Goal: Transaction & Acquisition: Obtain resource

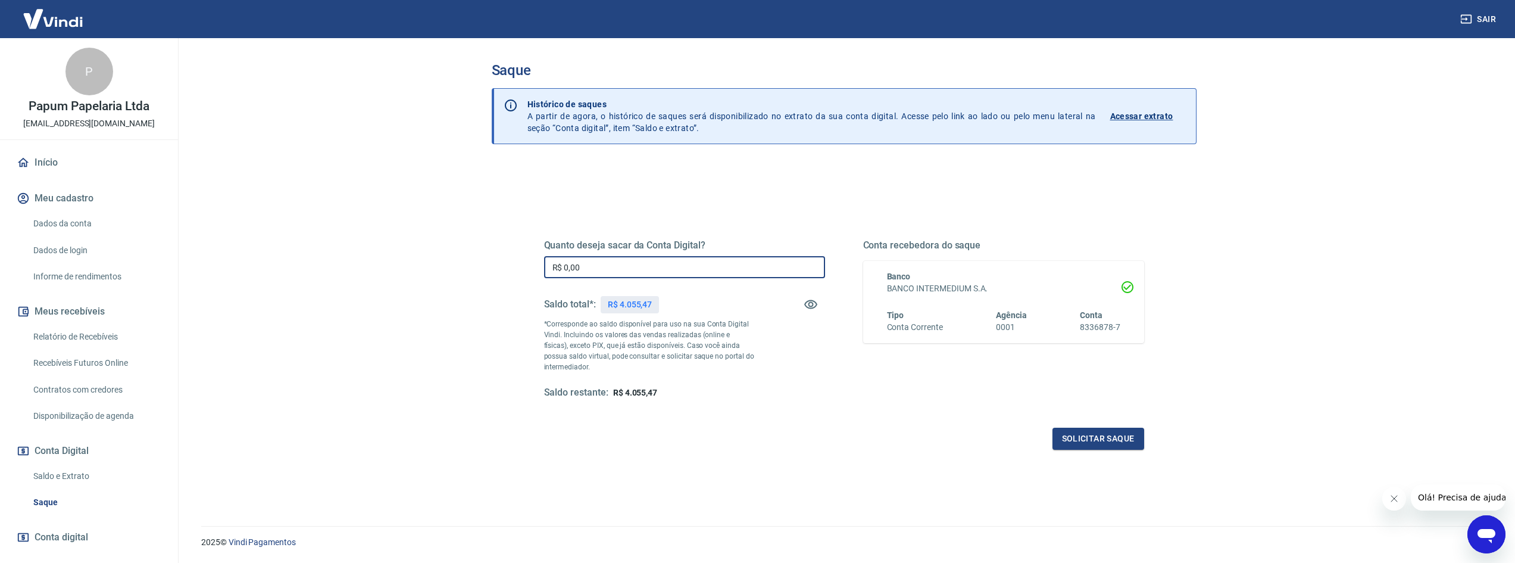
click at [627, 267] on input "R$ 0,00" at bounding box center [684, 267] width 281 height 22
click at [628, 264] on input "R$ 0,00" at bounding box center [684, 267] width 281 height 22
type input "R$ 1.000,00"
click at [1107, 434] on button "Solicitar saque" at bounding box center [1099, 439] width 92 height 22
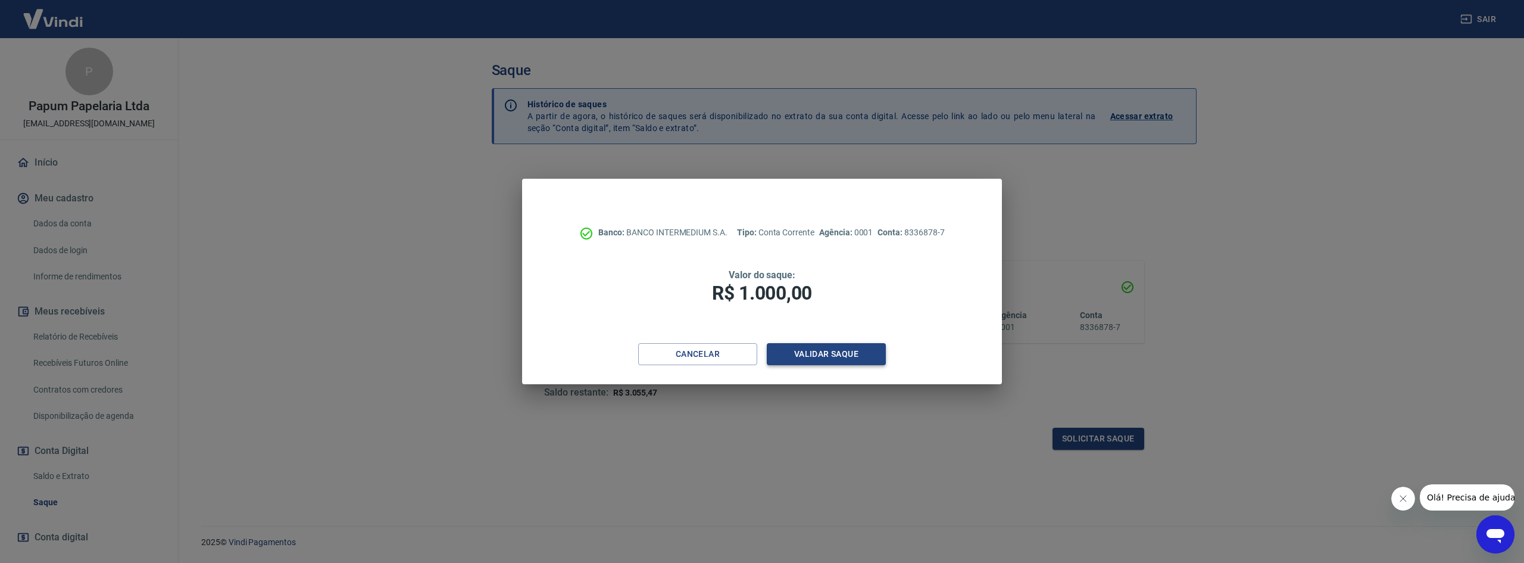
click at [847, 360] on button "Validar saque" at bounding box center [826, 354] width 119 height 22
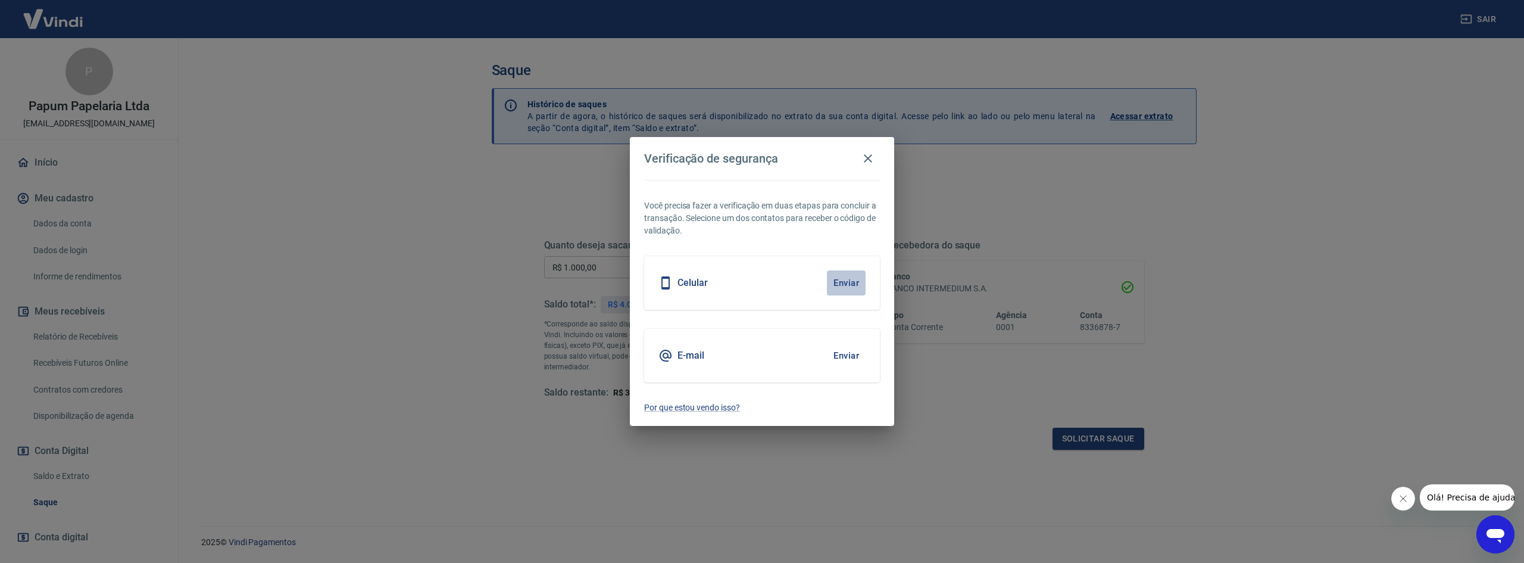
click at [859, 279] on button "Enviar" at bounding box center [846, 282] width 39 height 25
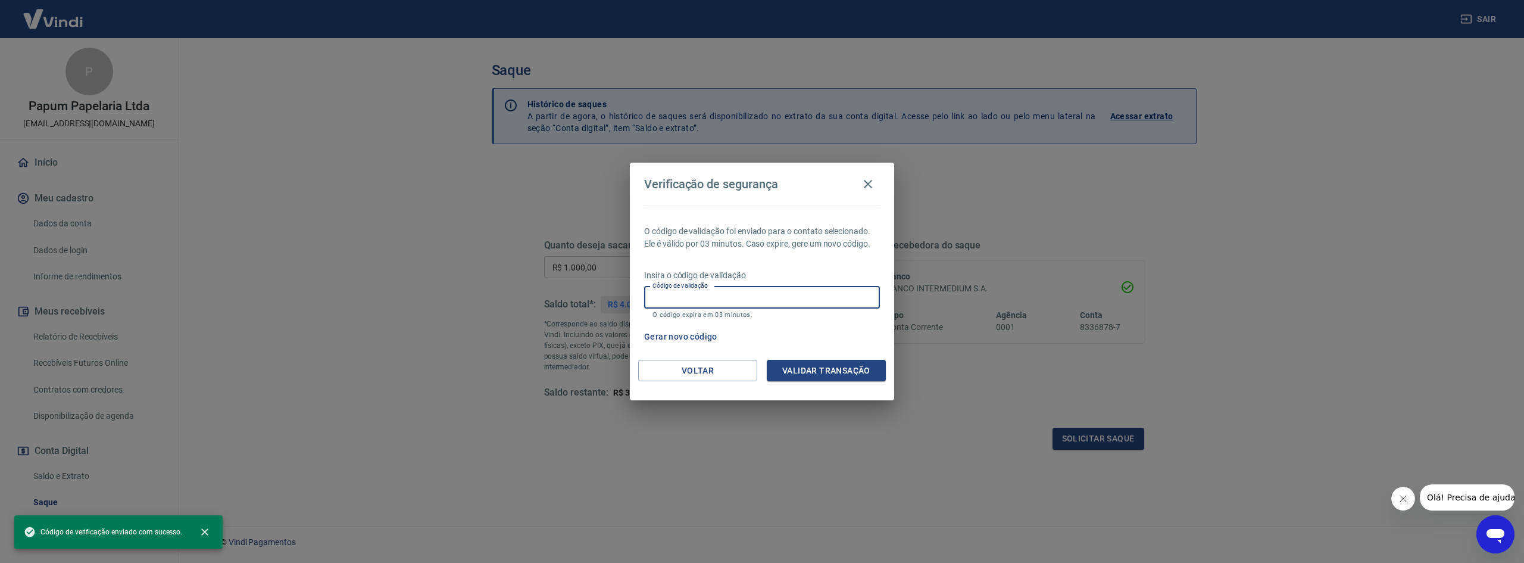
click at [792, 298] on input "Código de validação" at bounding box center [762, 297] width 236 height 22
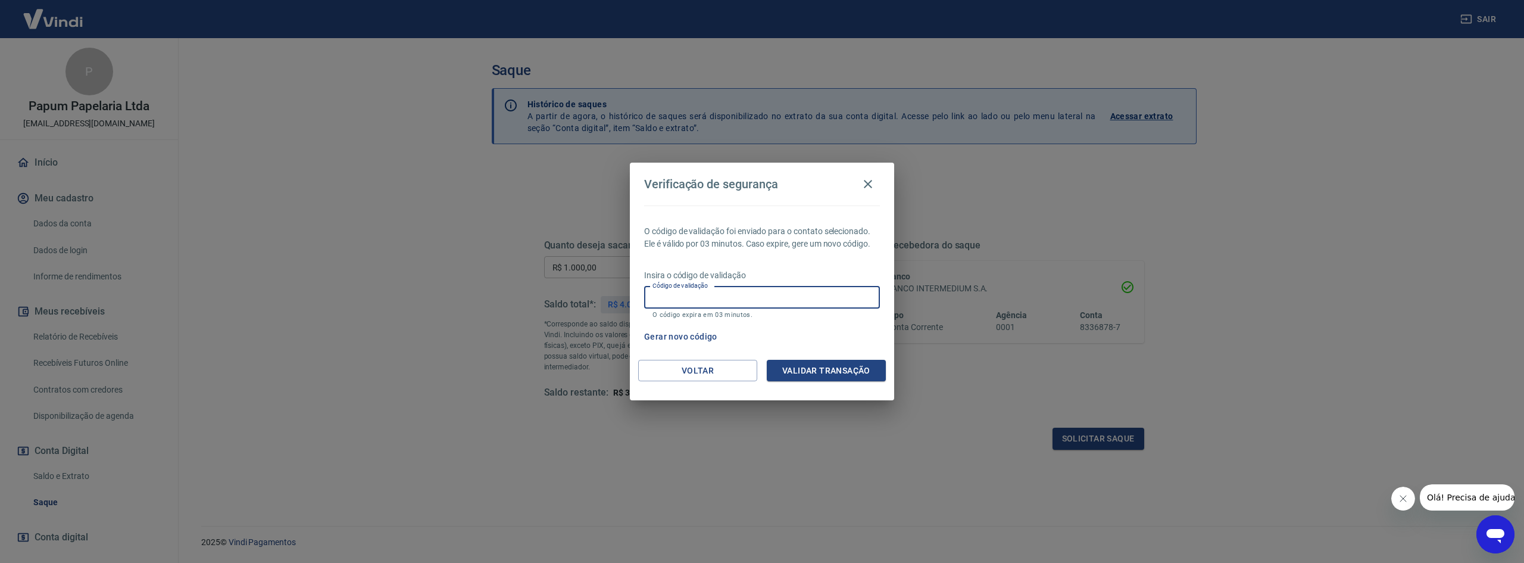
click at [710, 308] on div "Código de validação Código de validação O código expira em 03 minutos." at bounding box center [762, 302] width 236 height 32
click at [714, 294] on input "Código de validação" at bounding box center [762, 297] width 236 height 22
click at [771, 265] on div "O código de validação foi enviado para o contato selecionado. Ele é válido por …" at bounding box center [762, 282] width 264 height 154
click at [697, 339] on button "Gerar novo código" at bounding box center [680, 337] width 83 height 22
click at [747, 300] on input "Código de validação" at bounding box center [762, 297] width 236 height 22
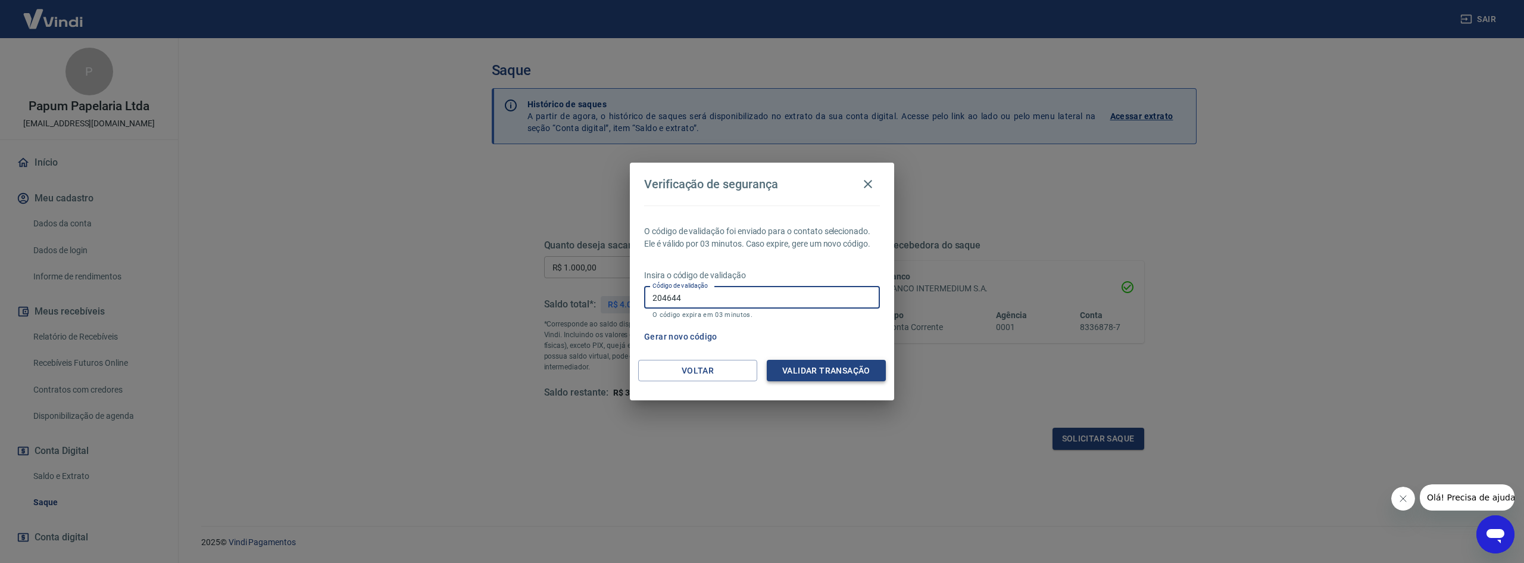
type input "204644"
click at [803, 370] on button "Validar transação" at bounding box center [826, 371] width 119 height 22
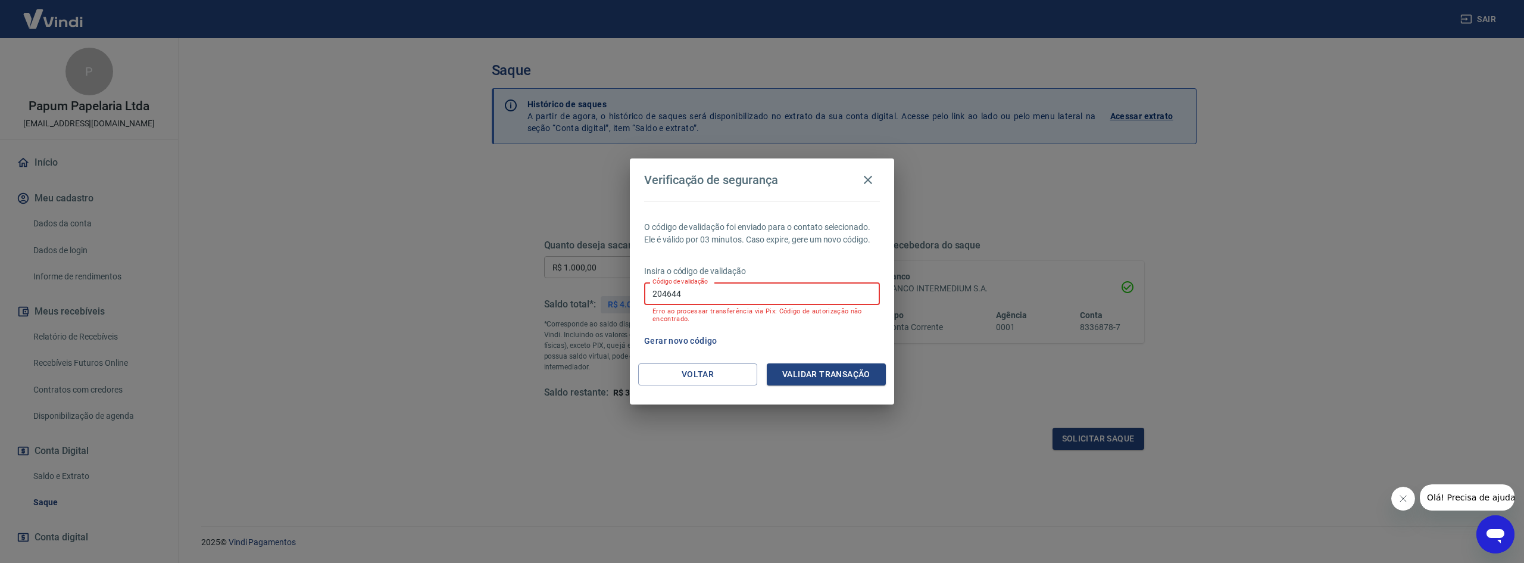
drag, startPoint x: 701, startPoint y: 292, endPoint x: 584, endPoint y: 286, distance: 117.4
click at [585, 286] on div "Verificação de segurança O código de validação foi enviado para o contato selec…" at bounding box center [762, 281] width 1524 height 563
click at [675, 372] on button "Voltar" at bounding box center [697, 374] width 119 height 22
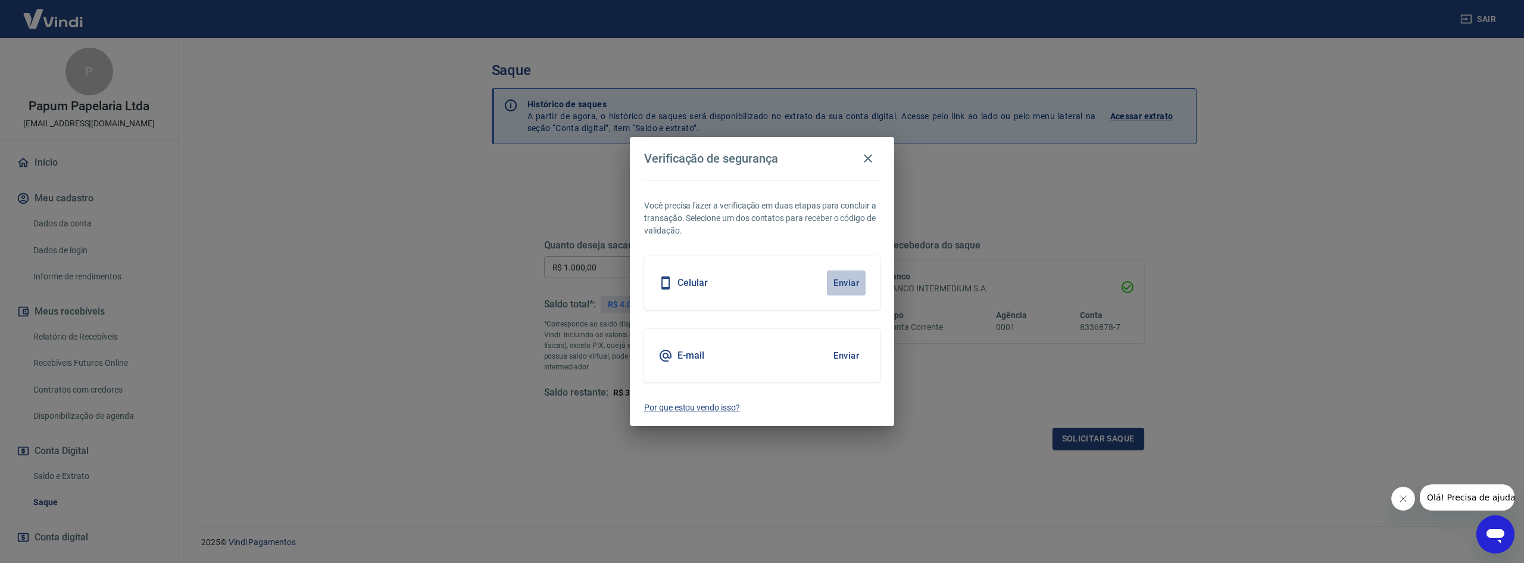
click at [847, 286] on button "Enviar" at bounding box center [846, 282] width 39 height 25
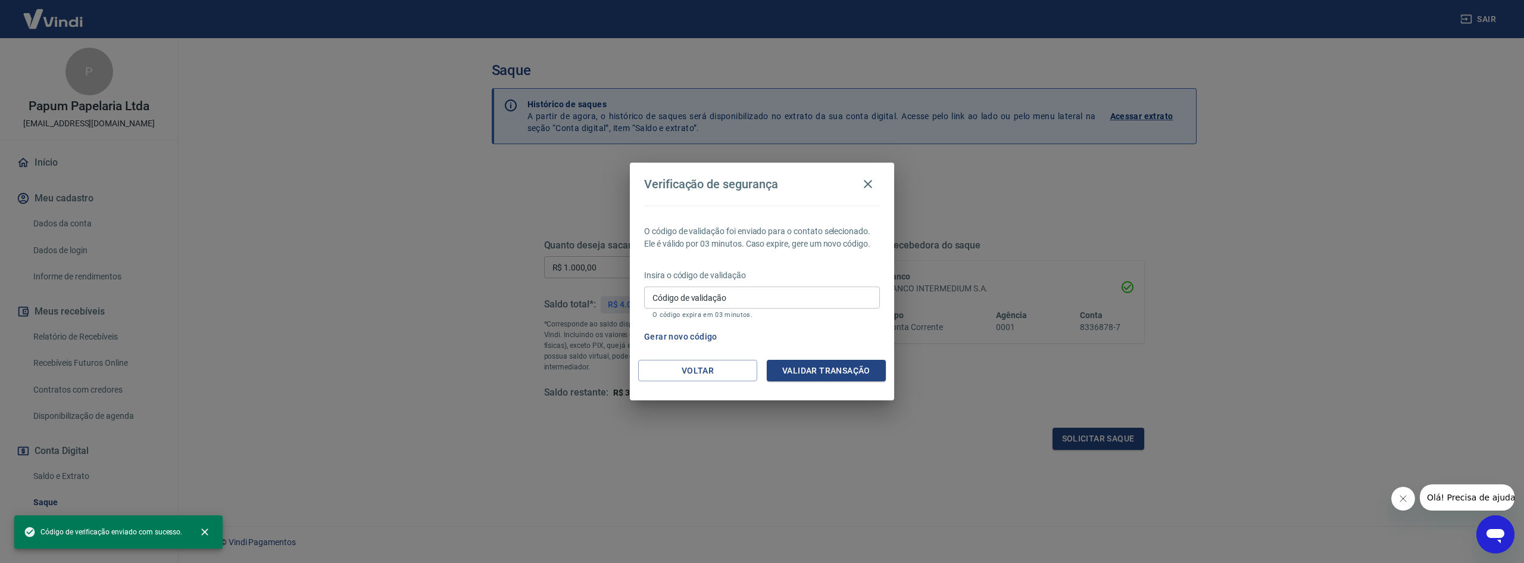
click at [738, 297] on input "Código de validação" at bounding box center [762, 297] width 236 height 22
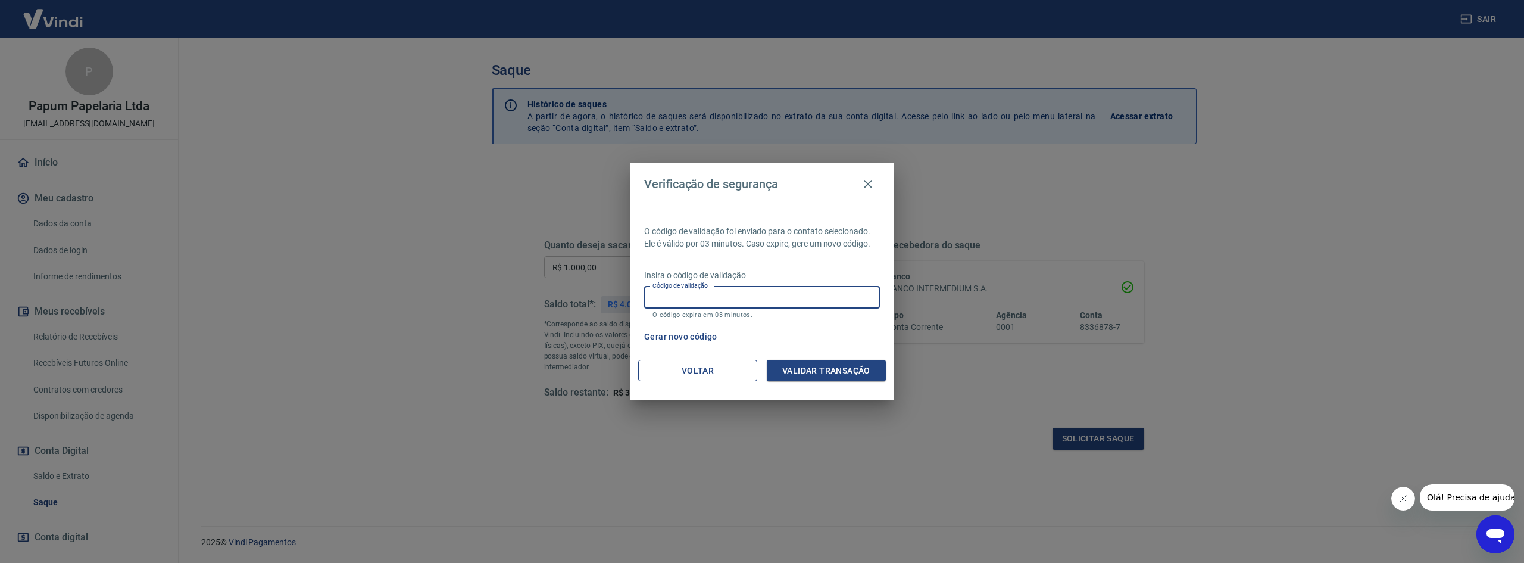
click at [716, 363] on button "Voltar" at bounding box center [697, 371] width 119 height 22
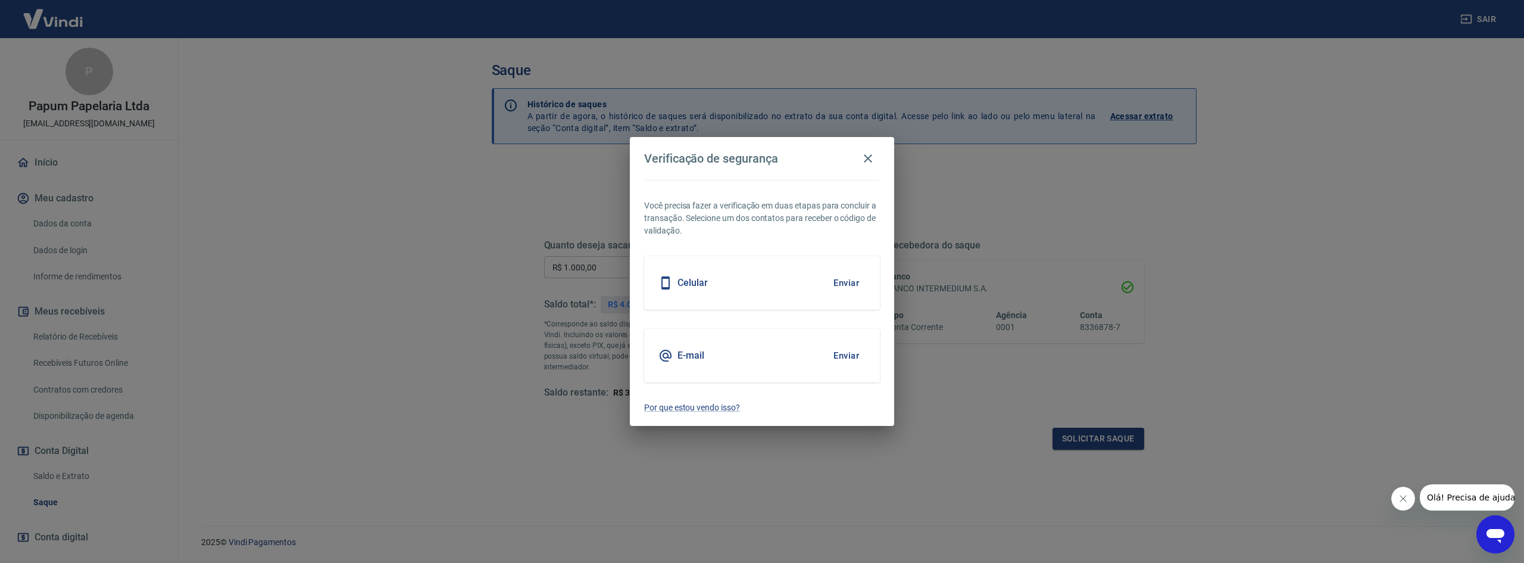
click at [838, 350] on button "Enviar" at bounding box center [846, 355] width 39 height 25
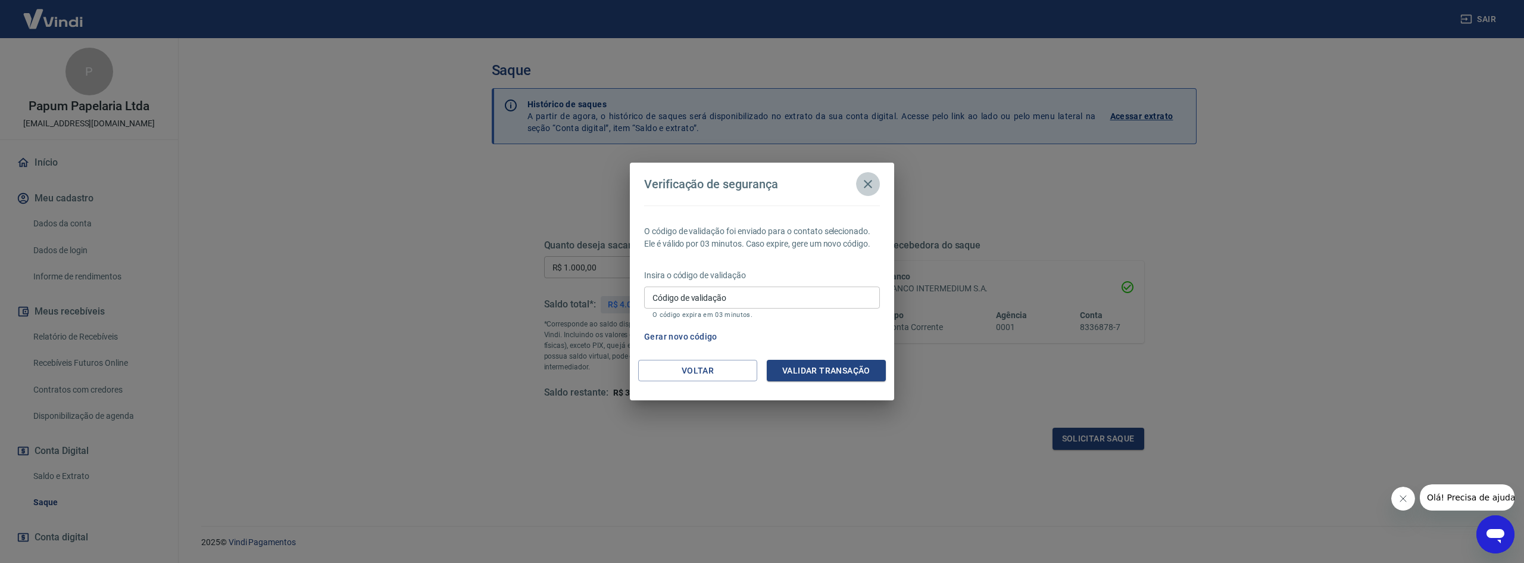
click at [872, 179] on icon "button" at bounding box center [868, 184] width 14 height 14
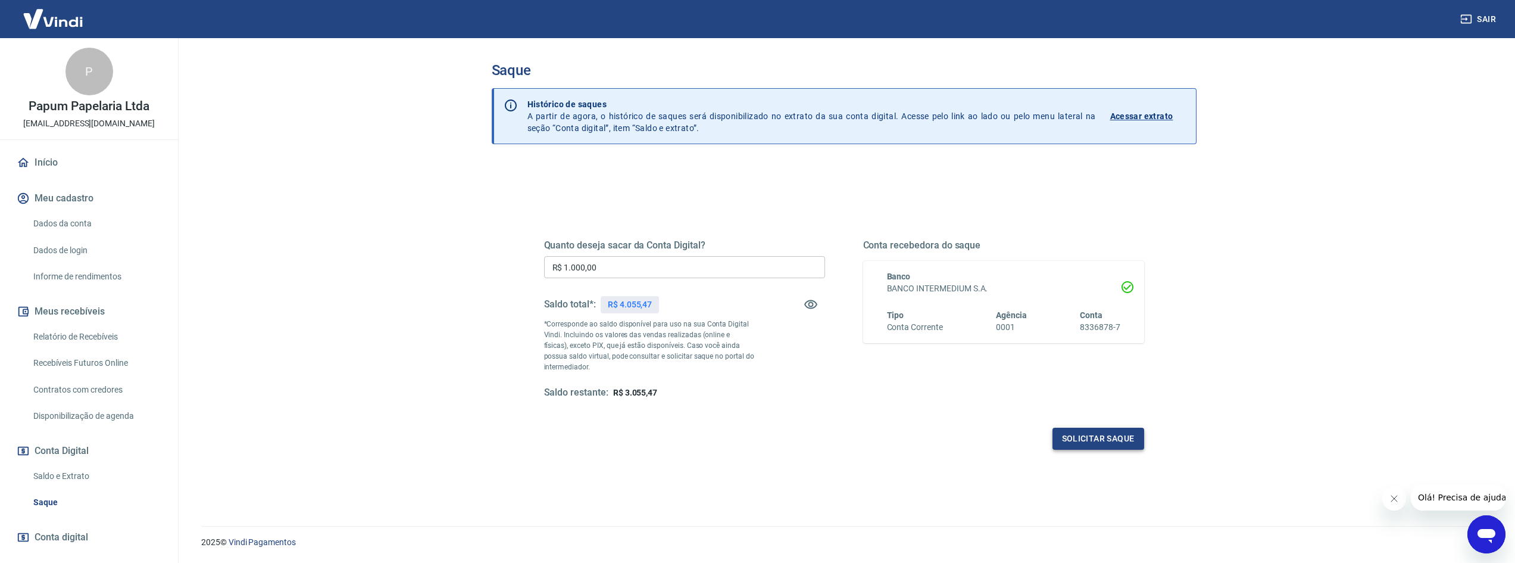
click at [1125, 435] on button "Solicitar saque" at bounding box center [1099, 439] width 92 height 22
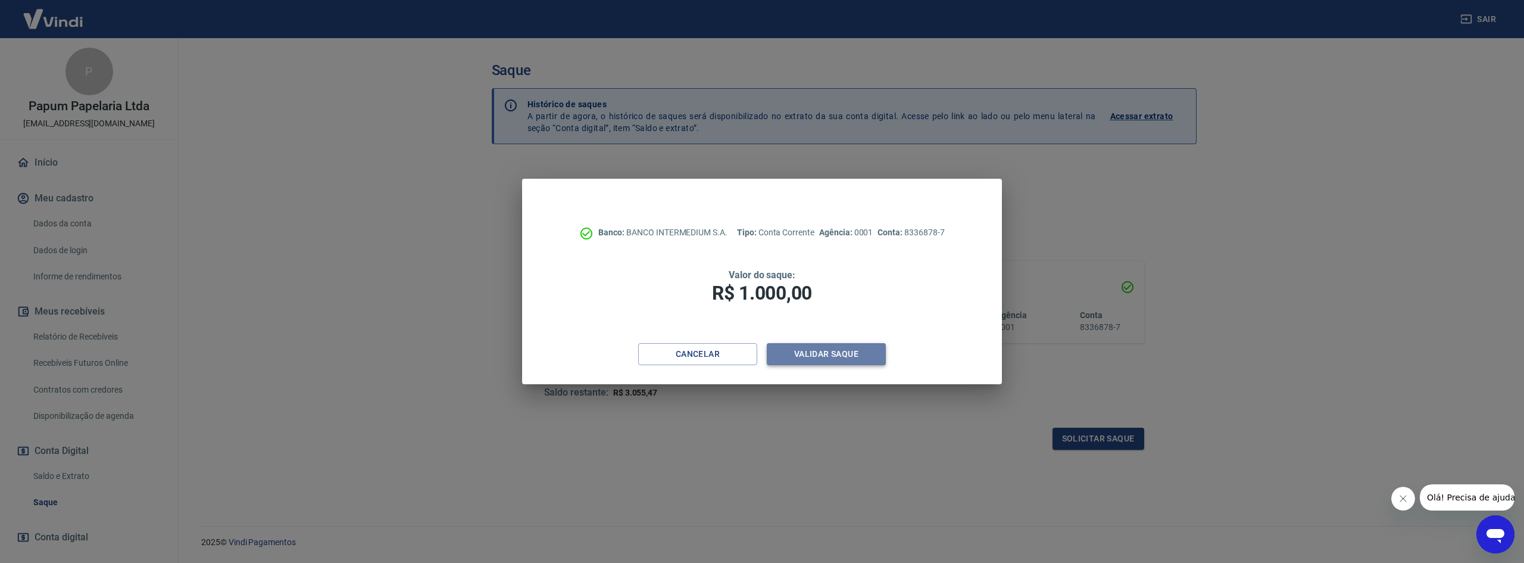
click at [850, 356] on button "Validar saque" at bounding box center [826, 354] width 119 height 22
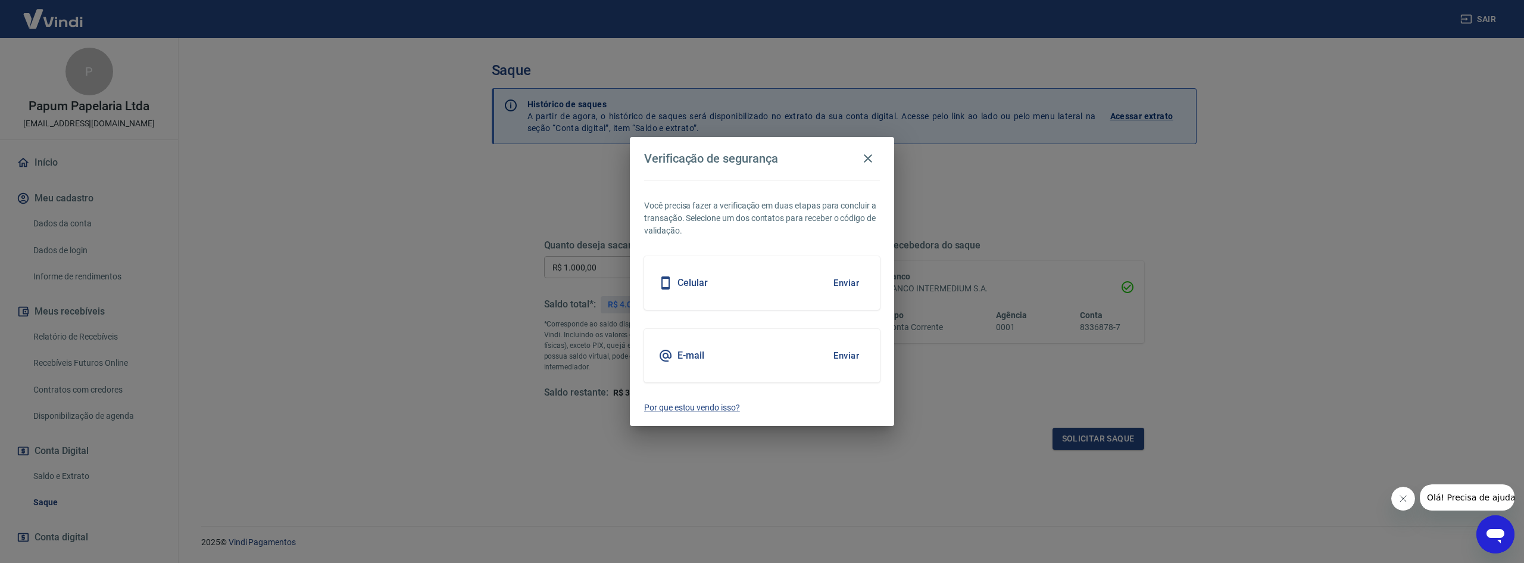
click at [710, 399] on div "Você precisa fazer a verificação em duas etapas para concluir a transação. Sele…" at bounding box center [762, 303] width 264 height 247
click at [712, 411] on p "Por que estou vendo isso?" at bounding box center [762, 407] width 236 height 13
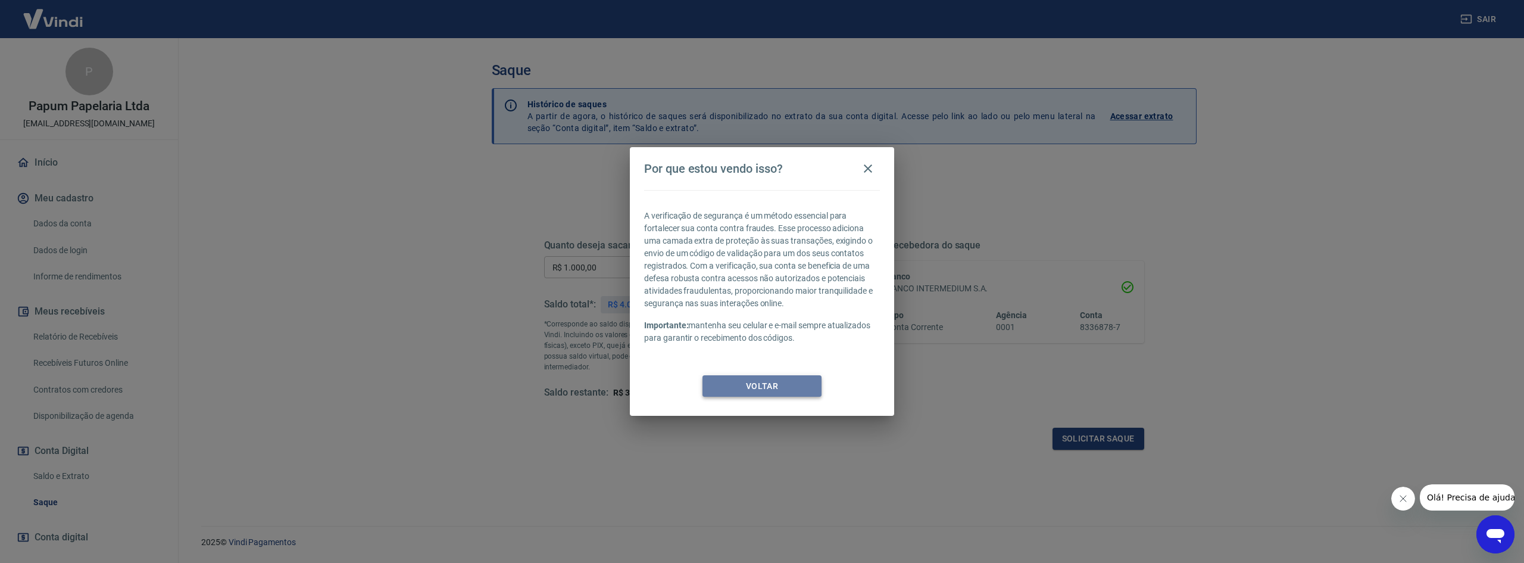
click at [749, 386] on button "Voltar" at bounding box center [762, 386] width 119 height 22
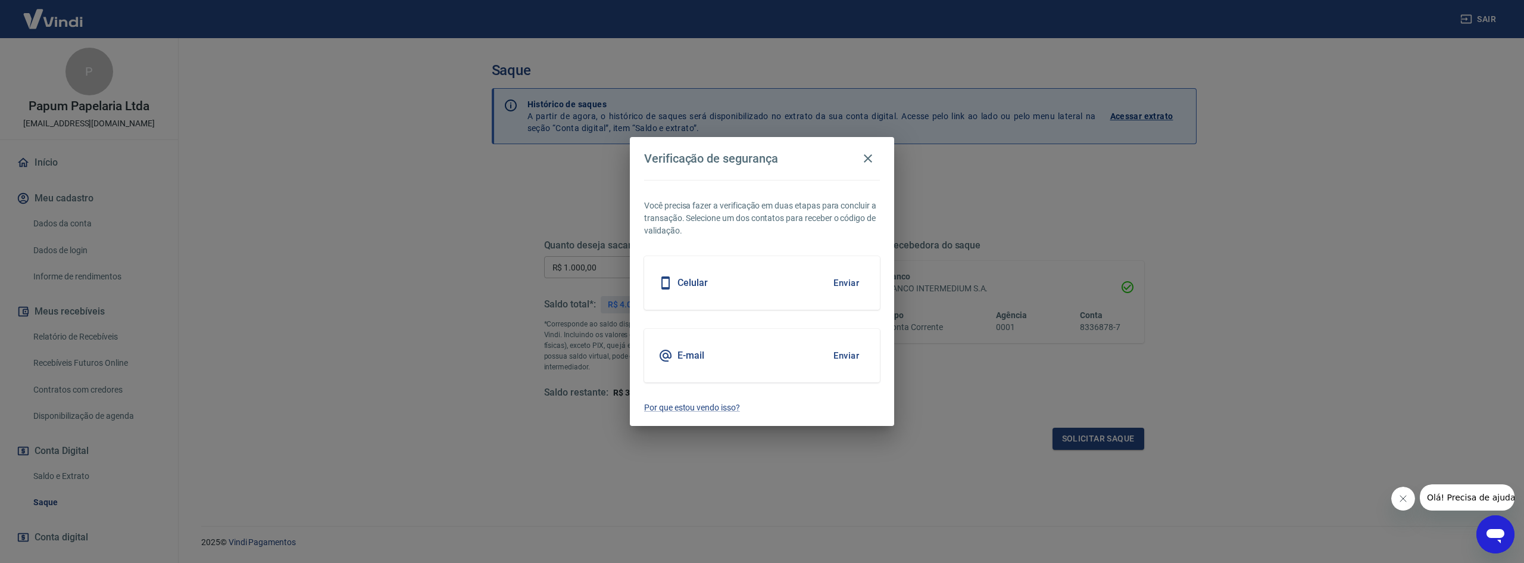
click at [843, 286] on button "Enviar" at bounding box center [846, 282] width 39 height 25
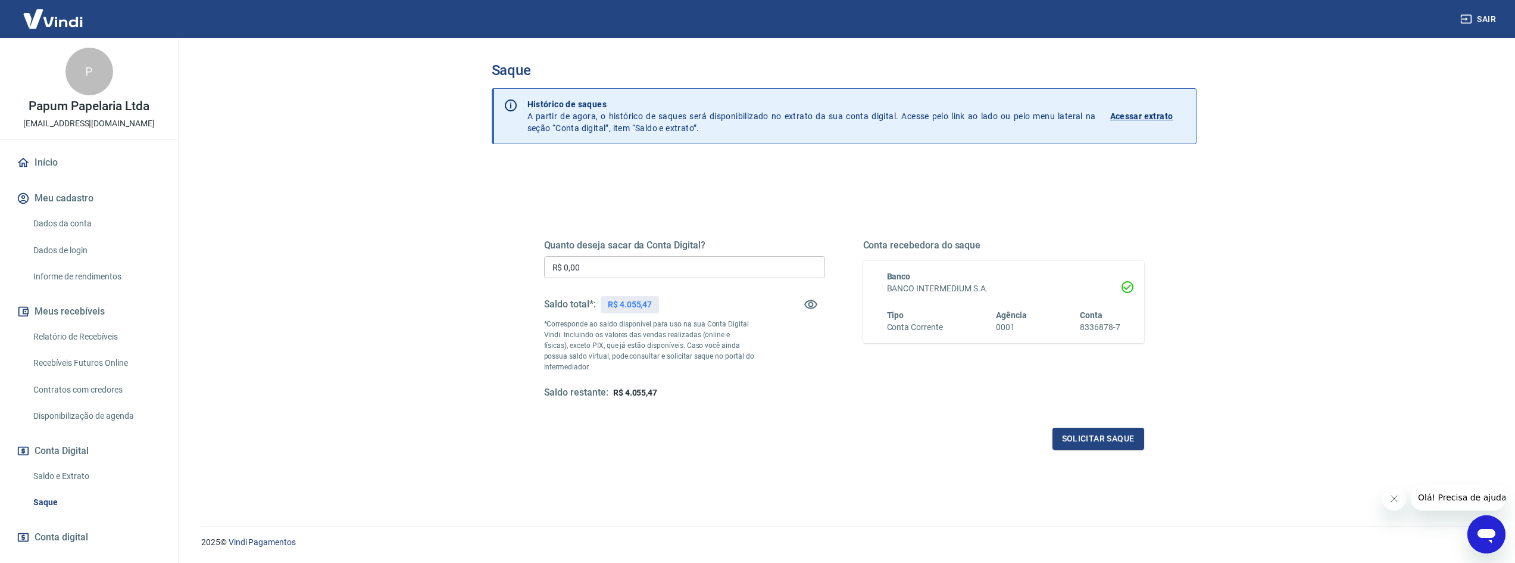
click at [572, 272] on input "R$ 0,00" at bounding box center [684, 267] width 281 height 22
type input "R$ 1.000,00"
click at [1106, 438] on button "Solicitar saque" at bounding box center [1099, 439] width 92 height 22
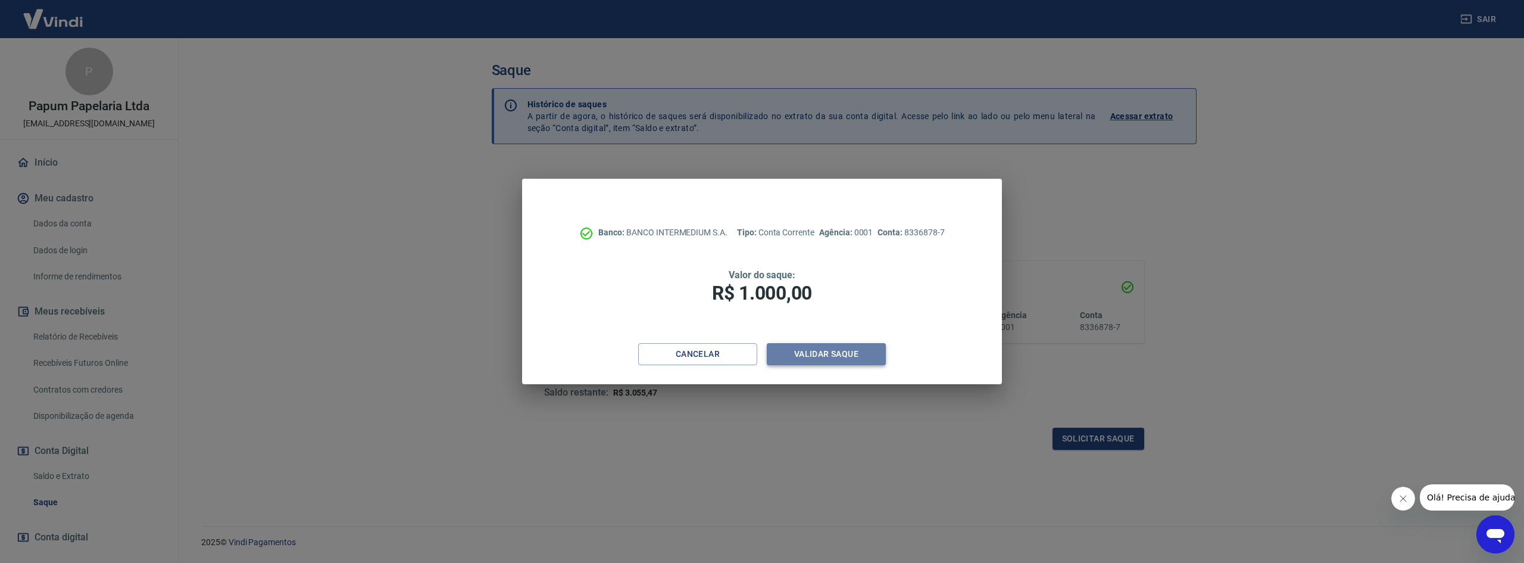
click at [822, 358] on button "Validar saque" at bounding box center [826, 354] width 119 height 22
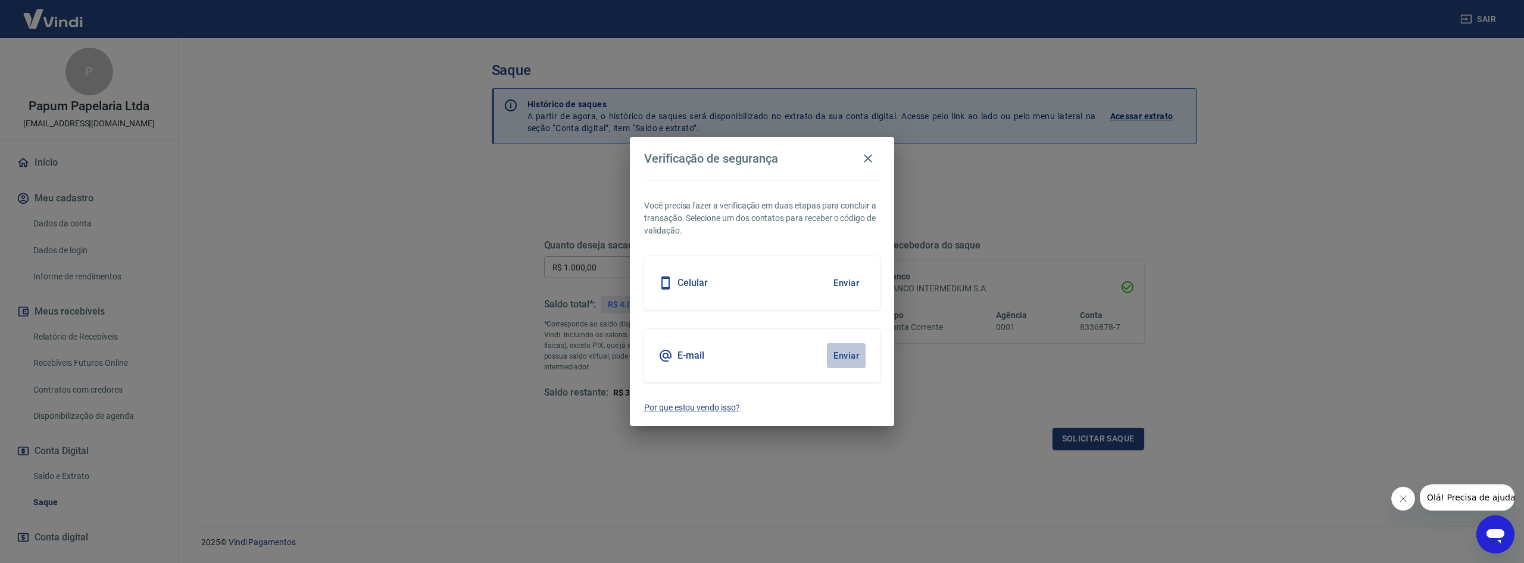
click at [835, 352] on button "Enviar" at bounding box center [846, 355] width 39 height 25
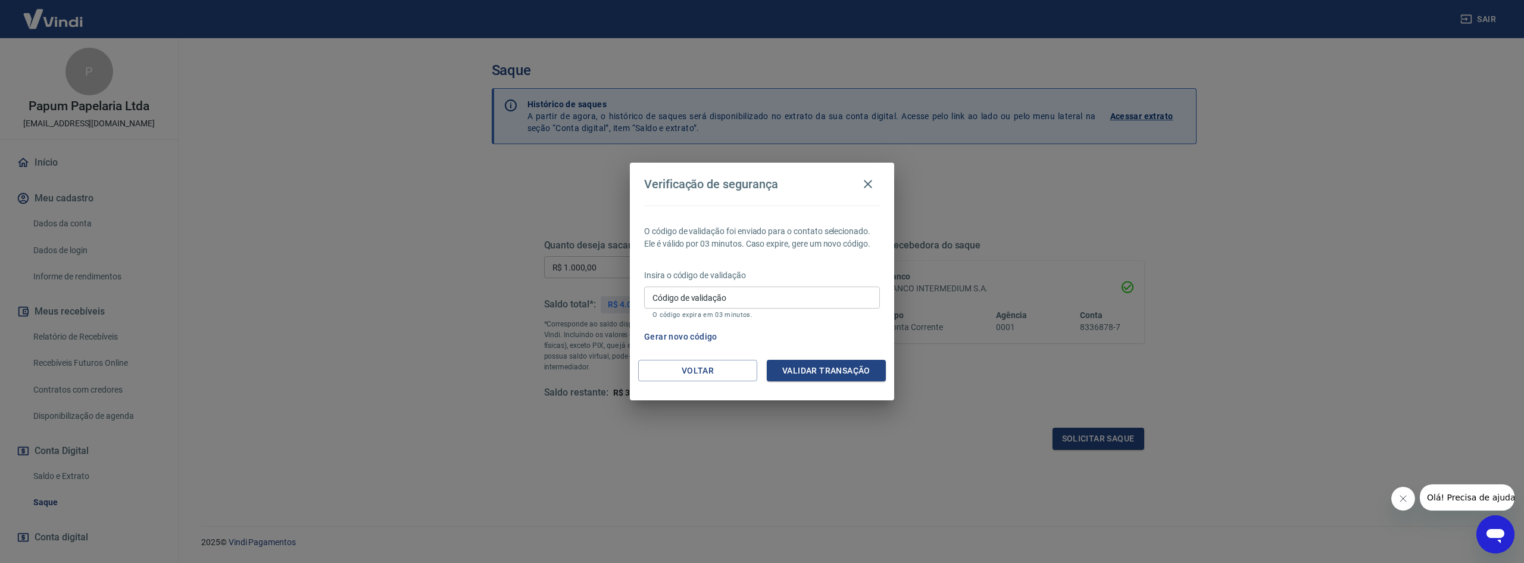
click at [1496, 526] on icon "Abrir janela de mensagens" at bounding box center [1495, 533] width 21 height 21
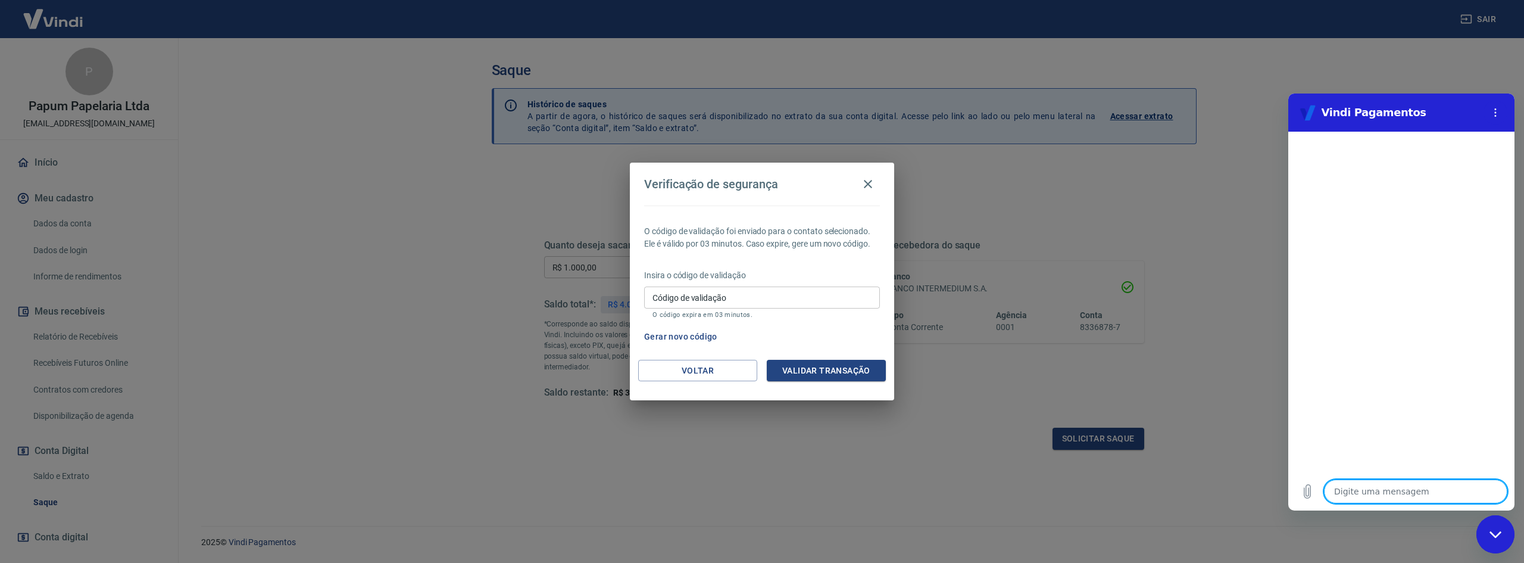
click at [1433, 497] on textarea at bounding box center [1415, 491] width 183 height 24
type textarea "a"
type textarea "x"
type textarea "a"
type textarea "x"
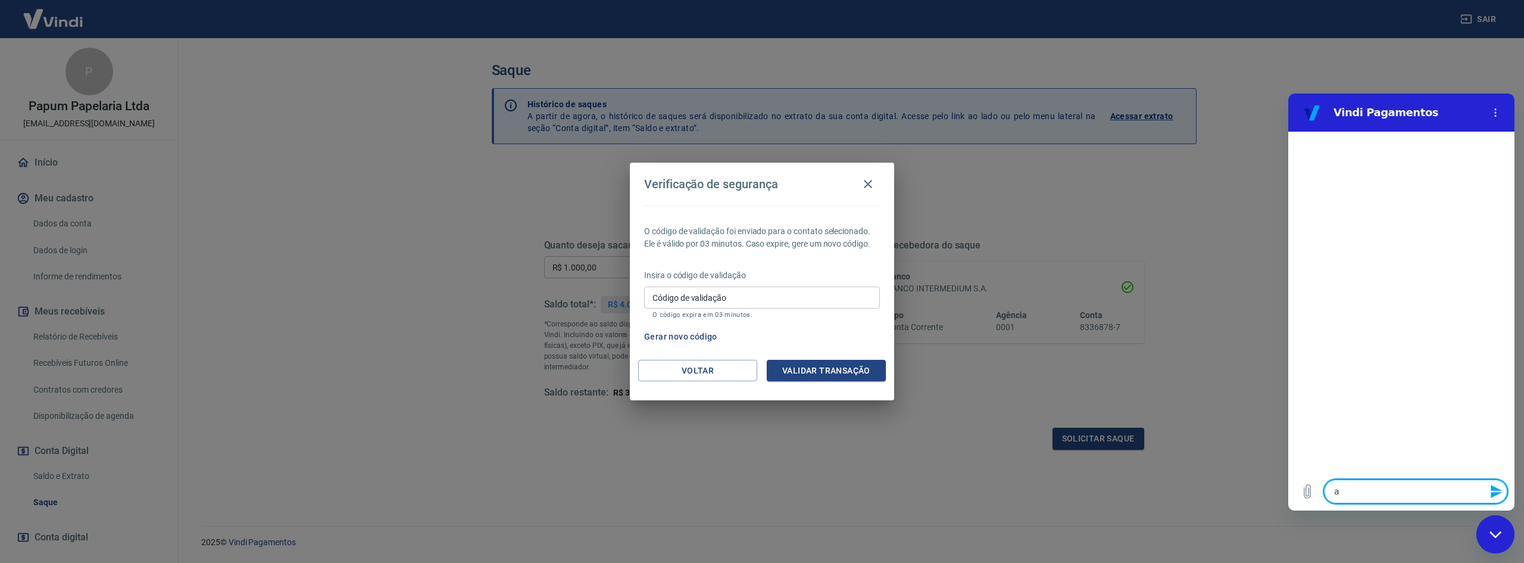
type textarea "a p"
type textarea "x"
type textarea "a pa"
type textarea "x"
type textarea "a pal"
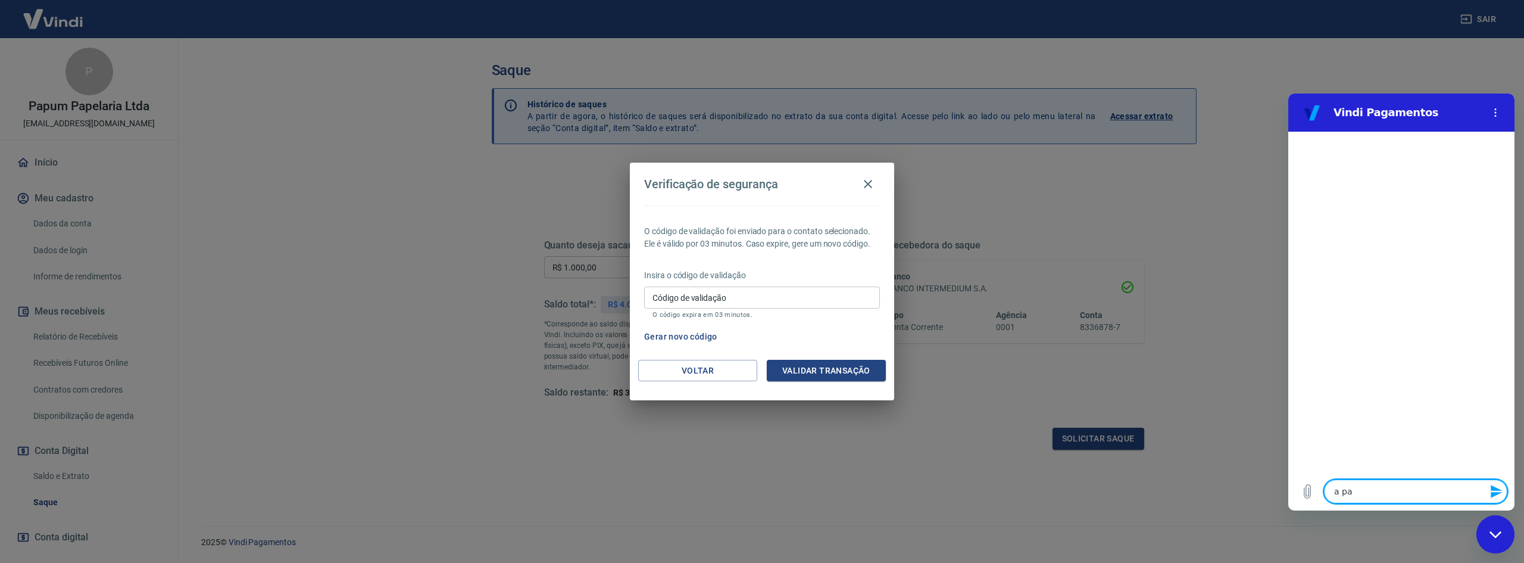
type textarea "x"
type textarea "a pala"
type textarea "x"
type textarea "a palav"
type textarea "x"
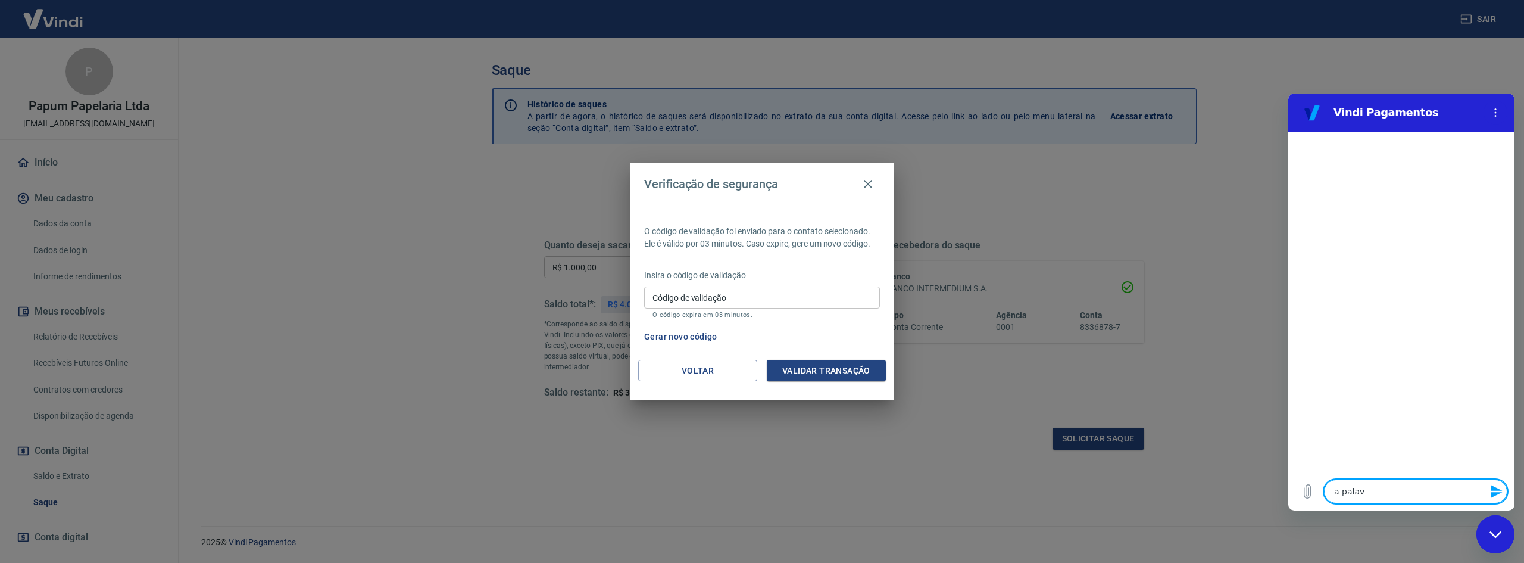
type textarea "a palavr"
type textarea "x"
type textarea "a palavra"
type textarea "x"
type textarea "a palavra"
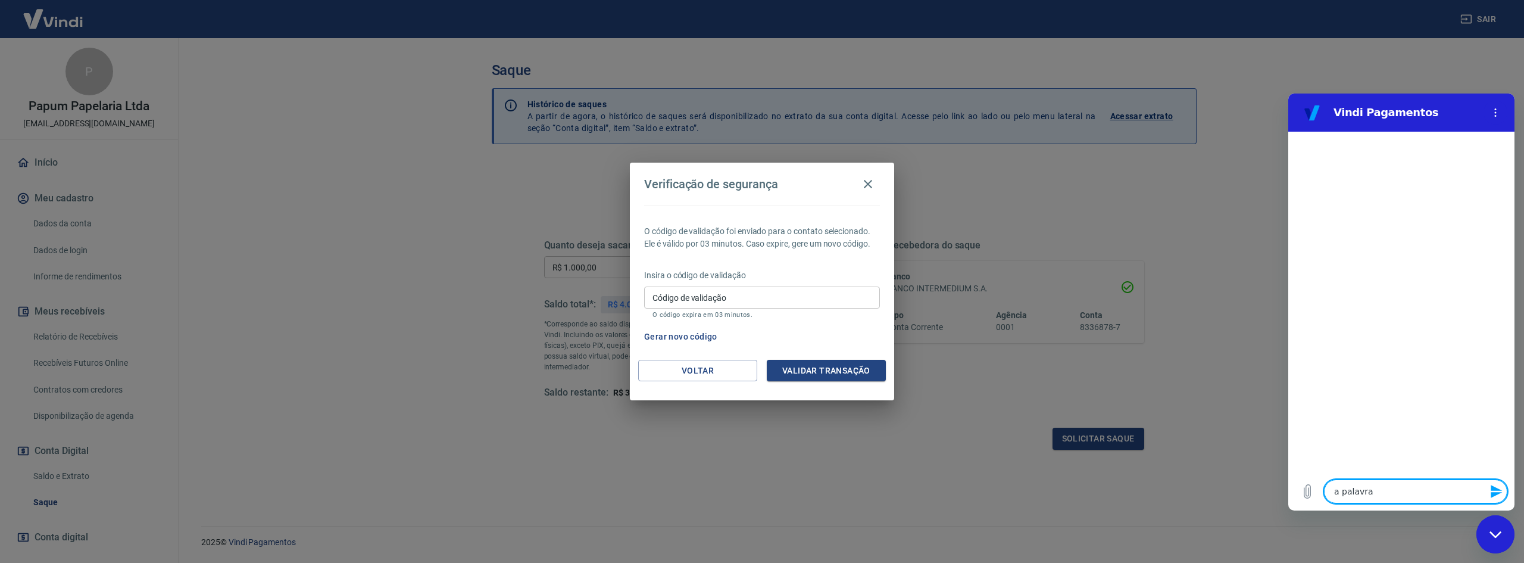
type textarea "x"
type textarea "a palavra d"
type textarea "x"
type textarea "a palavra de"
type textarea "x"
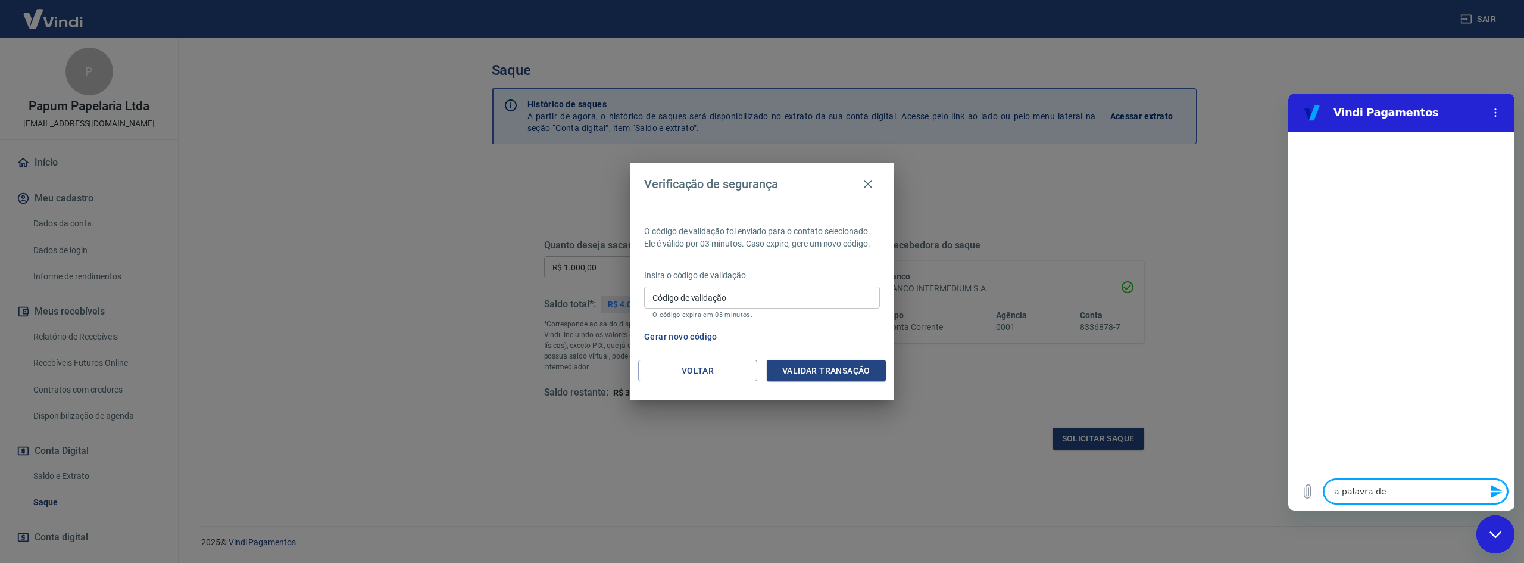
type textarea "a palavra d"
type textarea "x"
type textarea "a palavra"
type textarea "x"
type textarea "a palavra"
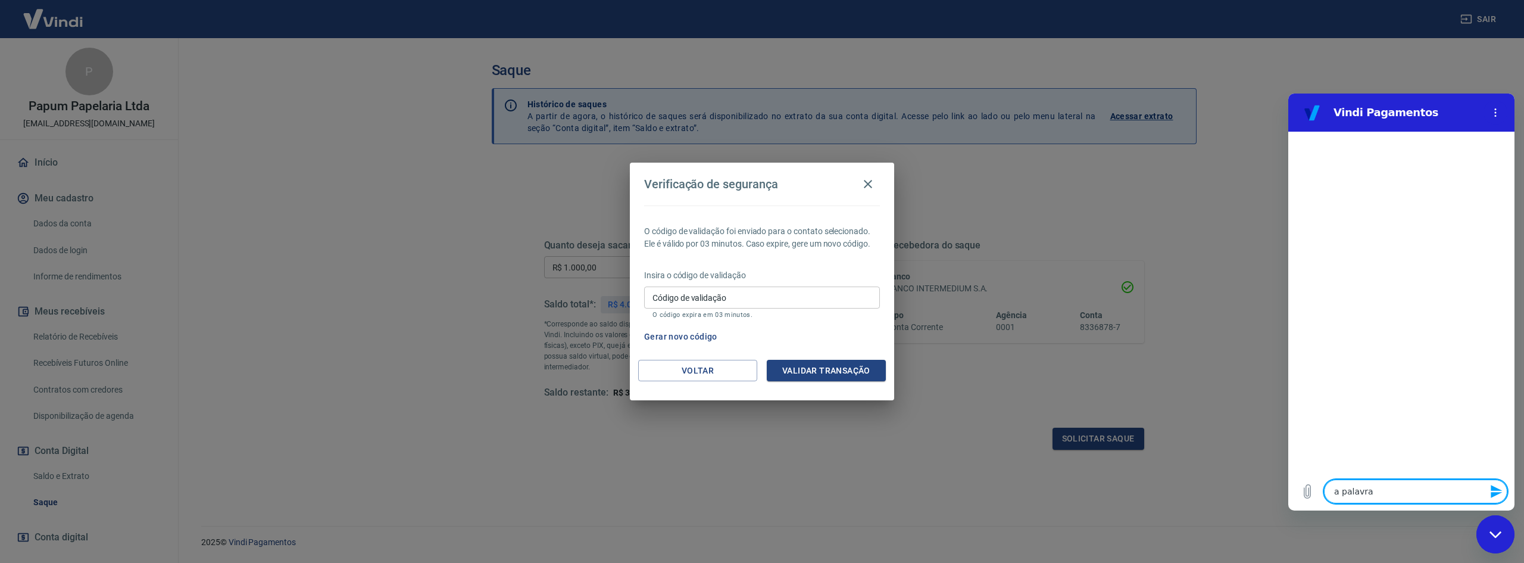
type textarea "x"
type textarea "a palavr"
type textarea "x"
type textarea "a palav"
type textarea "x"
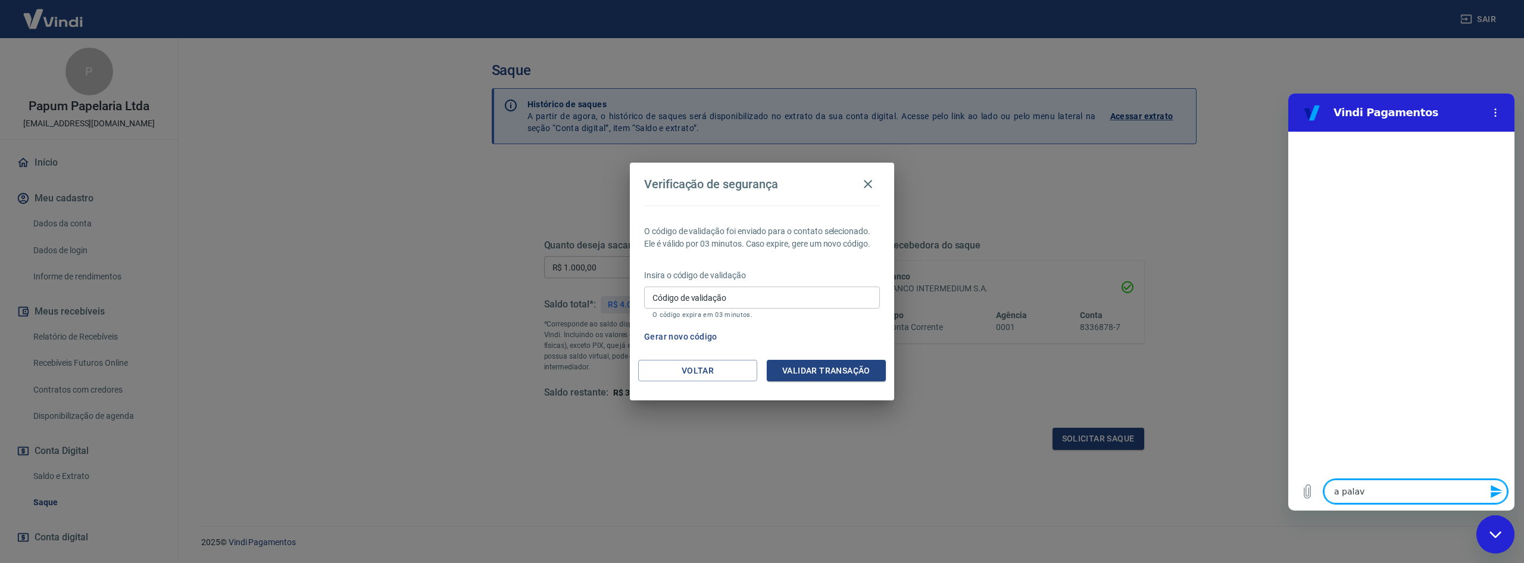
type textarea "a pala"
type textarea "x"
type textarea "a pal"
type textarea "x"
type textarea "a pa"
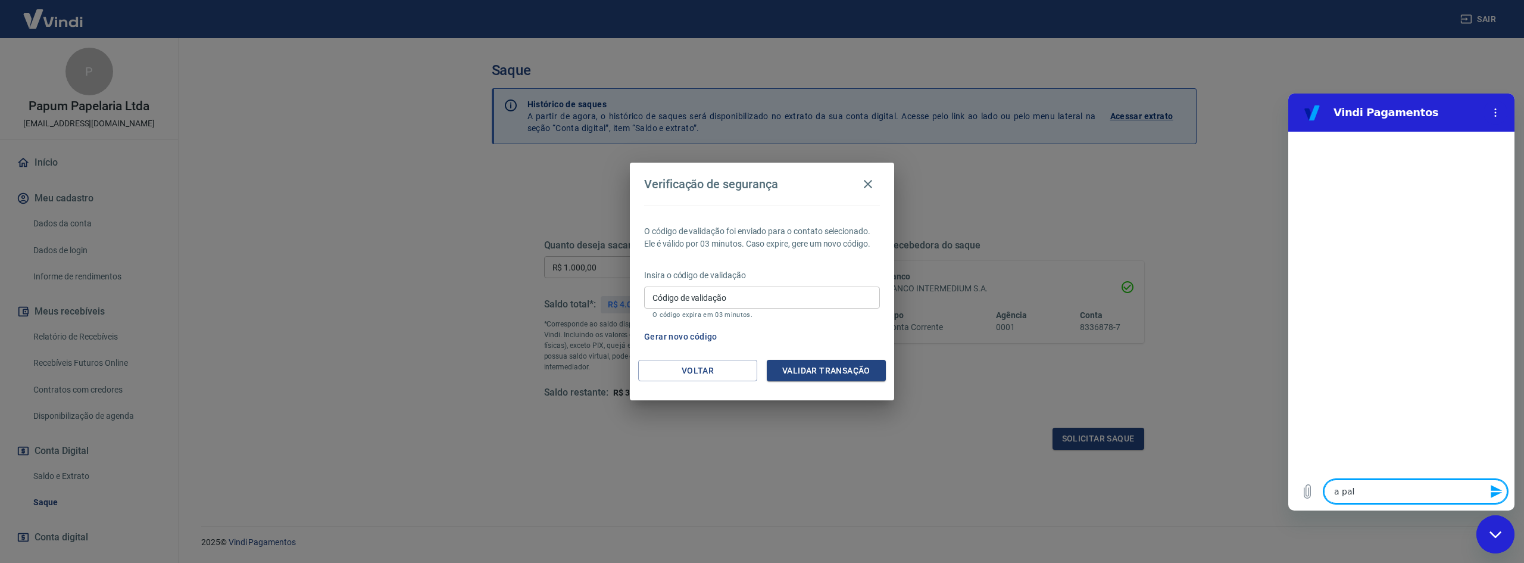
type textarea "x"
type textarea "a p"
type textarea "x"
type textarea "a"
type textarea "x"
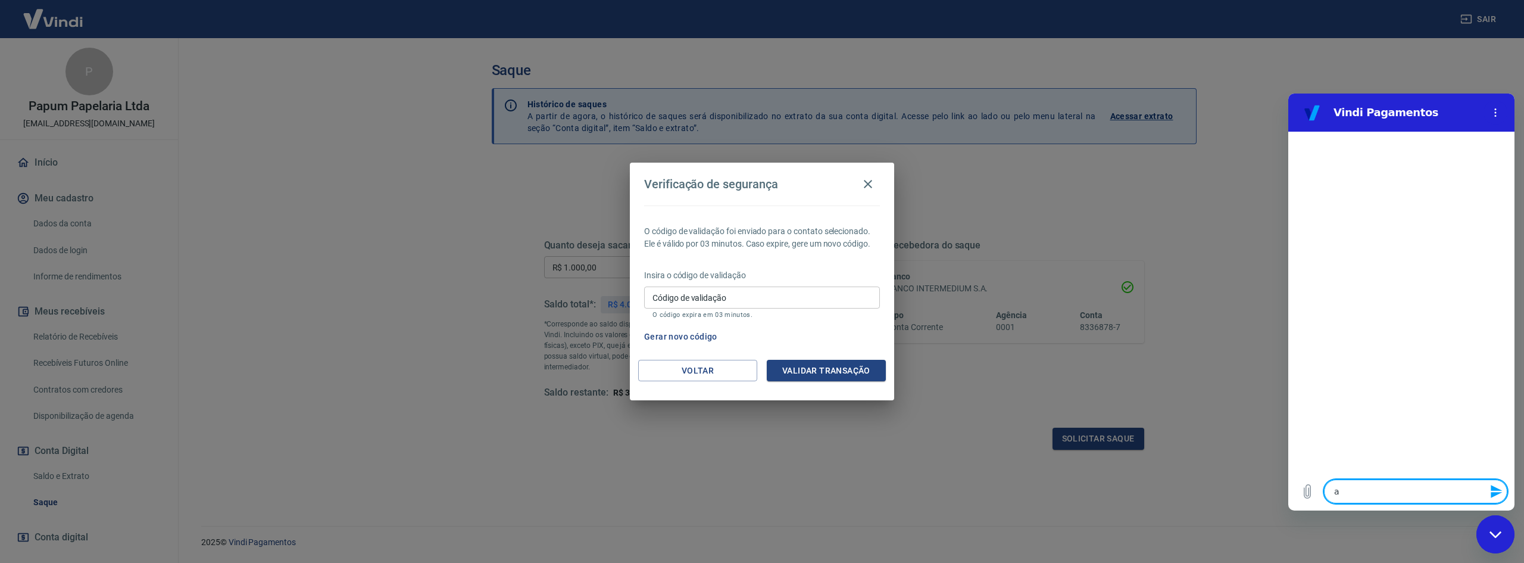
type textarea "a"
type textarea "x"
type textarea "o"
type textarea "x"
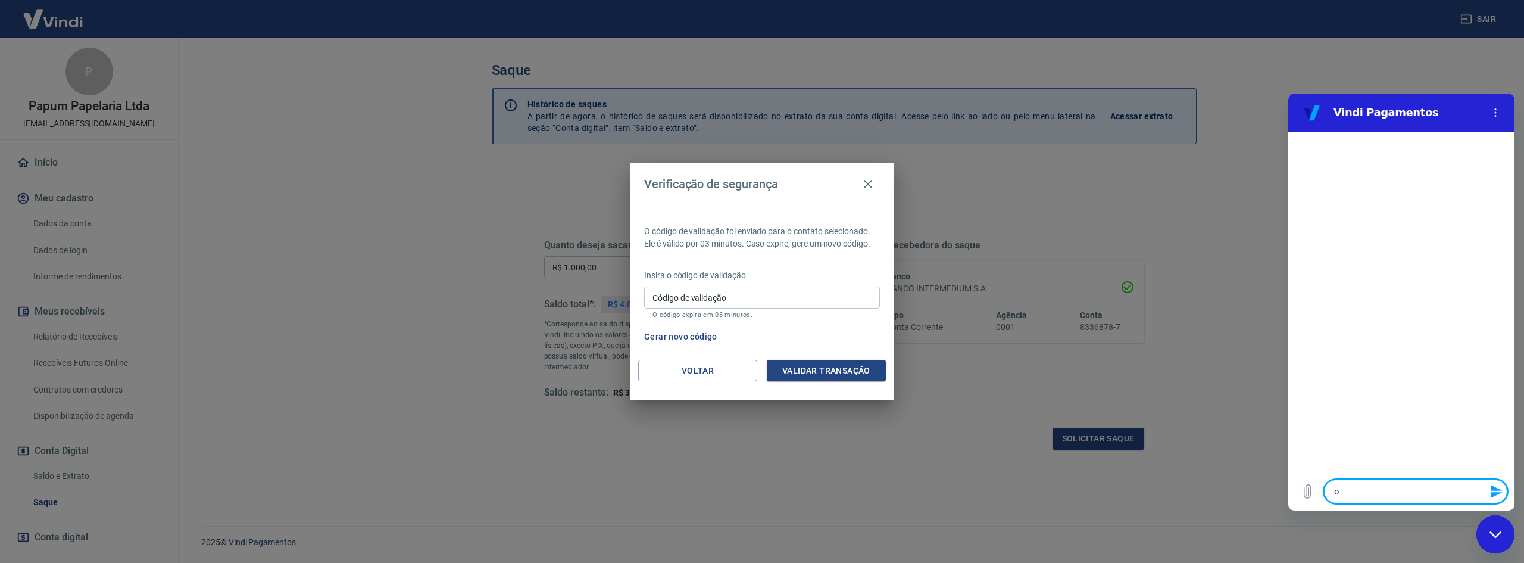
type textarea "o"
type textarea "x"
type textarea "o c"
type textarea "x"
type textarea "o có"
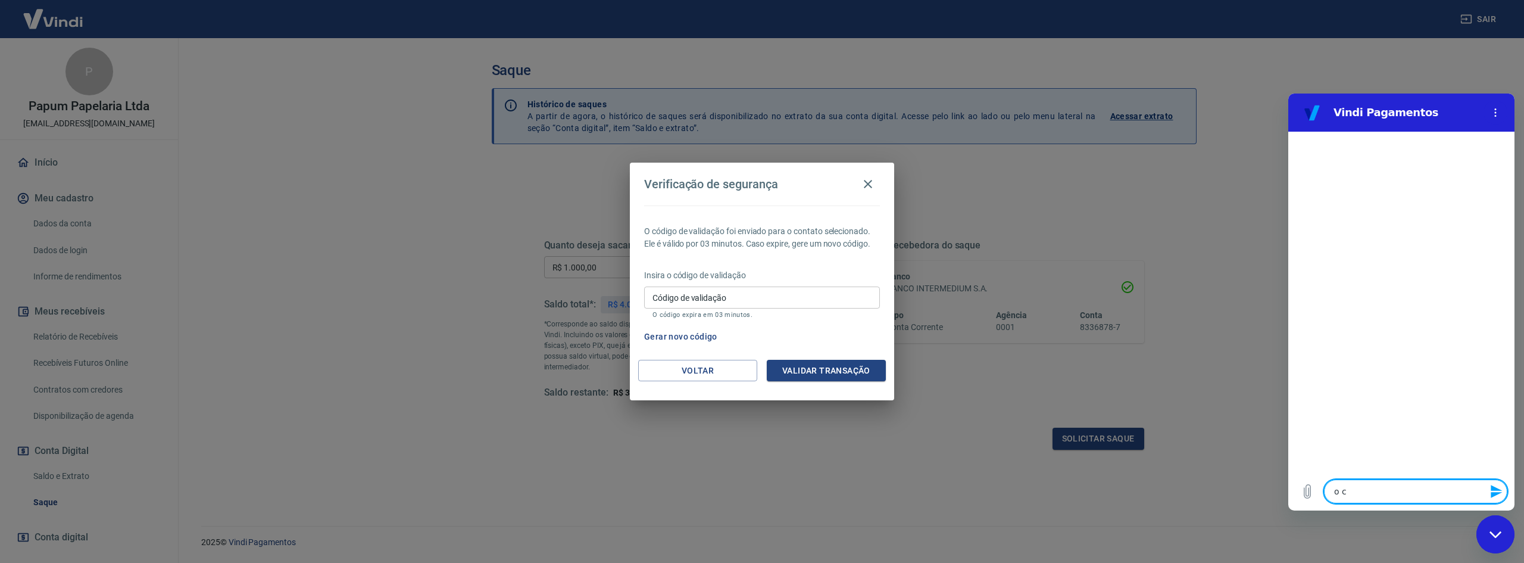
type textarea "x"
type textarea "o cód"
type textarea "x"
type textarea "o códi"
type textarea "x"
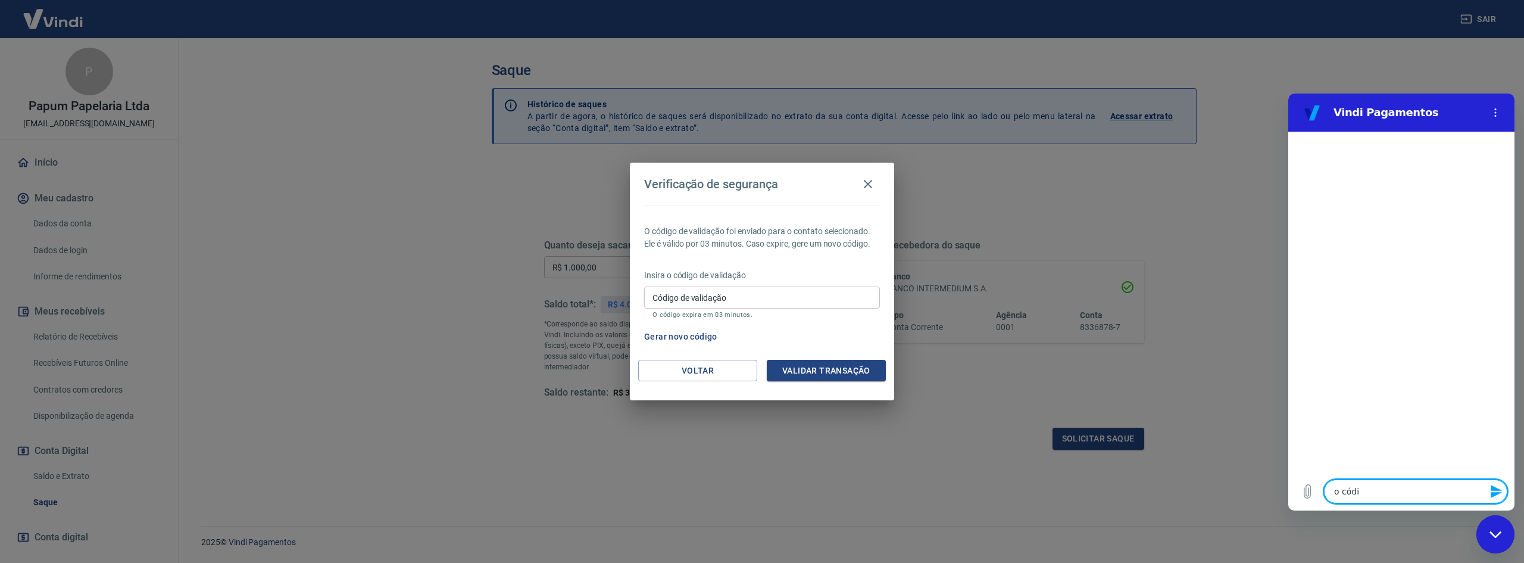
type textarea "o códig"
type textarea "x"
type textarea "o código"
type textarea "x"
type textarea "o código"
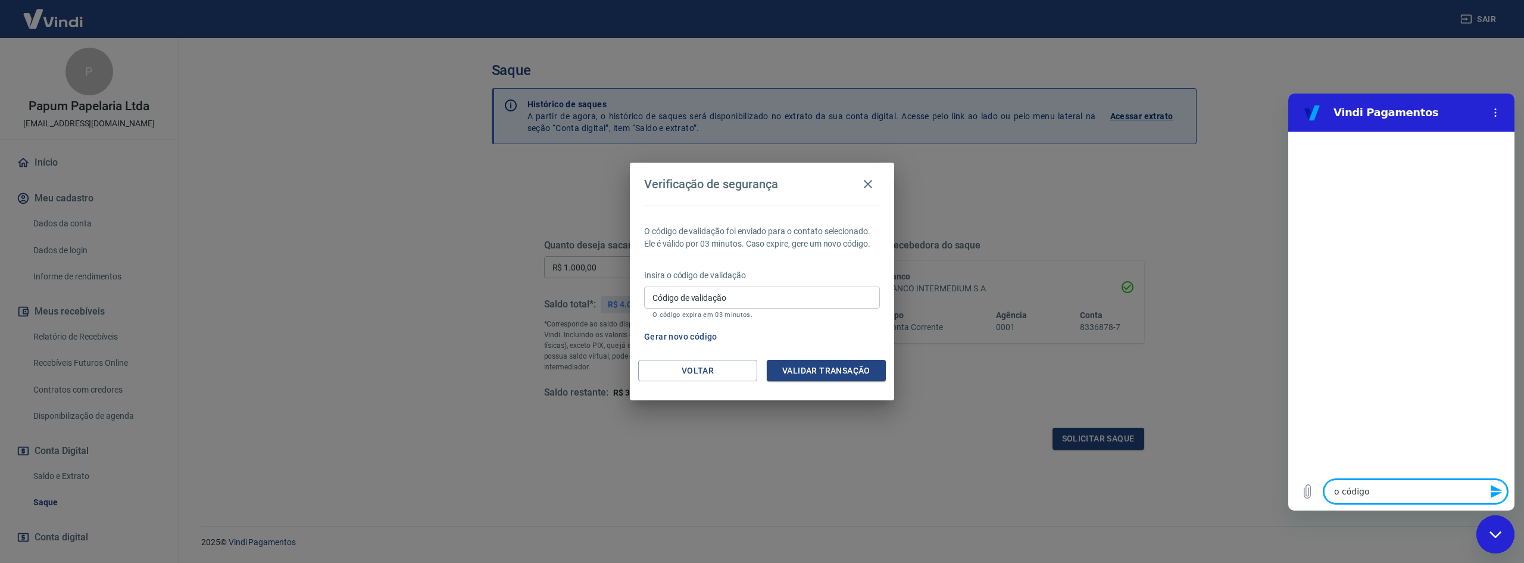
type textarea "x"
type textarea "o código d"
type textarea "x"
type textarea "o código de"
type textarea "x"
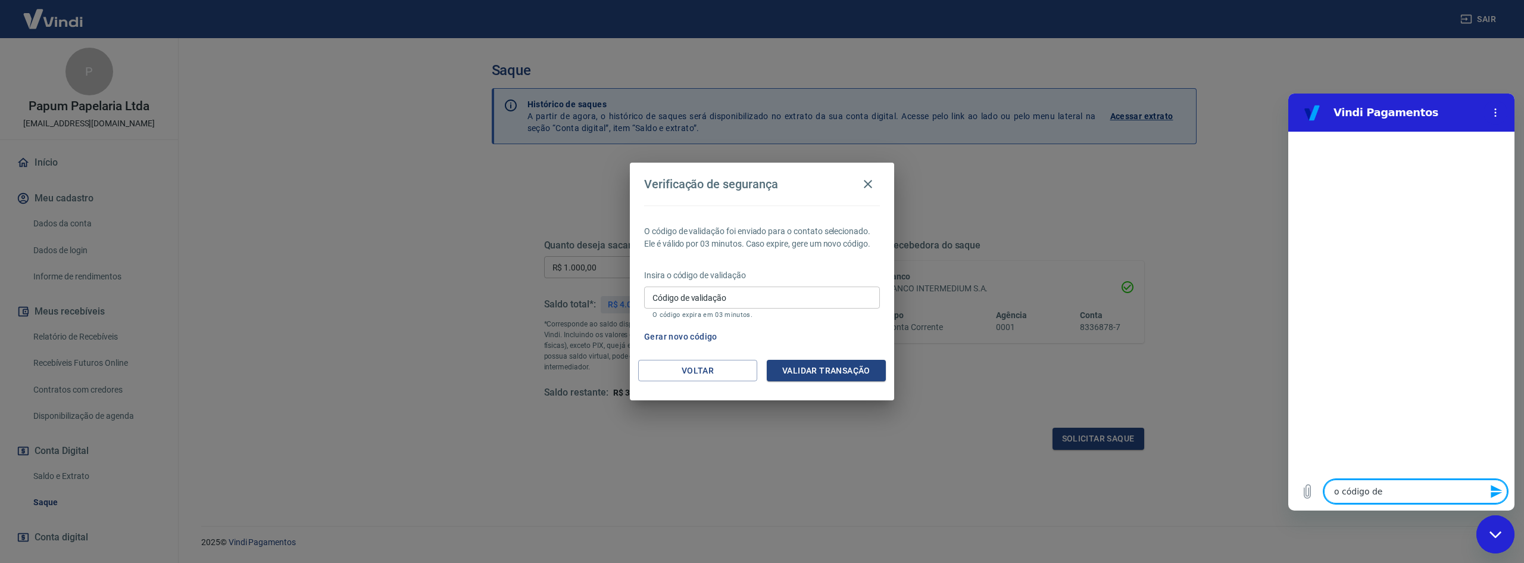
type textarea "o código de"
type textarea "x"
type textarea "o código de v"
type textarea "x"
type textarea "o código de va"
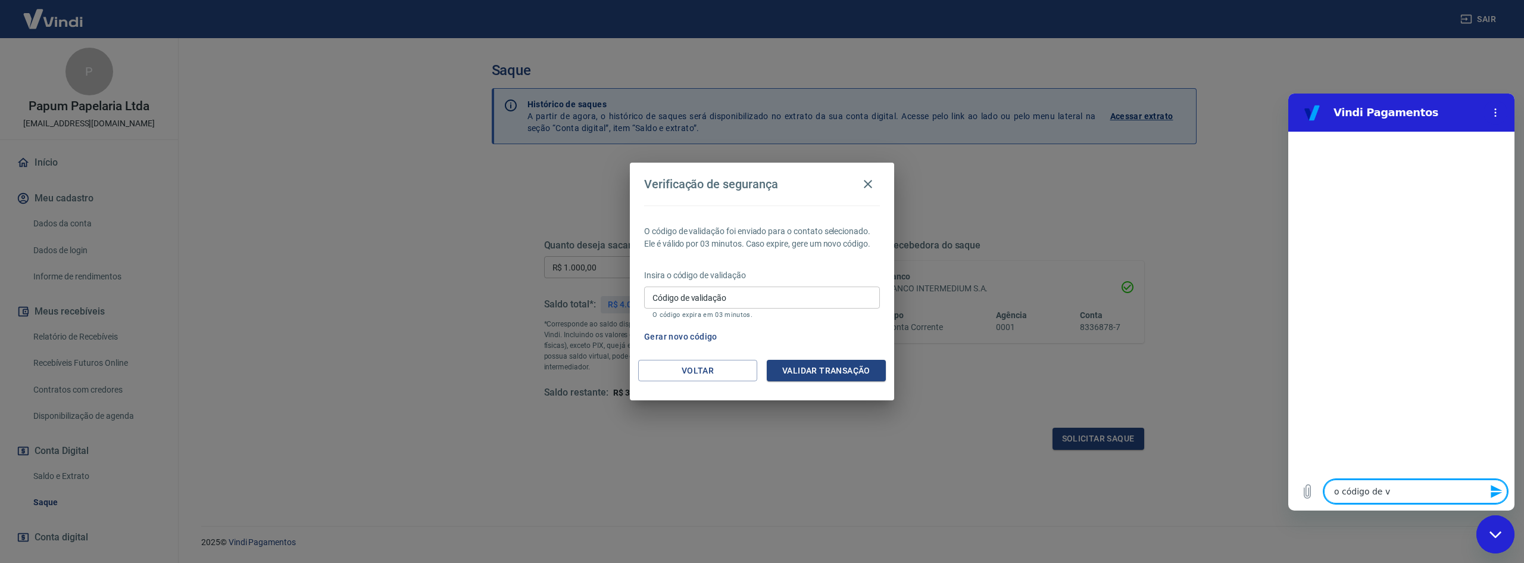
type textarea "x"
type textarea "o código de val"
type textarea "x"
type textarea "o código de vali"
type textarea "x"
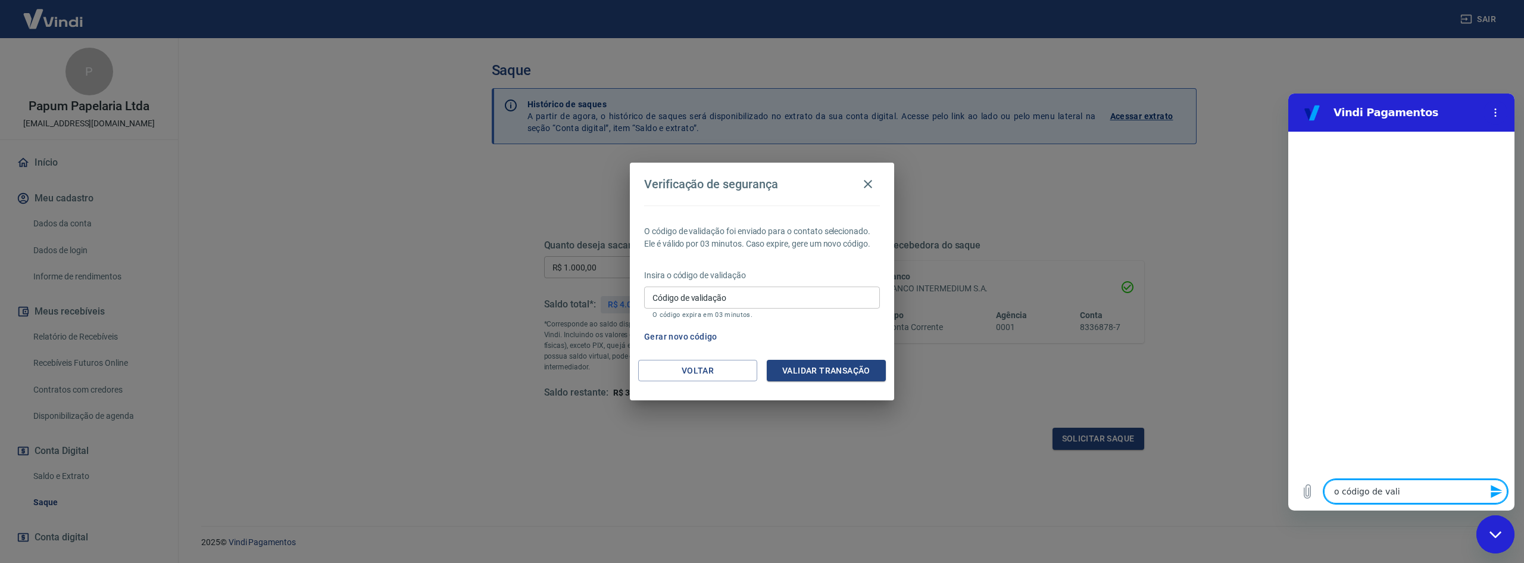
type textarea "o código de valid"
type textarea "x"
type textarea "o código de valida"
type textarea "x"
type textarea "o código de validaç"
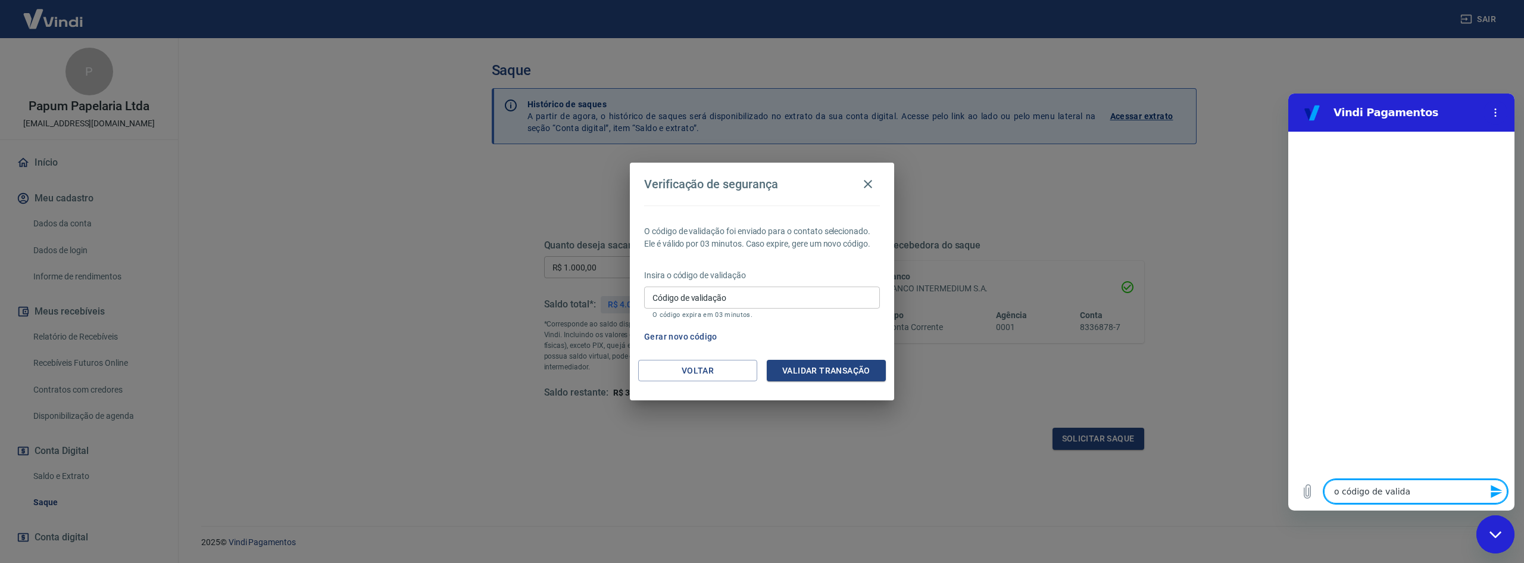
type textarea "x"
type textarea "o código de validaçã"
type textarea "x"
type textarea "o código de validação"
type textarea "x"
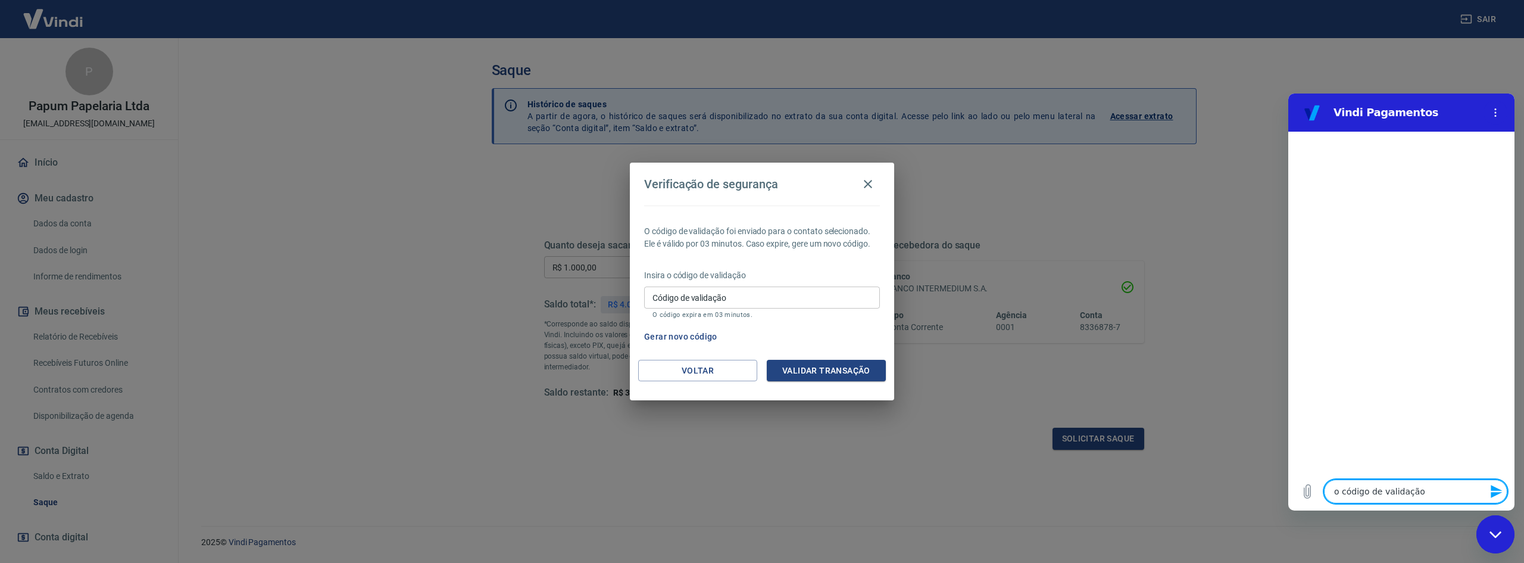
type textarea "o código de validação"
type textarea "x"
type textarea "o código de validação n"
type textarea "x"
type textarea "o código de validação nã"
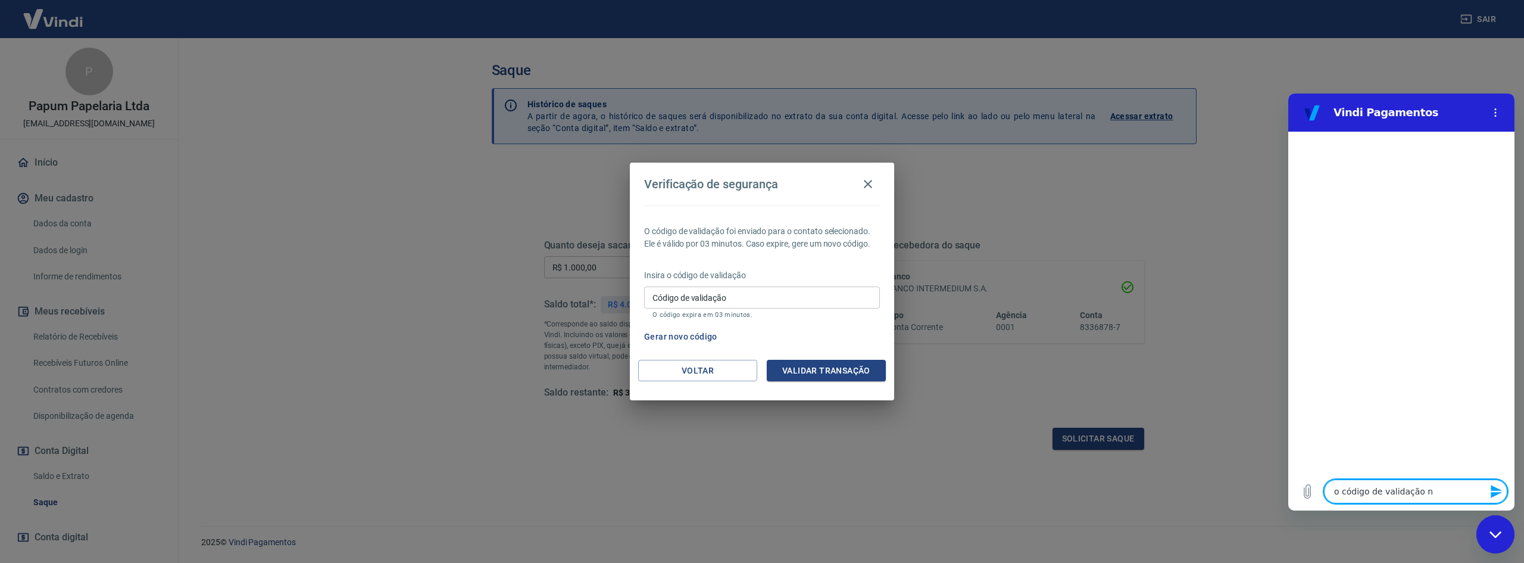
type textarea "x"
type textarea "o código de validação não"
type textarea "x"
type textarea "o código de validação não"
type textarea "x"
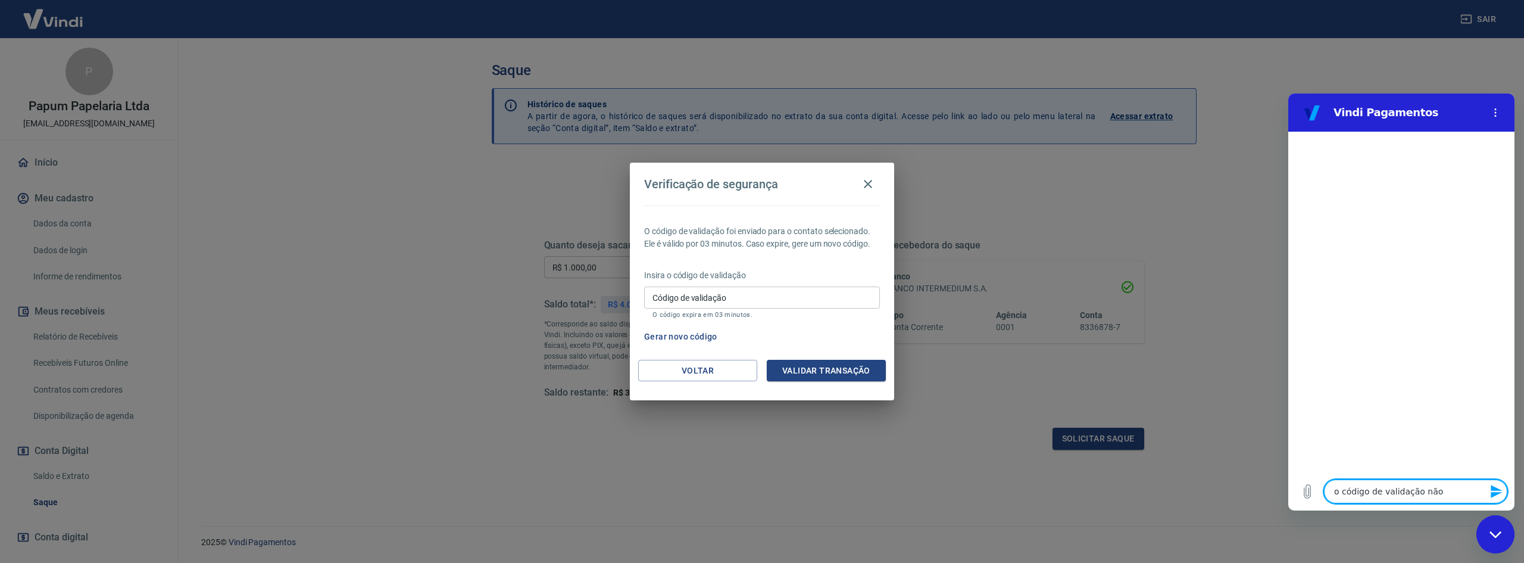
type textarea "o código de validação não e"
type textarea "x"
type textarea "o código de validação não es"
type textarea "x"
type textarea "o código de validação não est"
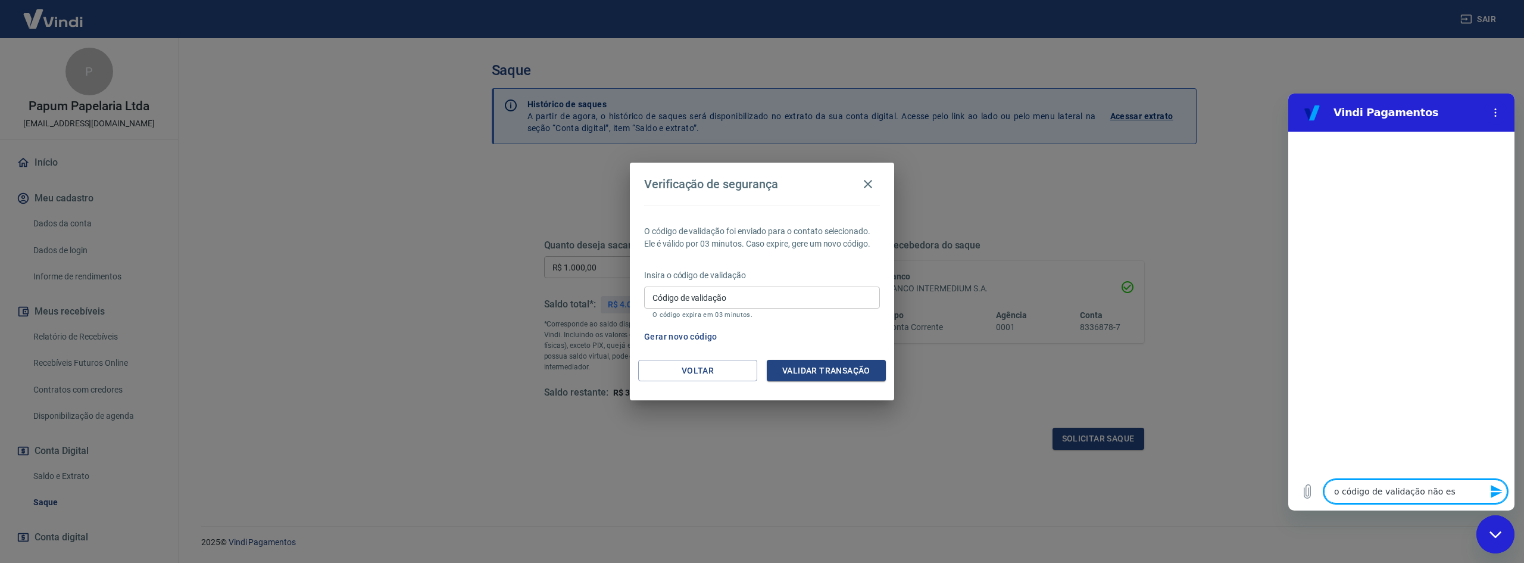
type textarea "x"
type textarea "o código de validação não está"
type textarea "x"
type textarea "o código de validação não está"
type textarea "x"
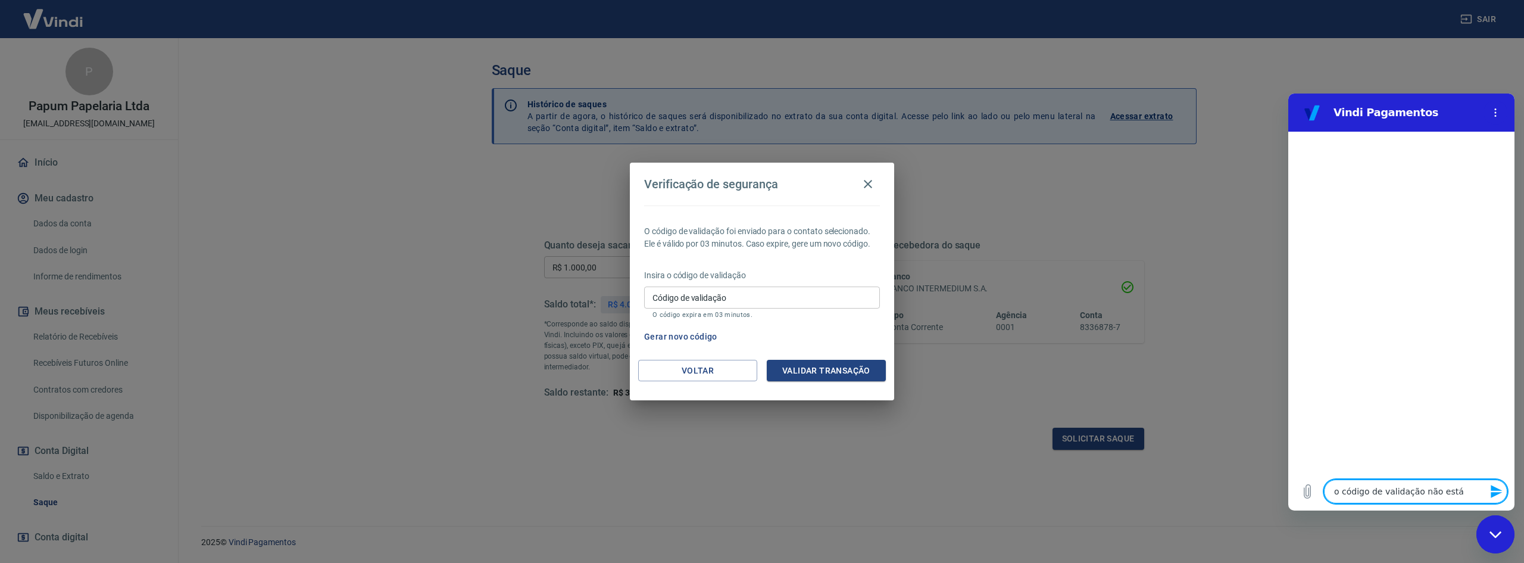
type textarea "o código de validação não está c"
type textarea "x"
type textarea "o código de validação não está ch"
type textarea "x"
type textarea "o código de validação não está che"
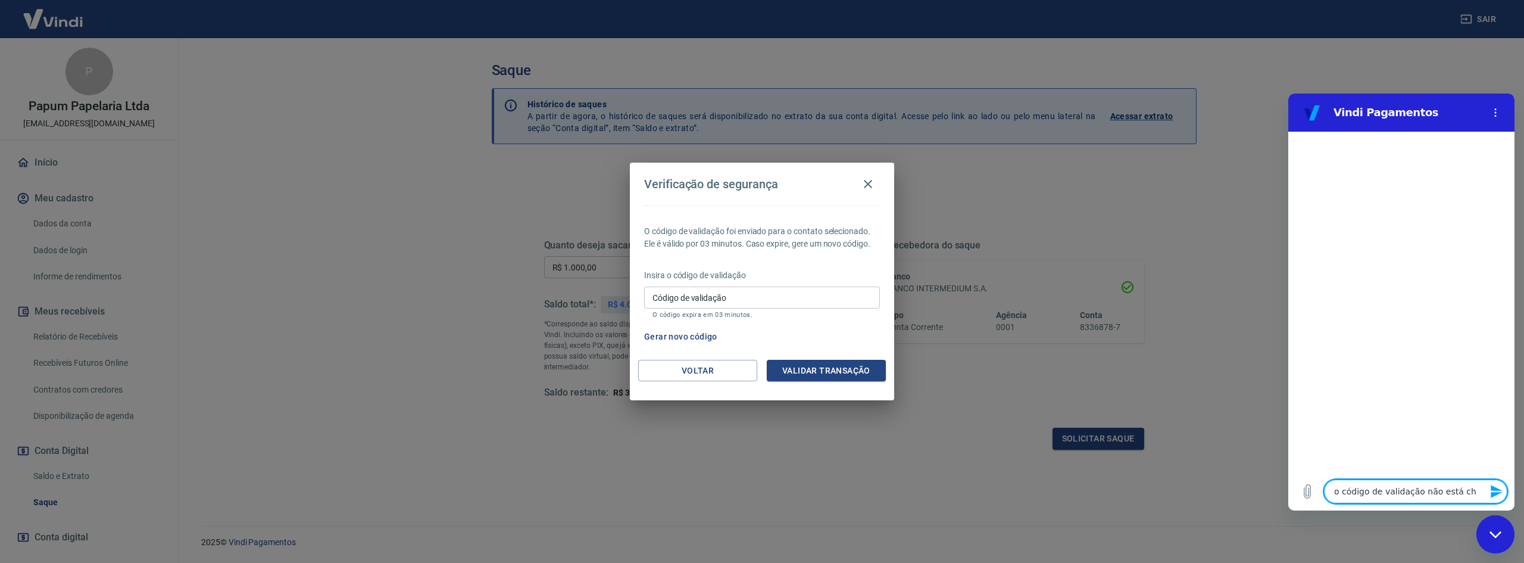
type textarea "x"
type textarea "o código de validação não está cheg"
type textarea "x"
type textarea "o código de validação não está chega"
type textarea "x"
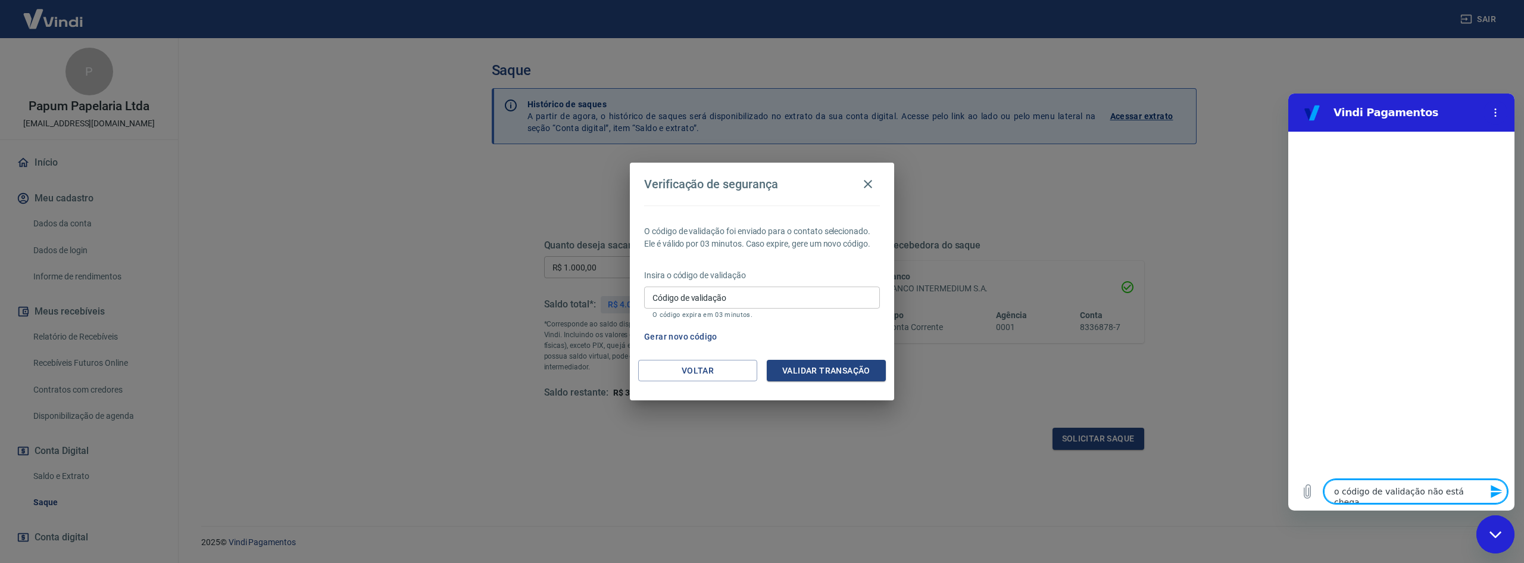
type textarea "o código de validação não está chegan"
type textarea "x"
type textarea "o código de validação não está chegand"
type textarea "x"
type textarea "o código de validação não está chegando"
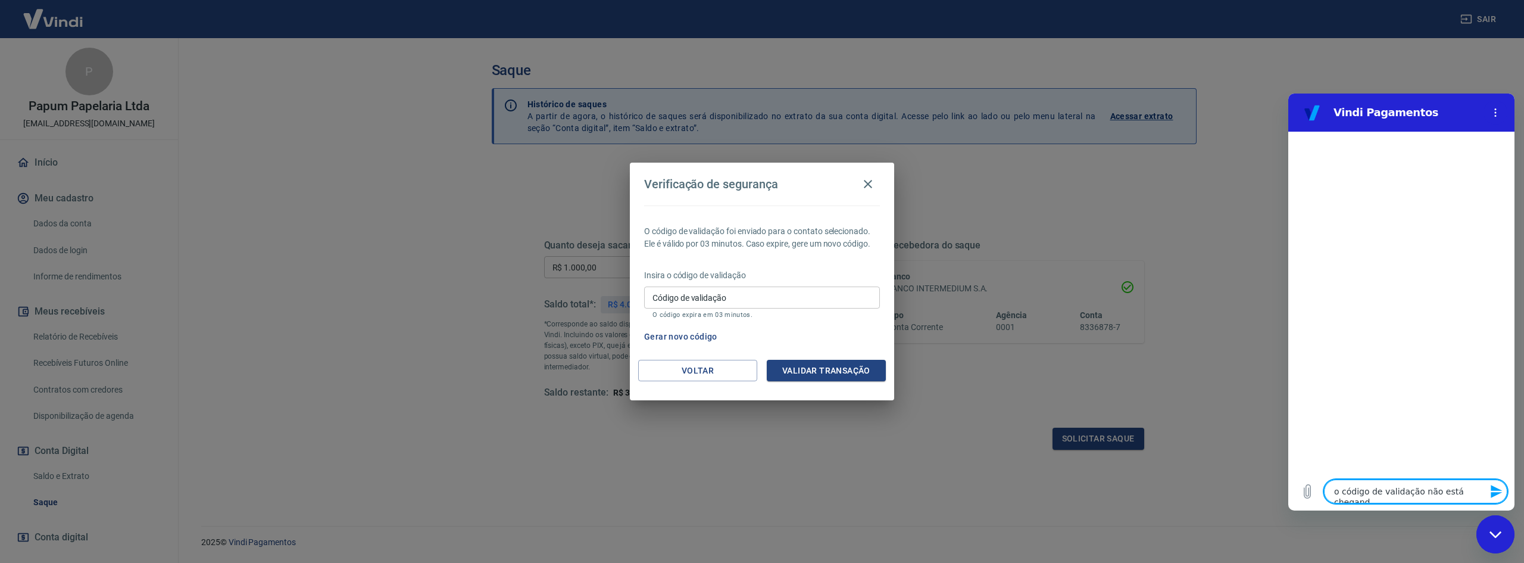
type textarea "x"
type textarea "o código de validação não está chegando"
type textarea "x"
type textarea "o código de validação não está chegando e"
type textarea "x"
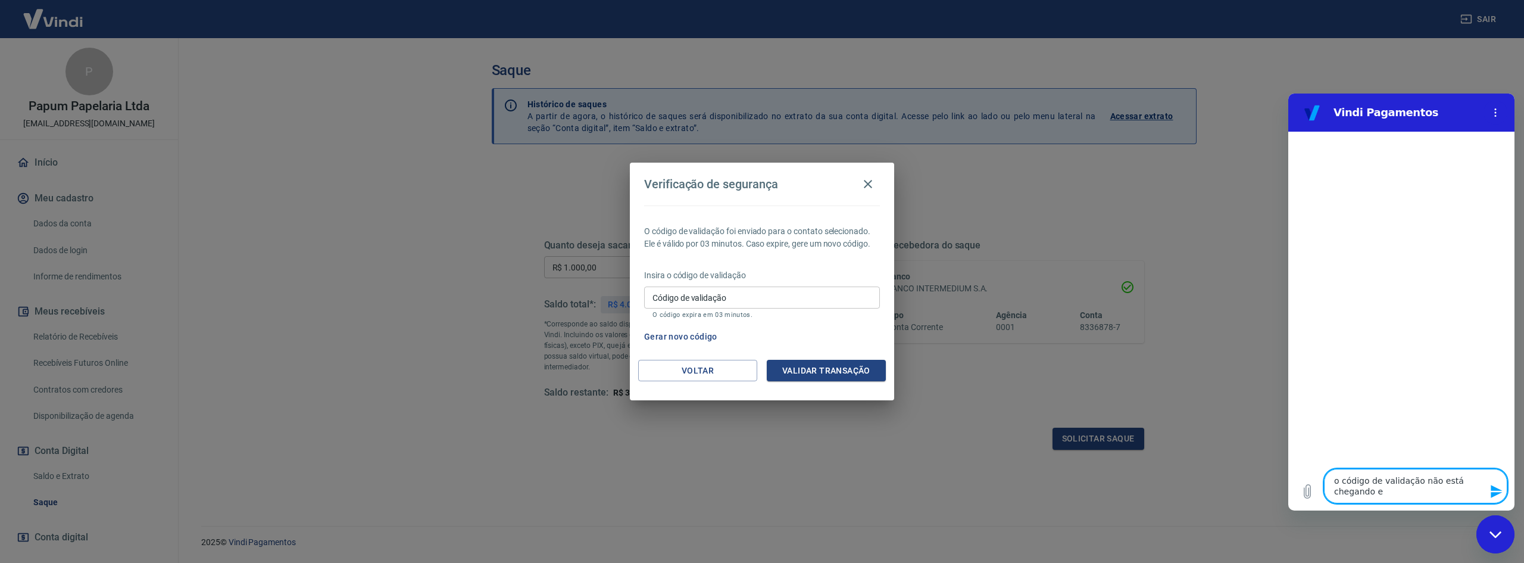
type textarea "o código de validação não está chegando em"
type textarea "x"
type textarea "o código de validação não está chegando em"
type textarea "x"
type textarea "o código de validação não está chegando em n"
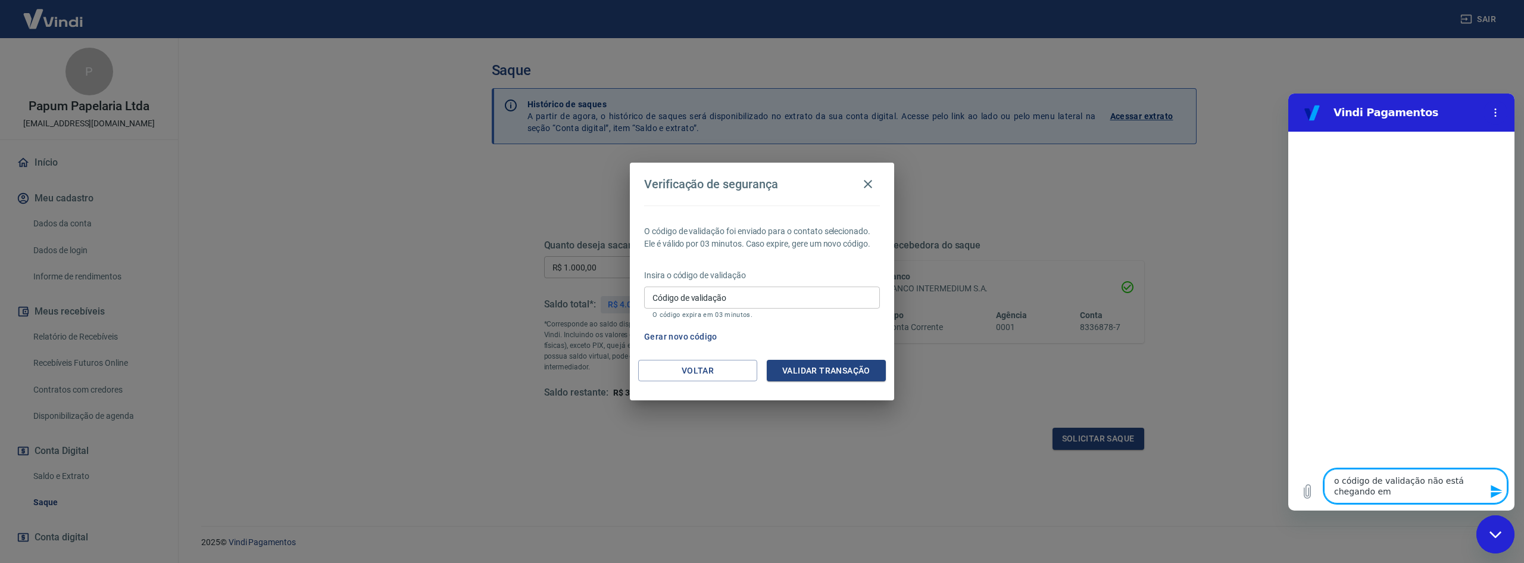
type textarea "x"
type textarea "o código de validação não está chegando em ne"
type textarea "x"
type textarea "o código de validação não está chegando em nen"
type textarea "x"
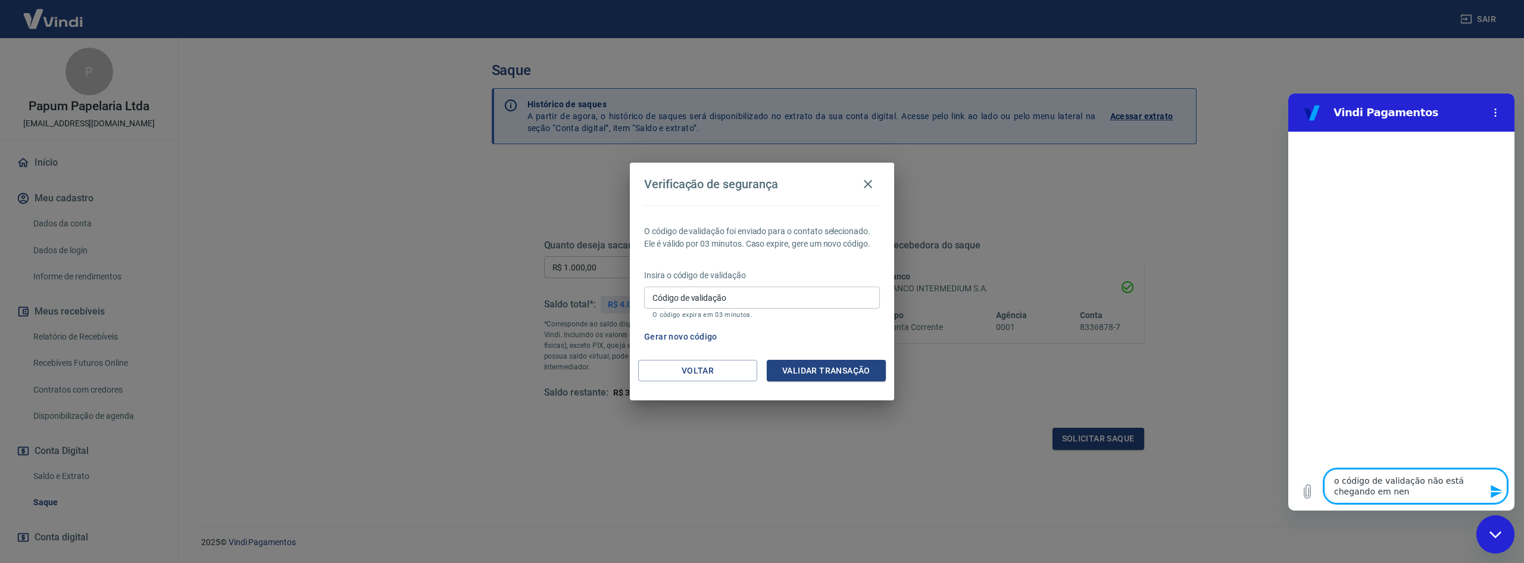
type textarea "o código de validação não está chegando em nenh"
type textarea "x"
type textarea "o código de validação não está chegando em nenhu"
type textarea "x"
type textarea "o código de validação não está chegando em nenhum"
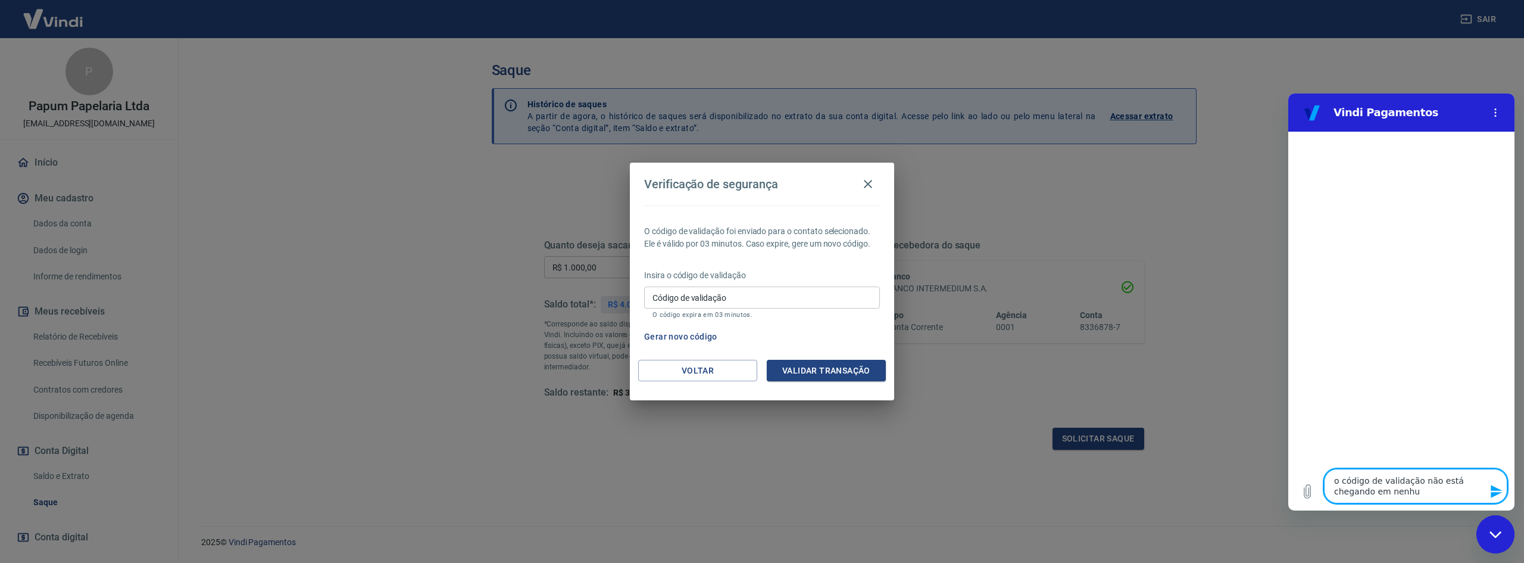
type textarea "x"
type textarea "o código de validação não está chegando em nenhum"
type textarea "x"
type textarea "o código de validação não está chegando em nenhum d"
type textarea "x"
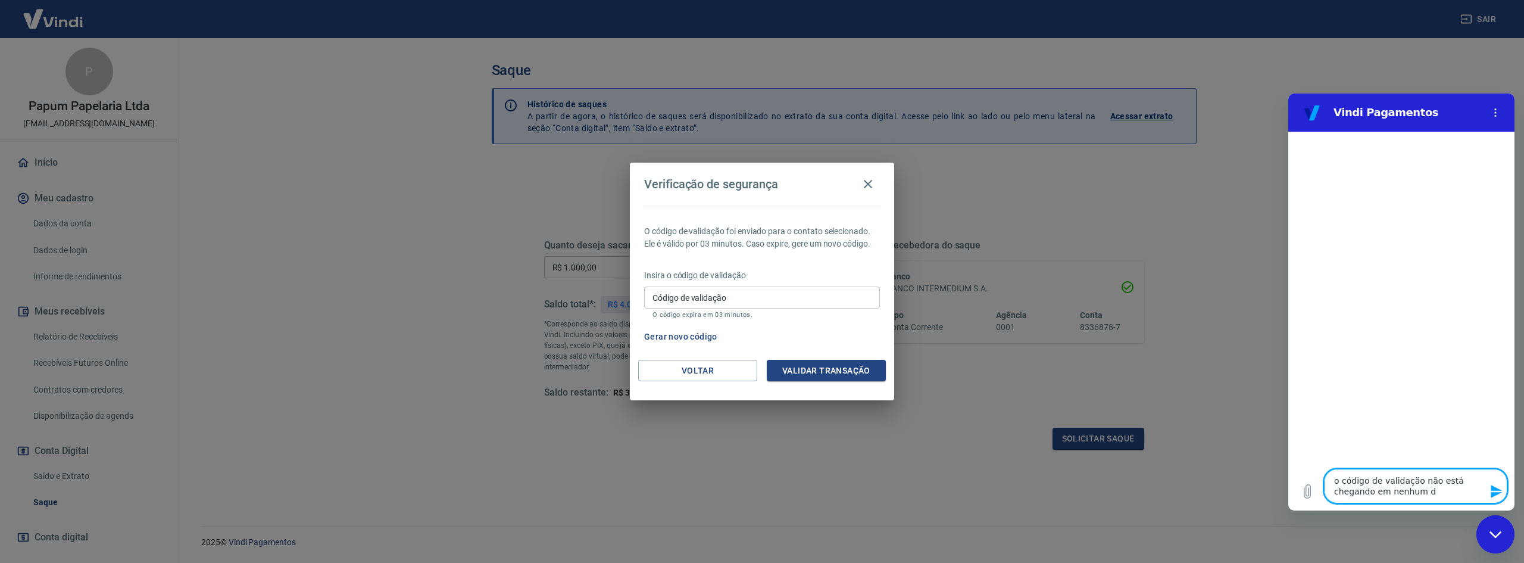
type textarea "o código de validação não está chegando em nenhum do"
type textarea "x"
type textarea "o código de validação não está chegando em nenhum dos"
type textarea "x"
type textarea "o código de validação não está chegando em nenhum dos"
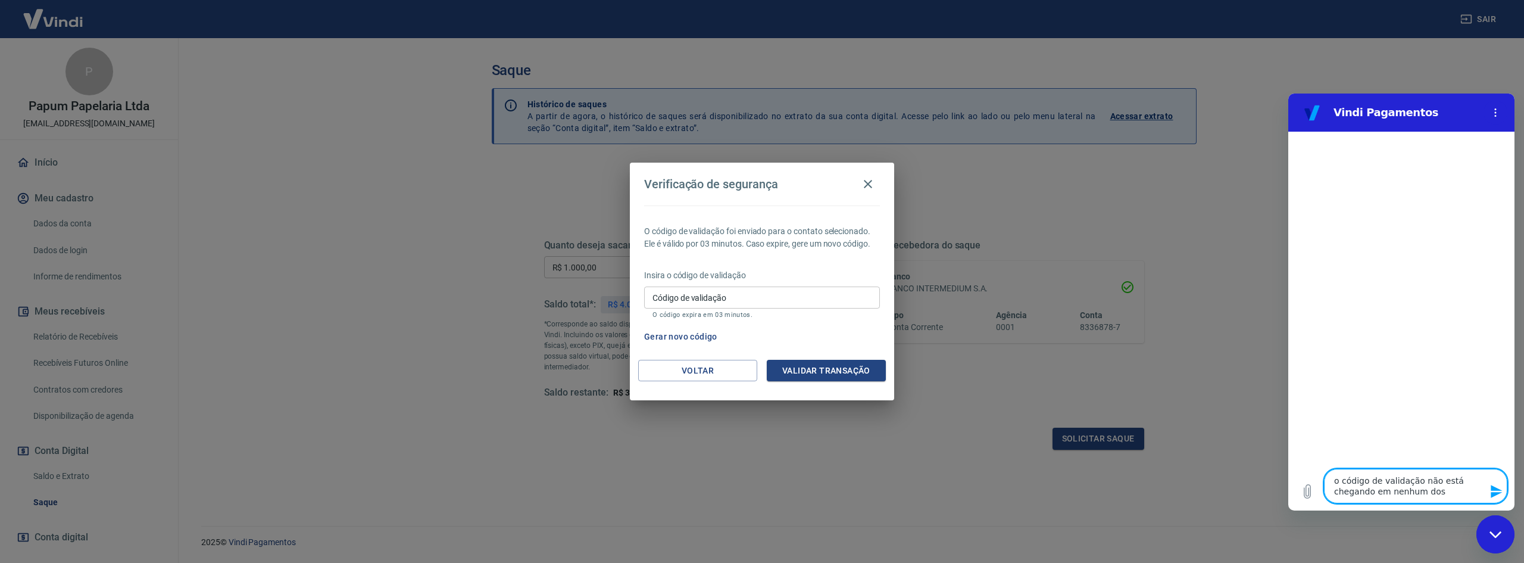
type textarea "x"
type textarea "o código de validação não está chegando em nenhum dos m"
type textarea "x"
type textarea "o código de validação não está chegando em nenhum dos me"
type textarea "x"
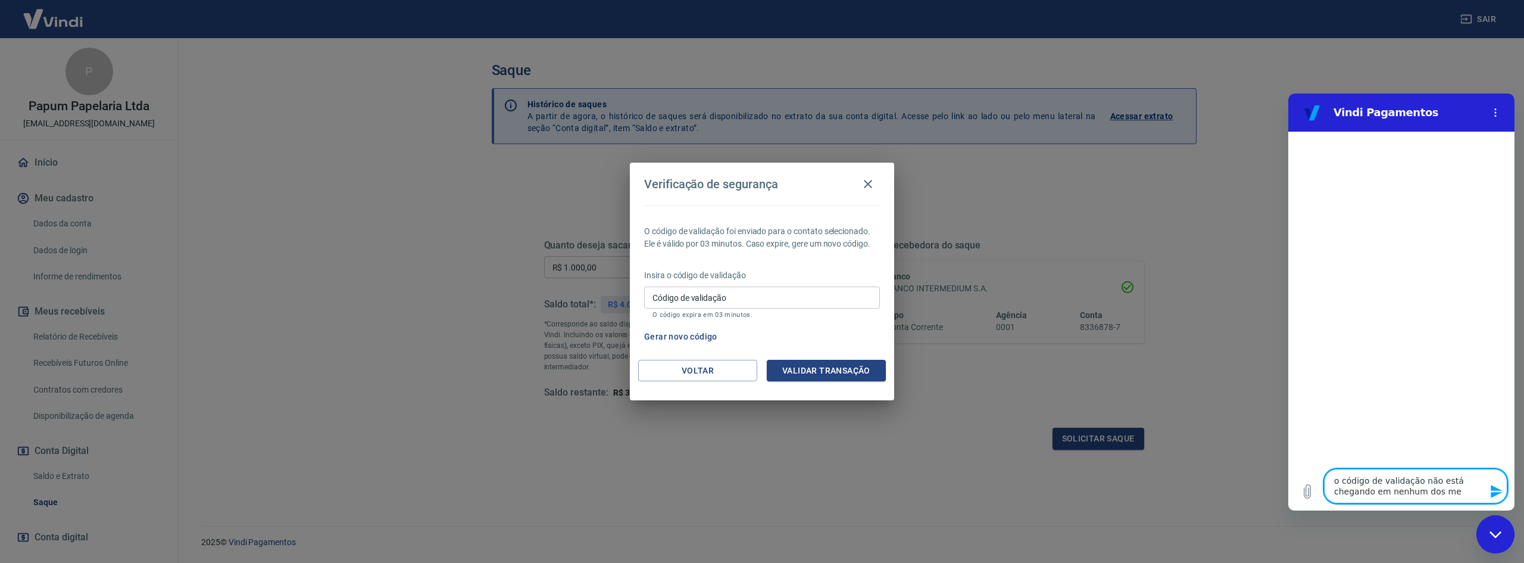
type textarea "o código de validação não está chegando em nenhum dos mei"
type textarea "x"
type textarea "o código de validação não está chegando em nenhum dos meio"
type textarea "x"
type textarea "o código de validação não está chegando em nenhum dos meios"
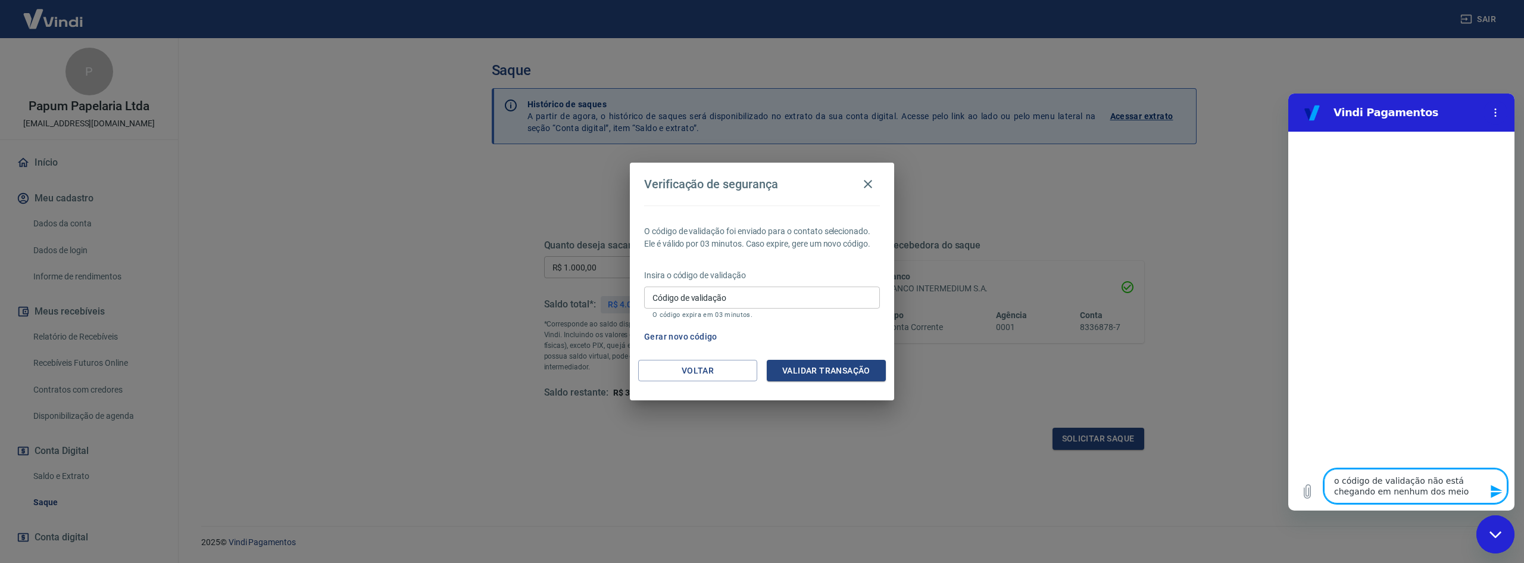
type textarea "x"
type textarea "o código de validação não está chegando em nenhum dos meios"
type textarea "x"
type textarea "o código de validação não está chegando em nenhum dos meios d"
type textarea "x"
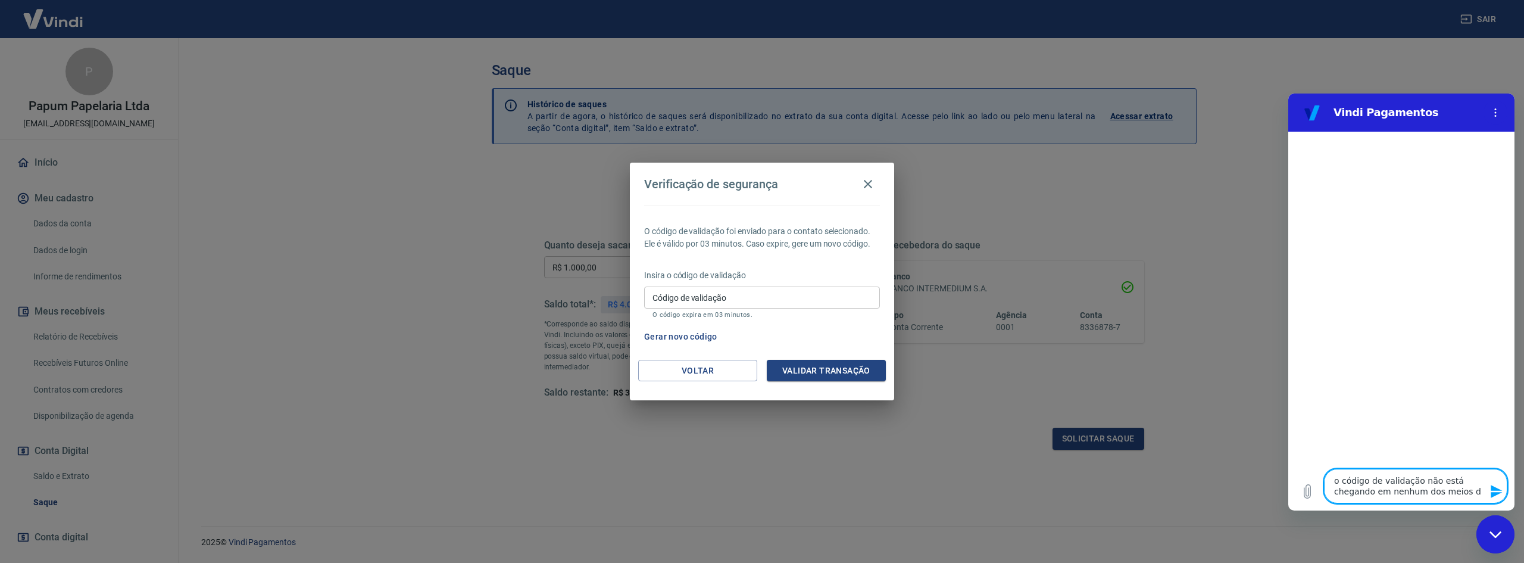
type textarea "o código de validação não está chegando em nenhum dos meios di"
type textarea "x"
type textarea "o código de validação não está chegando em nenhum dos meios dis"
type textarea "x"
type textarea "o código de validação não está chegando em nenhum dos meios disp"
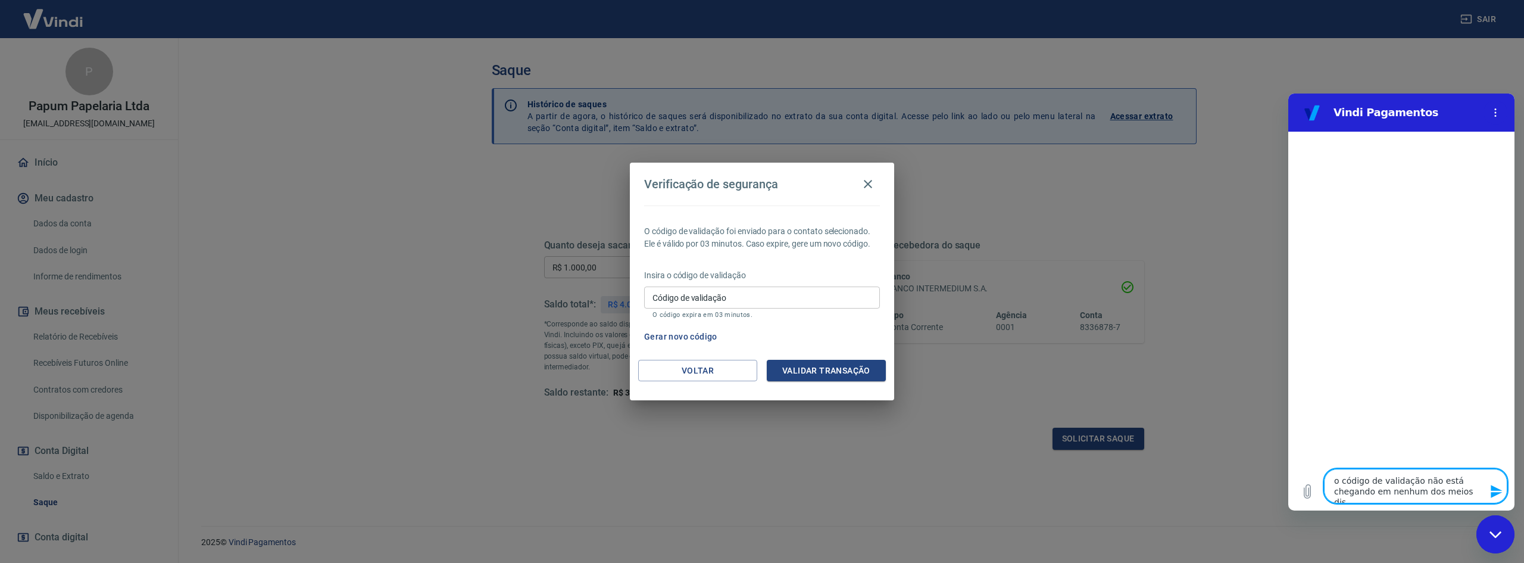
type textarea "x"
type textarea "o código de validação não está chegando em nenhum dos meios dispo"
type textarea "x"
type textarea "o código de validação não está chegando em nenhum dos meios dispon"
type textarea "x"
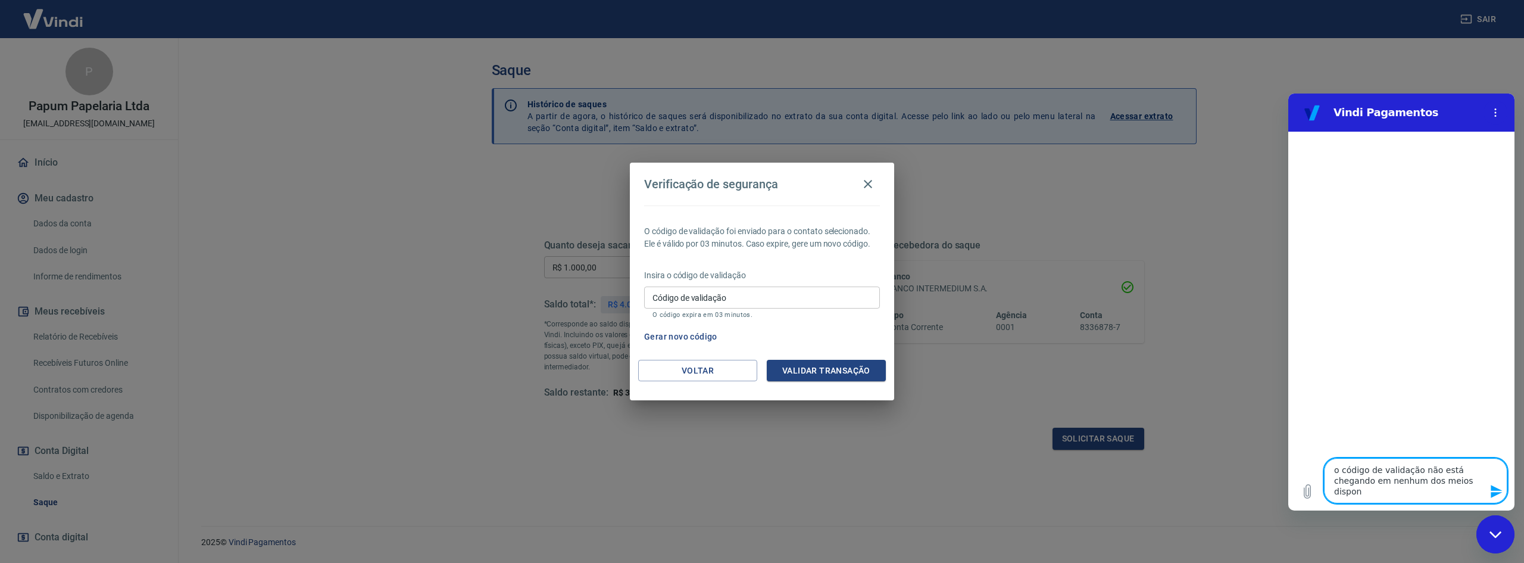
type textarea "o código de validação não está chegando em nenhum dos meios disponí"
type textarea "x"
type textarea "o código de validação não está chegando em nenhum dos meios disponív"
type textarea "x"
type textarea "o código de validação não está chegando em nenhum dos meios disponíve"
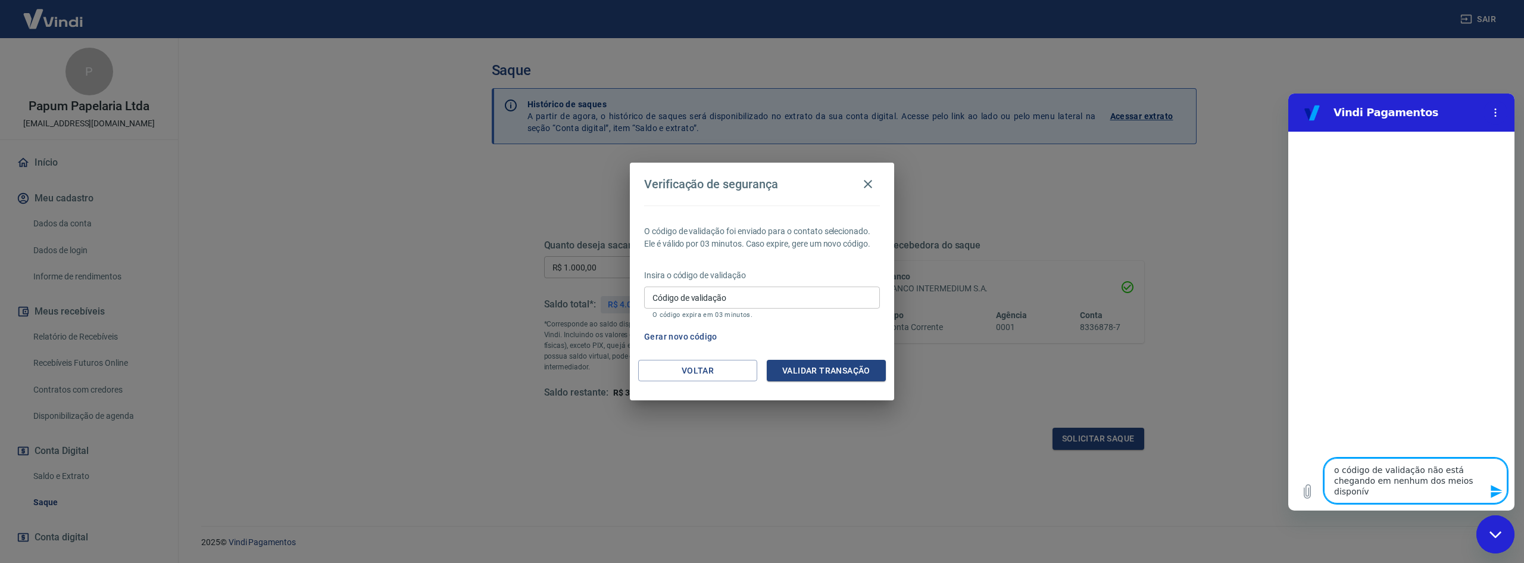
type textarea "x"
type textarea "o código de validação não está chegando em nenhum dos meios disponívei"
type textarea "x"
type textarea "o código de validação não está chegando em nenhum dos meios disponíveis"
type textarea "x"
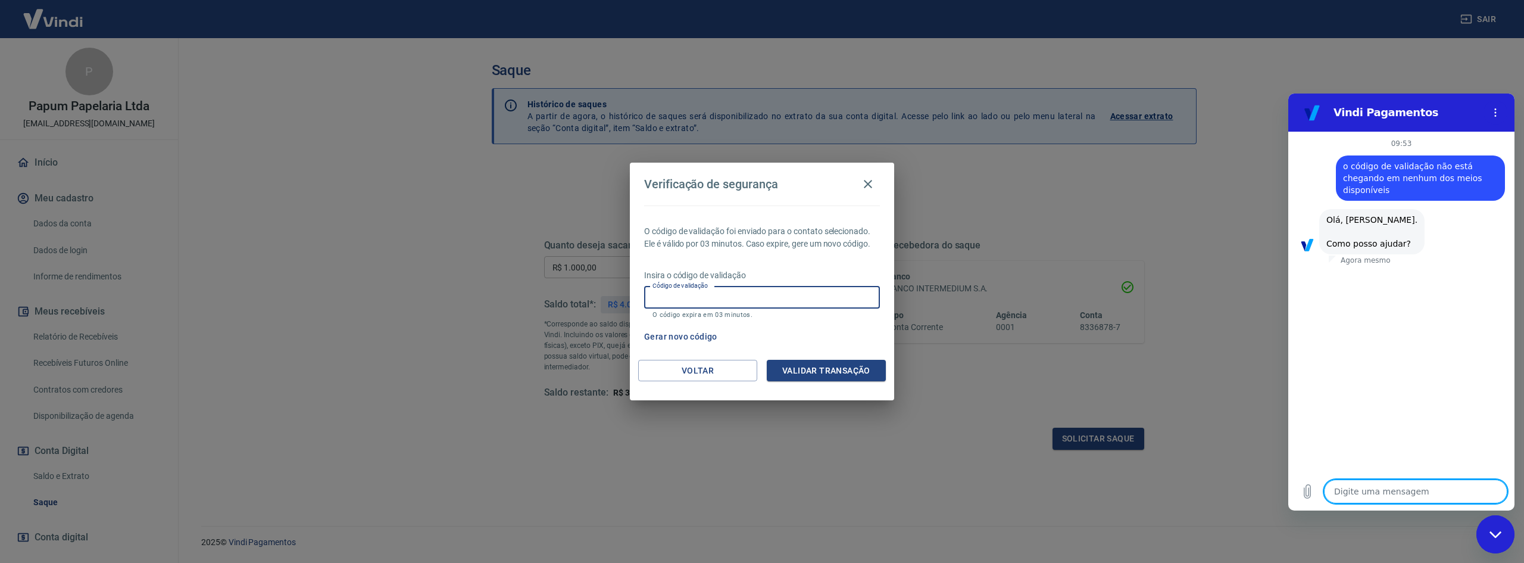
click at [738, 298] on input "Código de validação" at bounding box center [762, 297] width 236 height 22
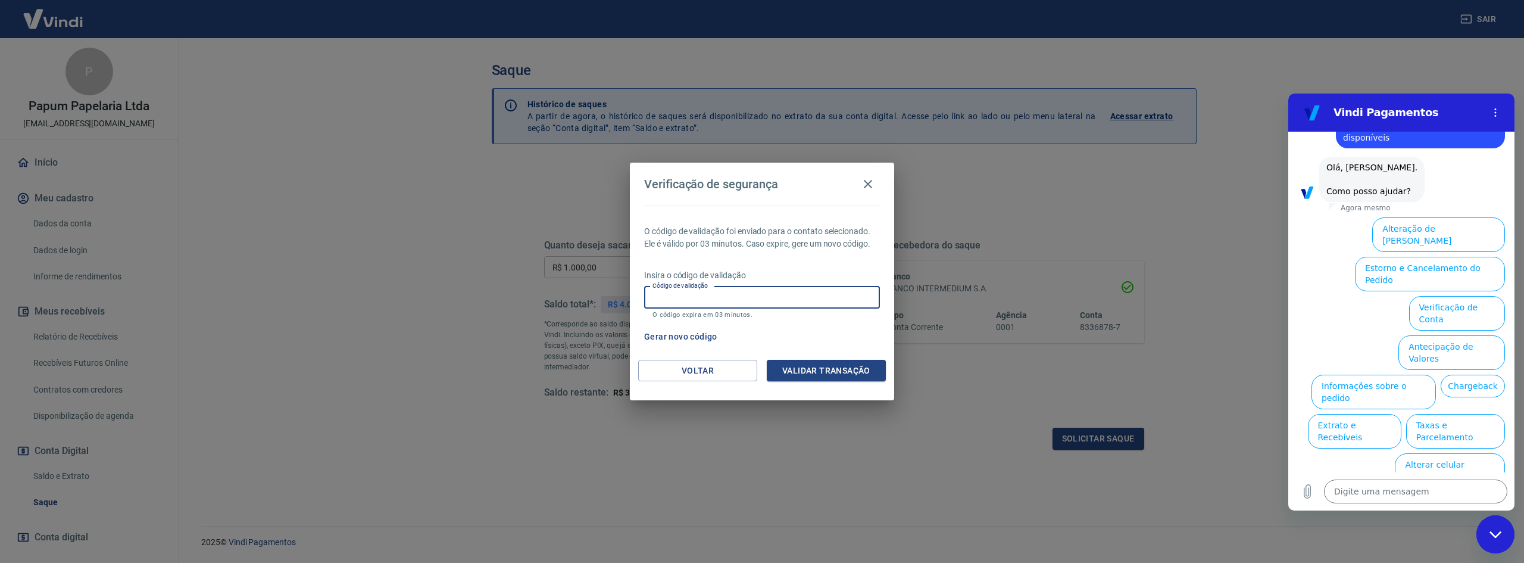
scroll to position [54, 0]
click at [1431, 294] on button "Verificação de Conta" at bounding box center [1457, 311] width 96 height 35
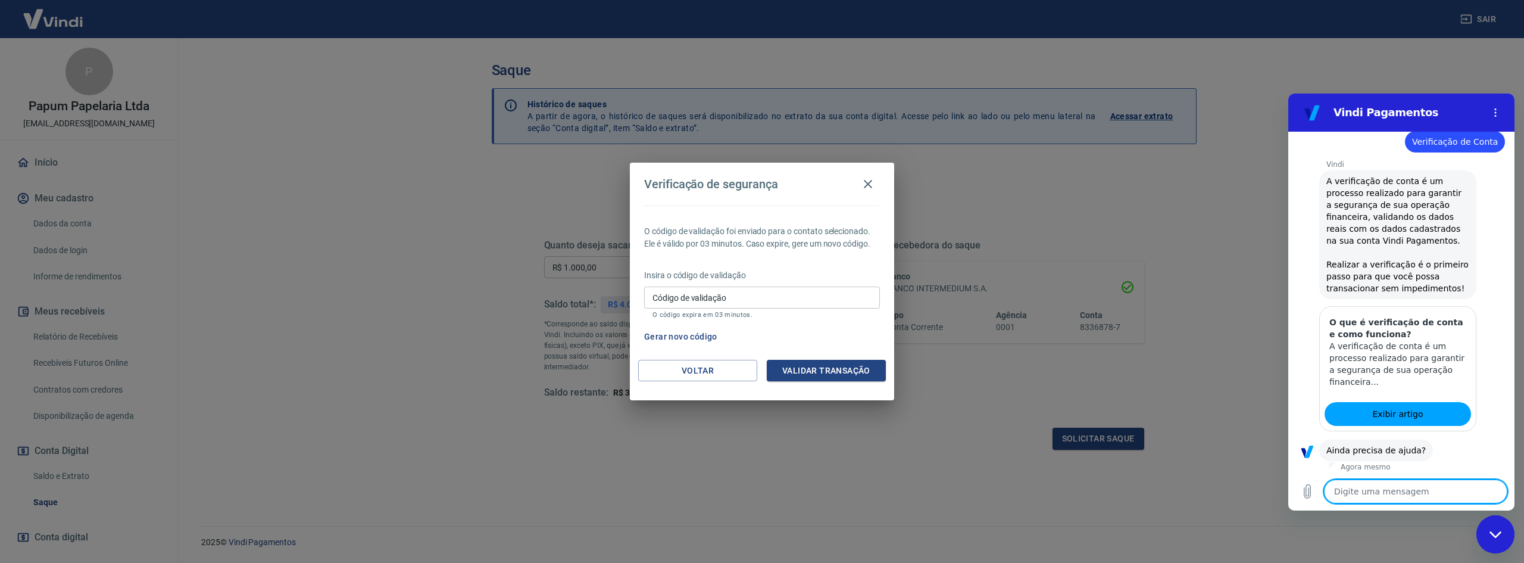
scroll to position [172, 0]
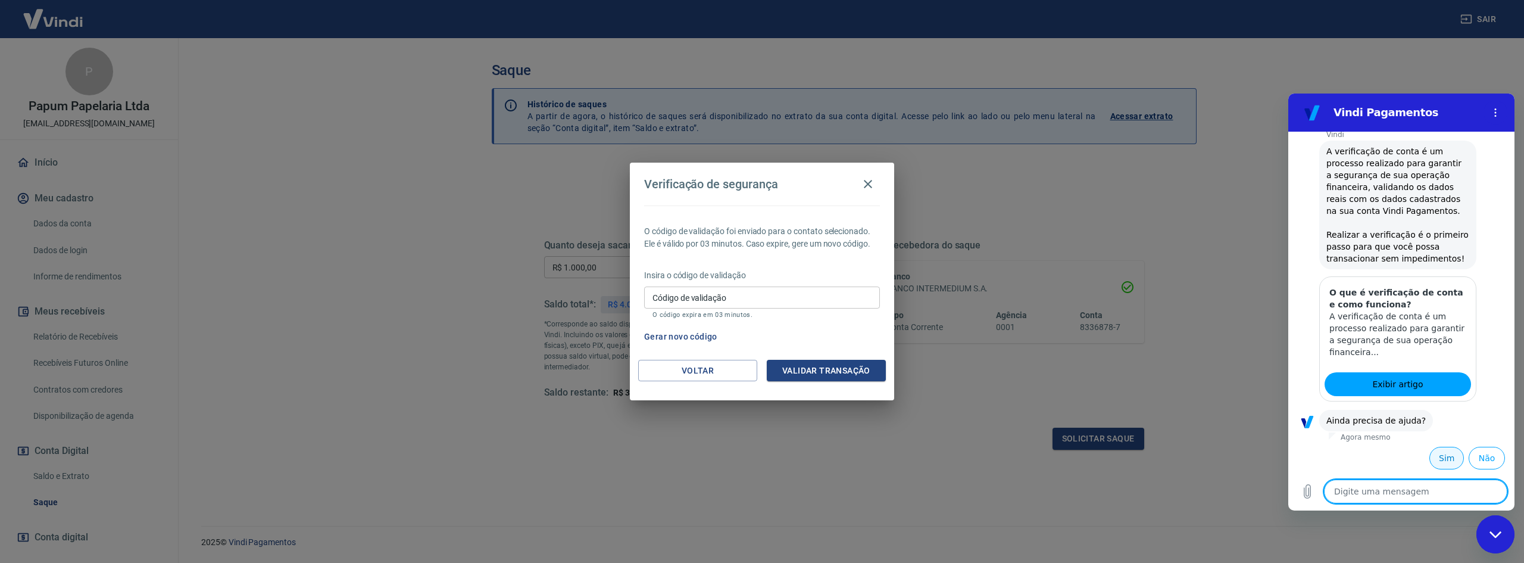
click at [1433, 458] on button "Sim" at bounding box center [1447, 458] width 35 height 23
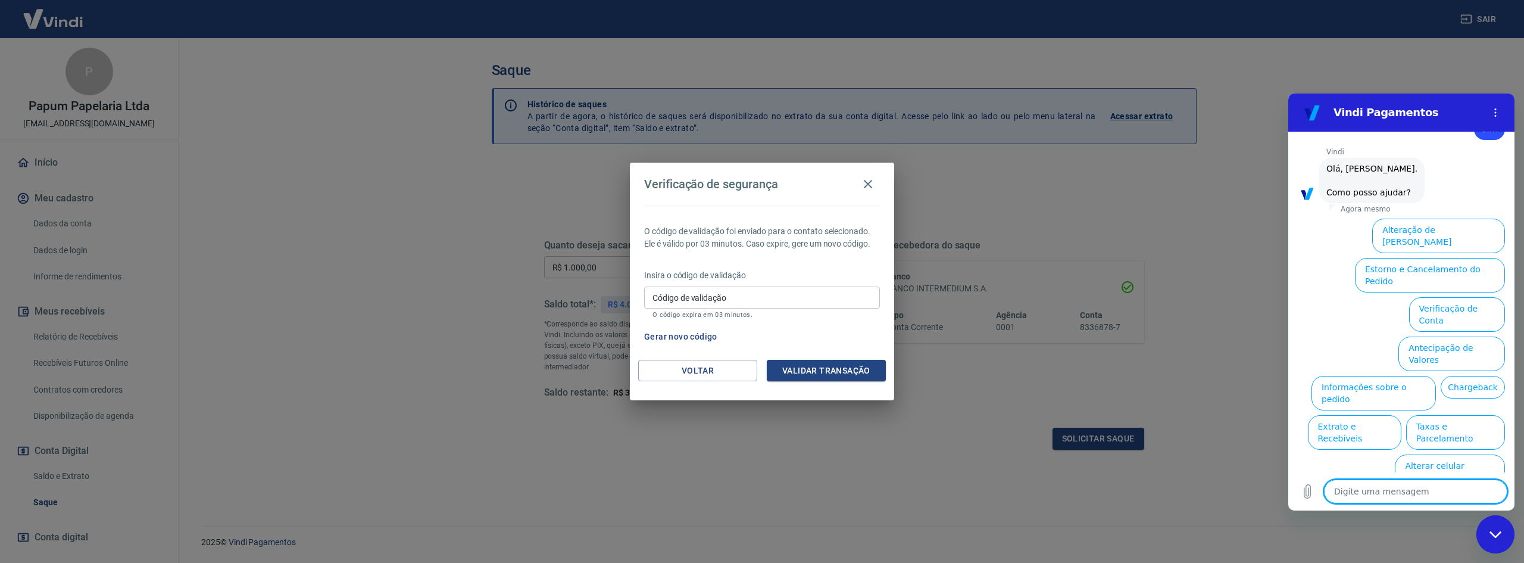
scroll to position [495, 0]
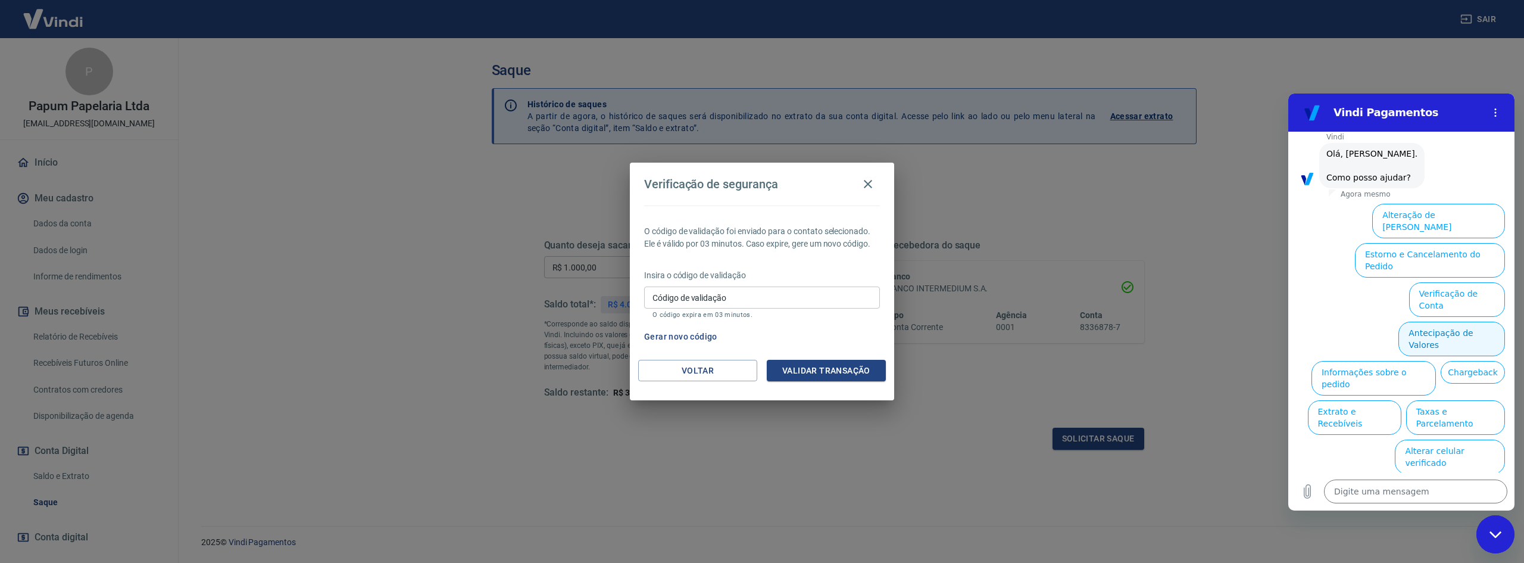
click at [1447, 323] on button "Antecipação de Valores" at bounding box center [1452, 339] width 107 height 35
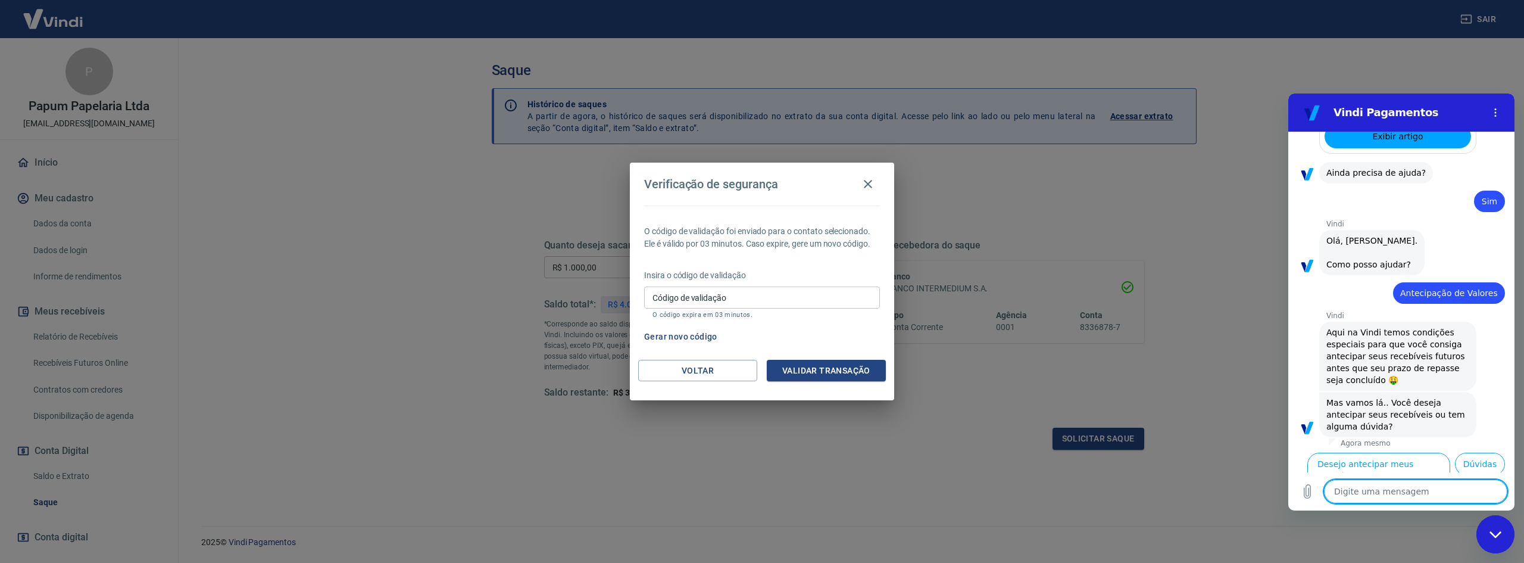
scroll to position [465, 0]
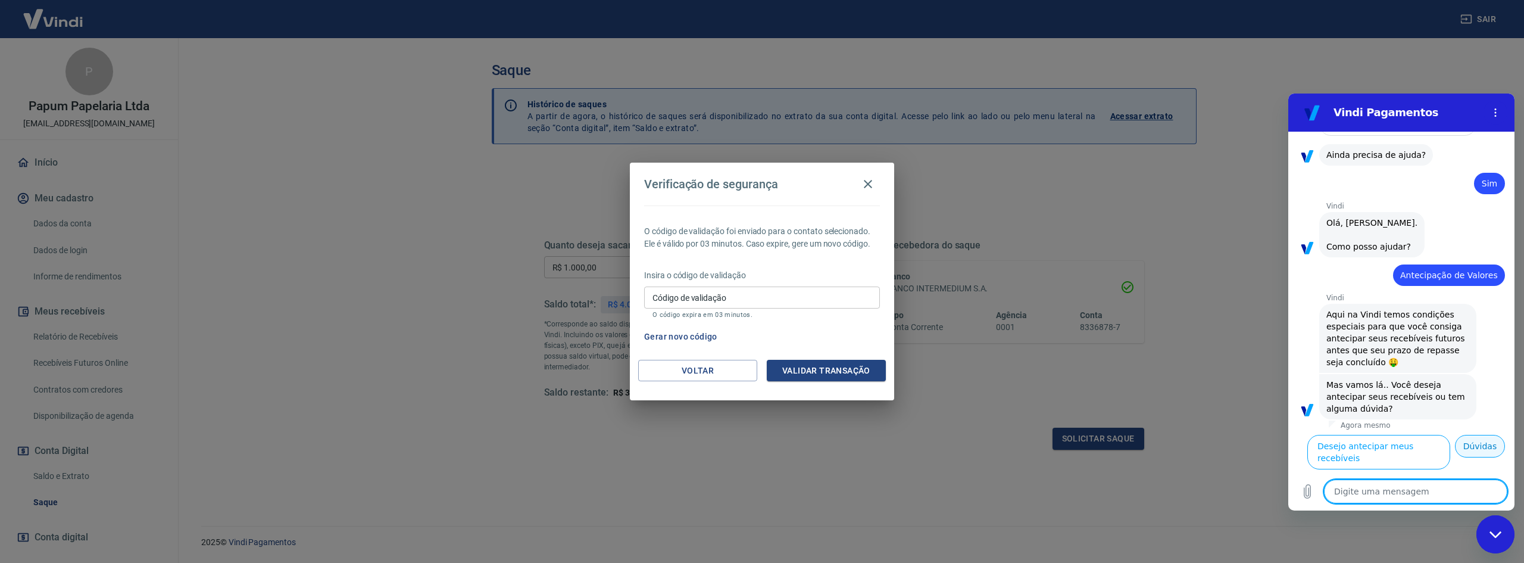
click at [1467, 454] on button "Dúvidas" at bounding box center [1480, 446] width 50 height 23
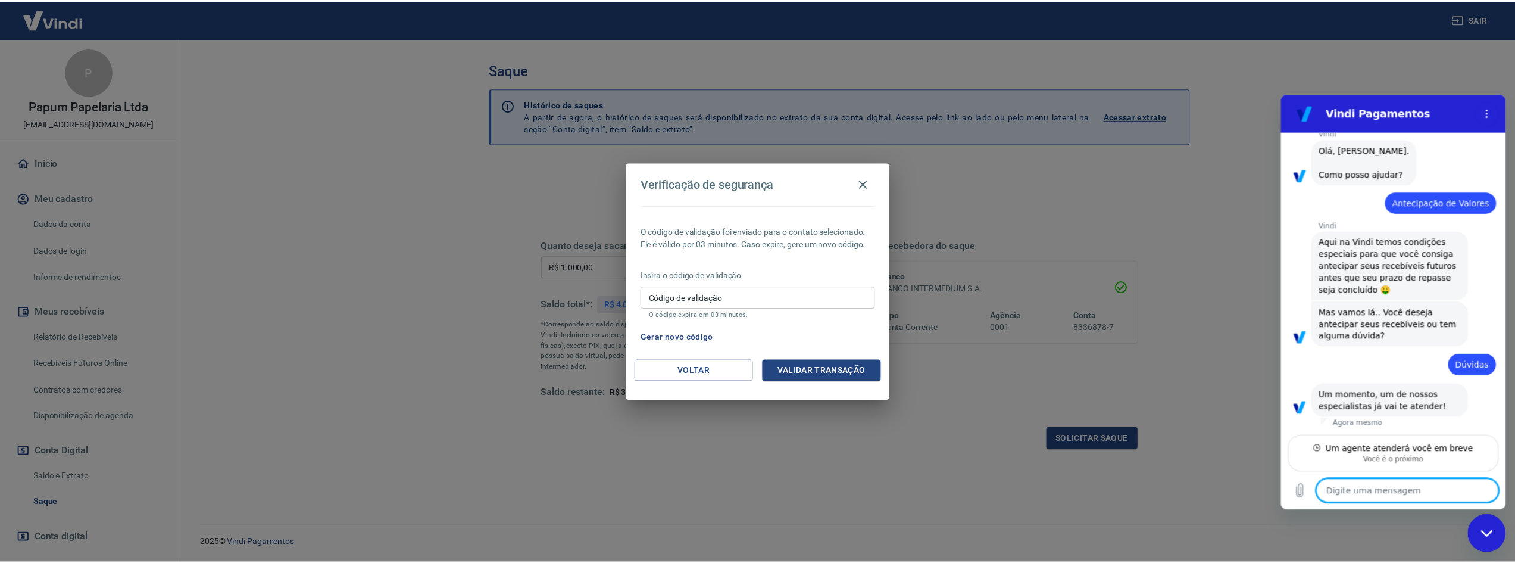
scroll to position [522, 0]
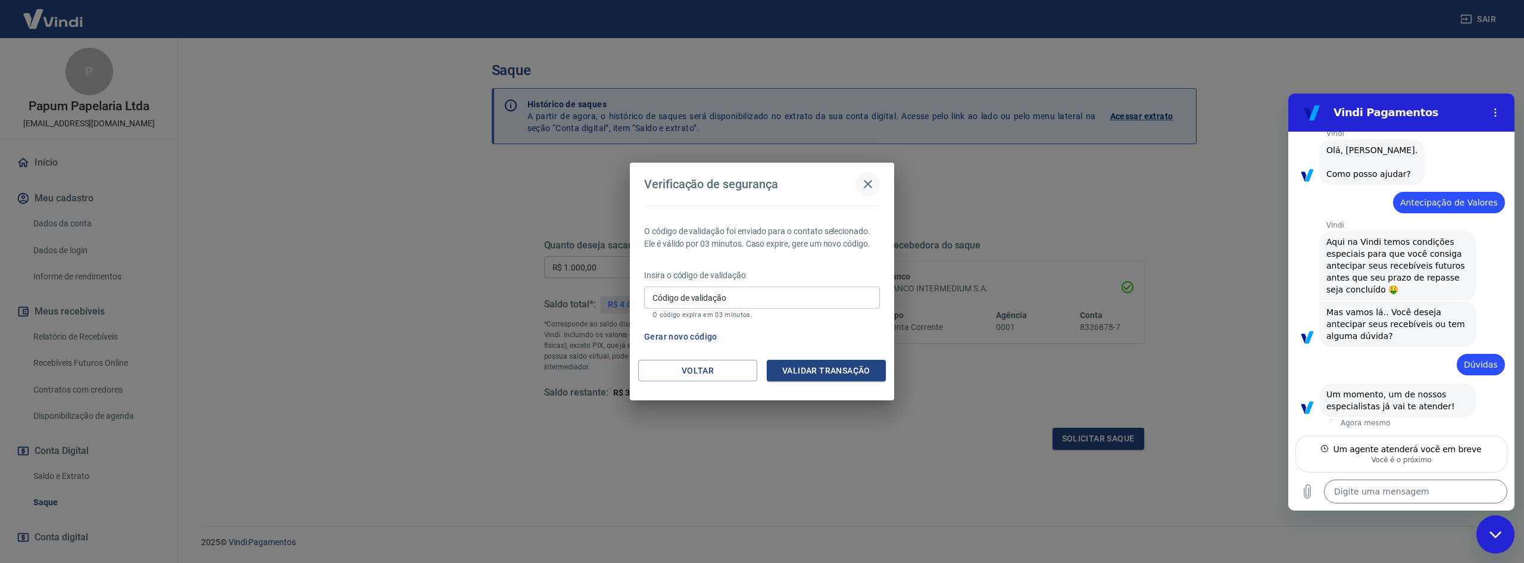
click at [868, 185] on icon "button" at bounding box center [868, 184] width 14 height 14
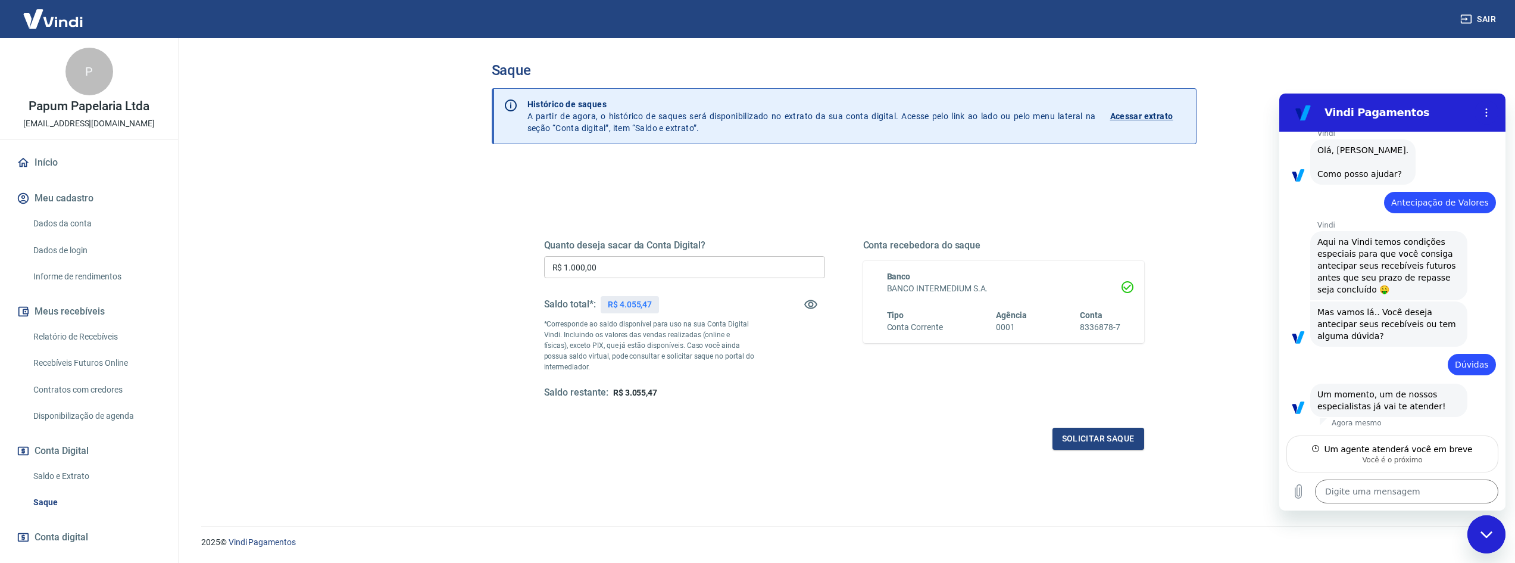
click at [815, 394] on div "Saldo restante: R$ 3.055,47" at bounding box center [684, 392] width 281 height 13
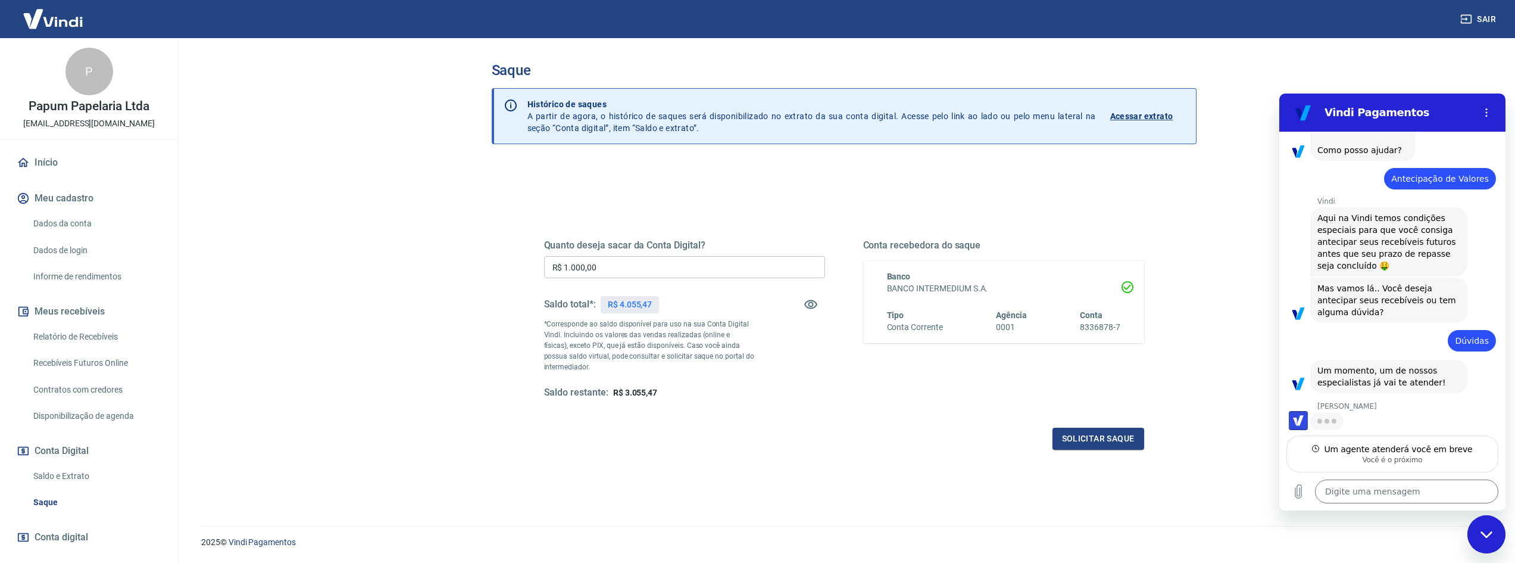
scroll to position [545, 0]
drag, startPoint x: 1368, startPoint y: 494, endPoint x: 1379, endPoint y: 500, distance: 13.1
click at [1368, 494] on textarea at bounding box center [1406, 491] width 183 height 24
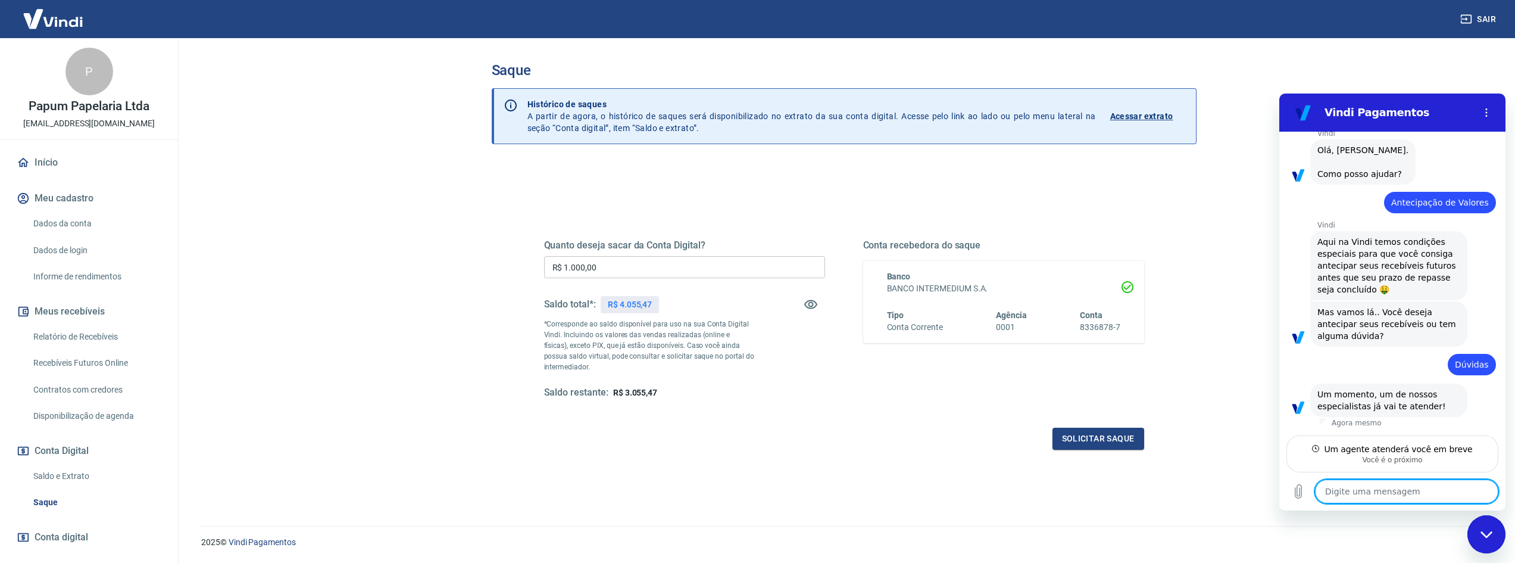
scroll to position [522, 0]
type textarea "x"
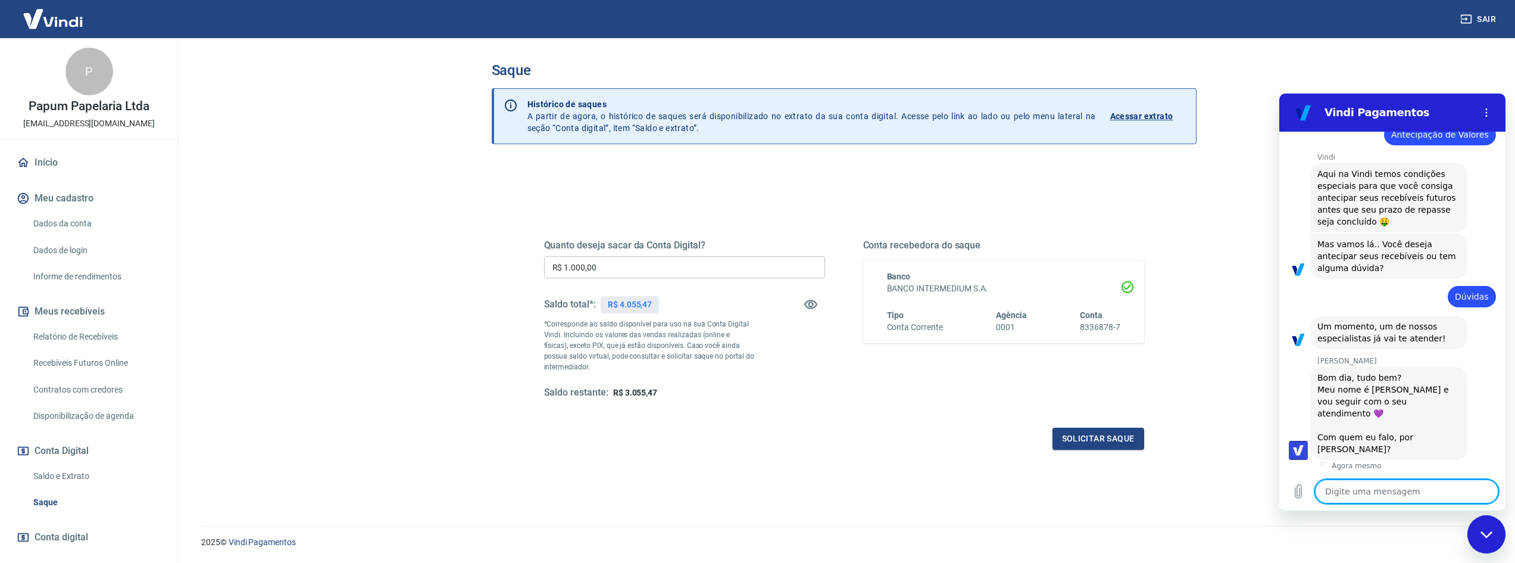
scroll to position [567, 0]
click at [1359, 488] on textarea at bounding box center [1406, 491] width 183 height 24
type textarea "O"
type textarea "x"
type textarea "Oi"
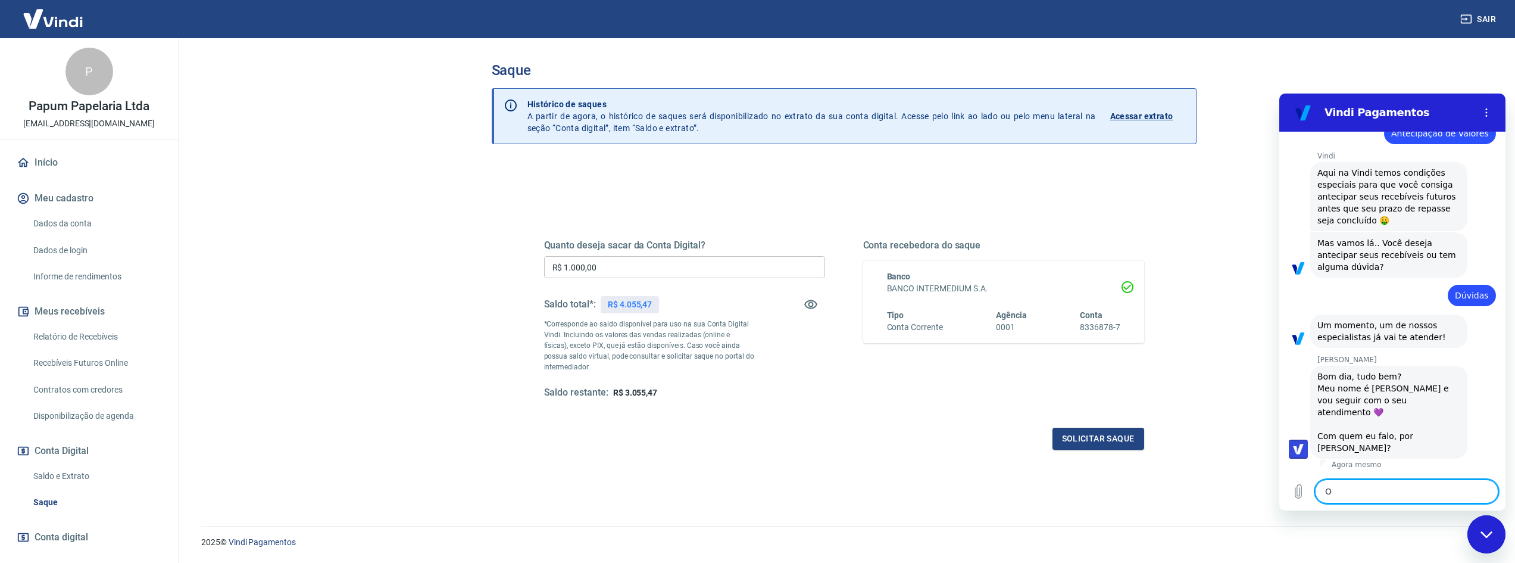
type textarea "x"
type textarea "Oi"
type textarea "x"
type textarea "Oi V"
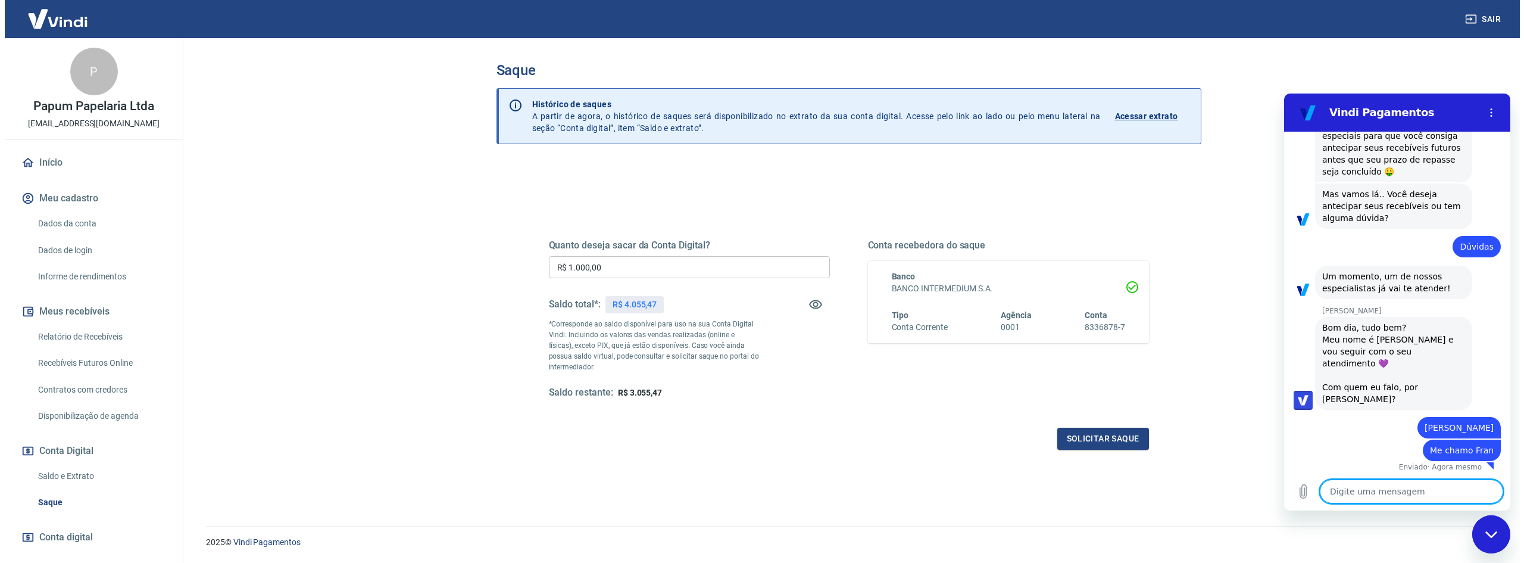
scroll to position [619, 0]
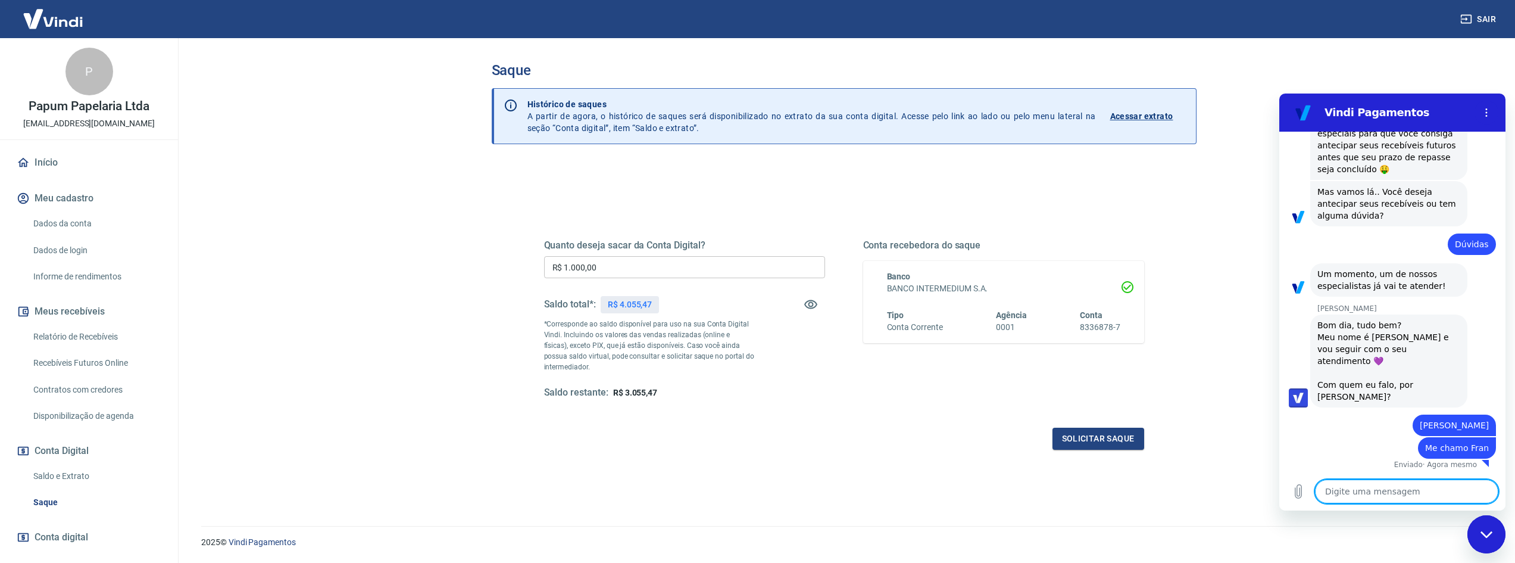
click at [745, 185] on div "Quanto deseja sacar da Conta Digital? R$ 1.000,00 ​ Saldo total*: R$ 4.055,47 *…" at bounding box center [844, 380] width 705 height 435
click at [1075, 441] on button "Solicitar saque" at bounding box center [1099, 439] width 92 height 22
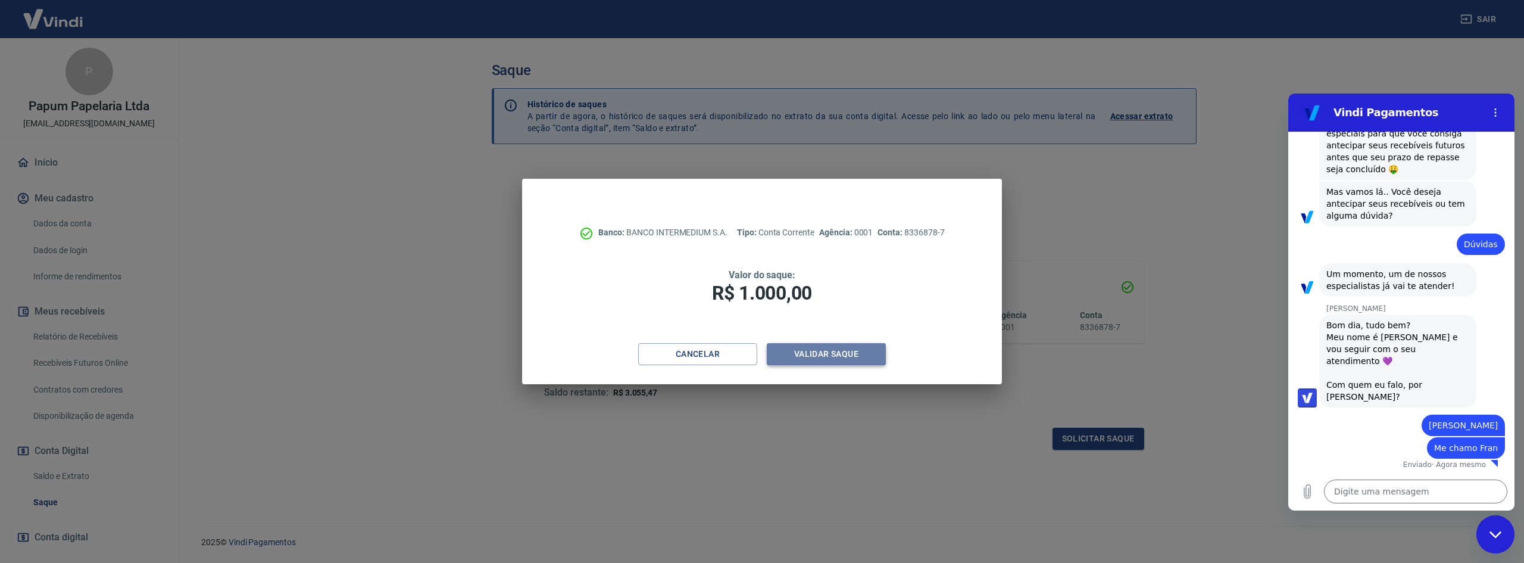
click at [787, 362] on button "Validar saque" at bounding box center [826, 354] width 119 height 22
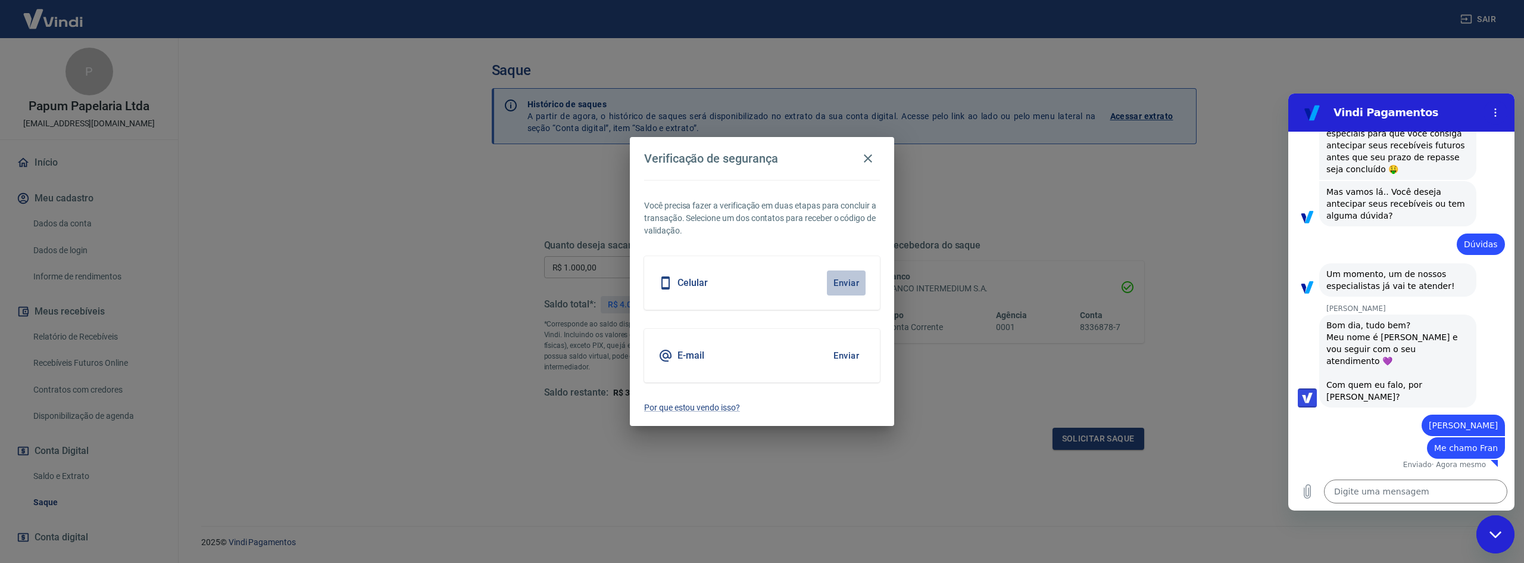
click at [851, 294] on button "Enviar" at bounding box center [846, 282] width 39 height 25
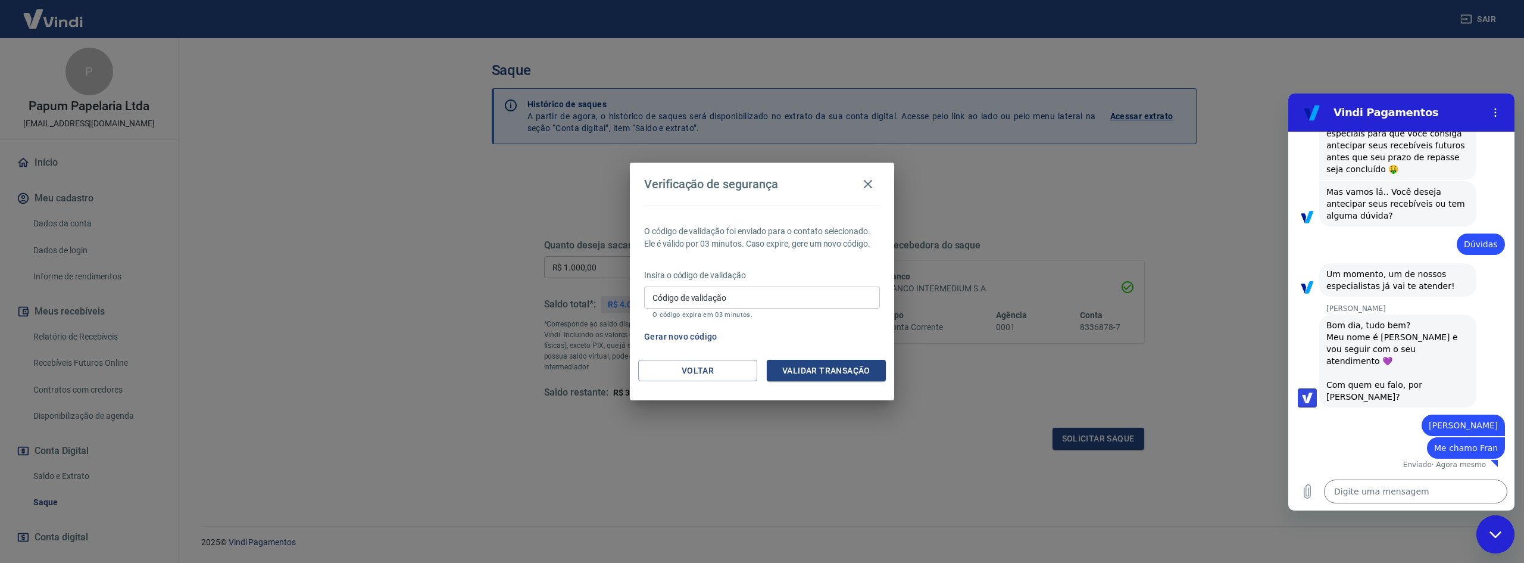
click at [851, 294] on input "Código de validação" at bounding box center [762, 297] width 236 height 22
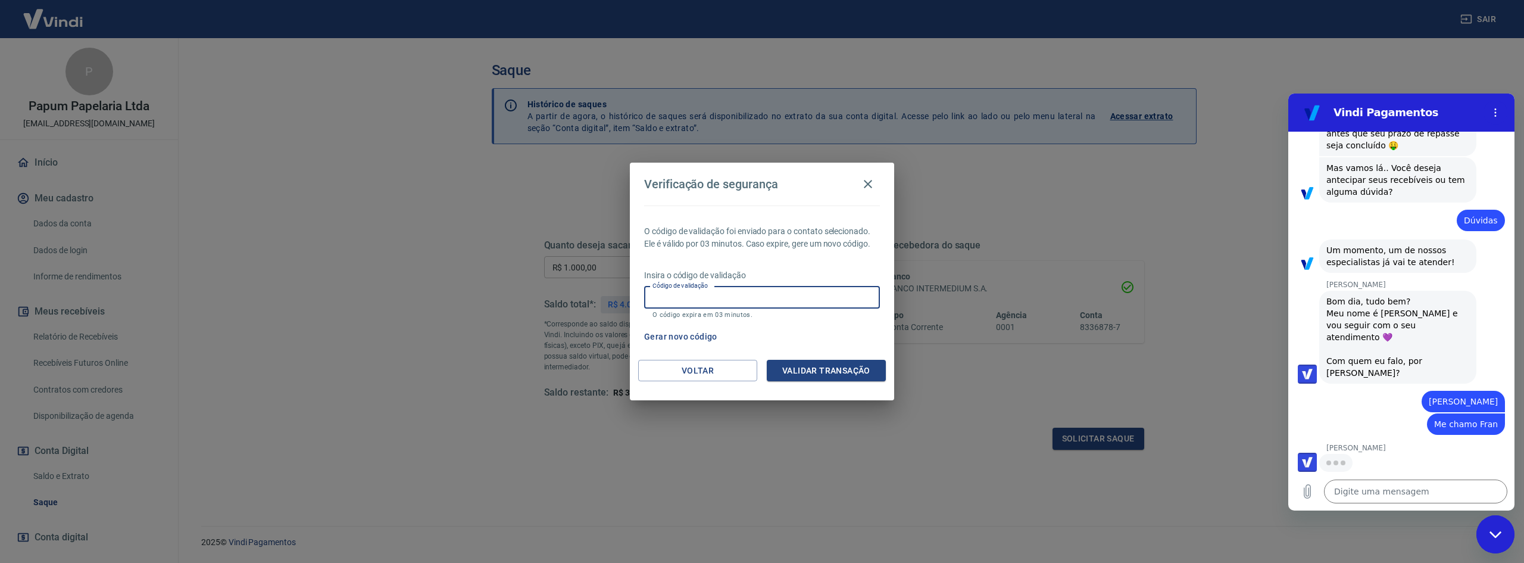
scroll to position [641, 0]
click at [1368, 493] on textarea at bounding box center [1415, 491] width 183 height 24
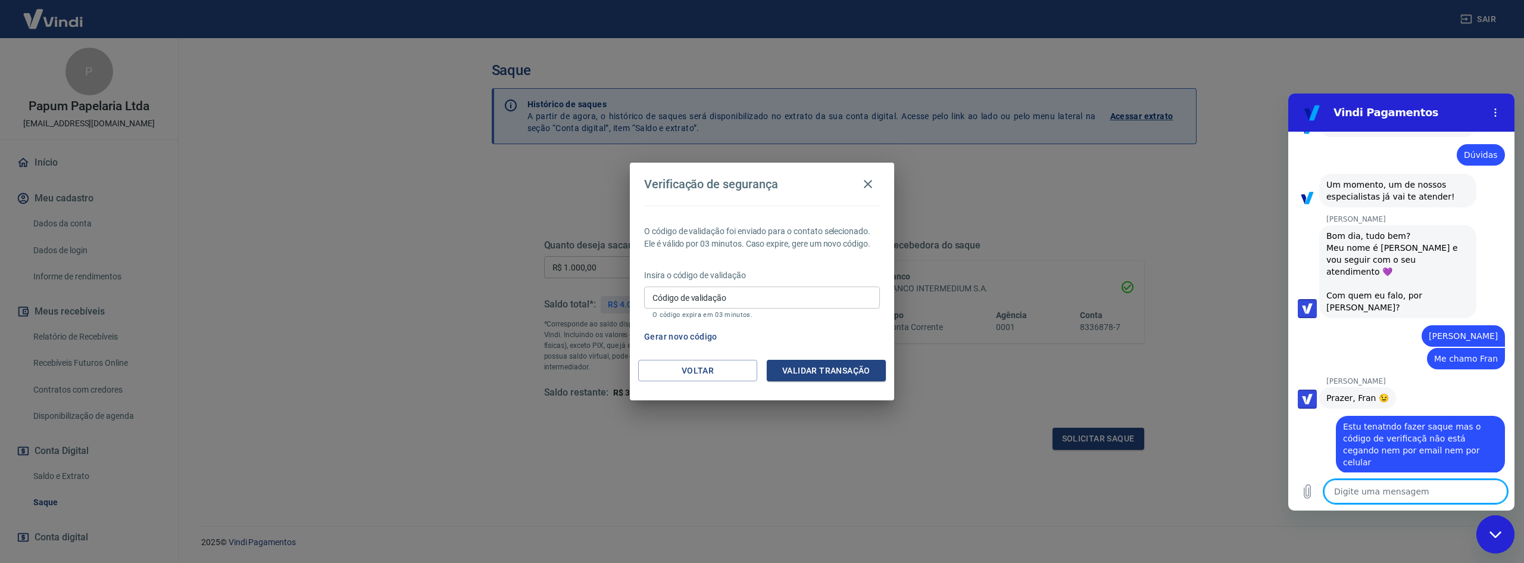
scroll to position [710, 0]
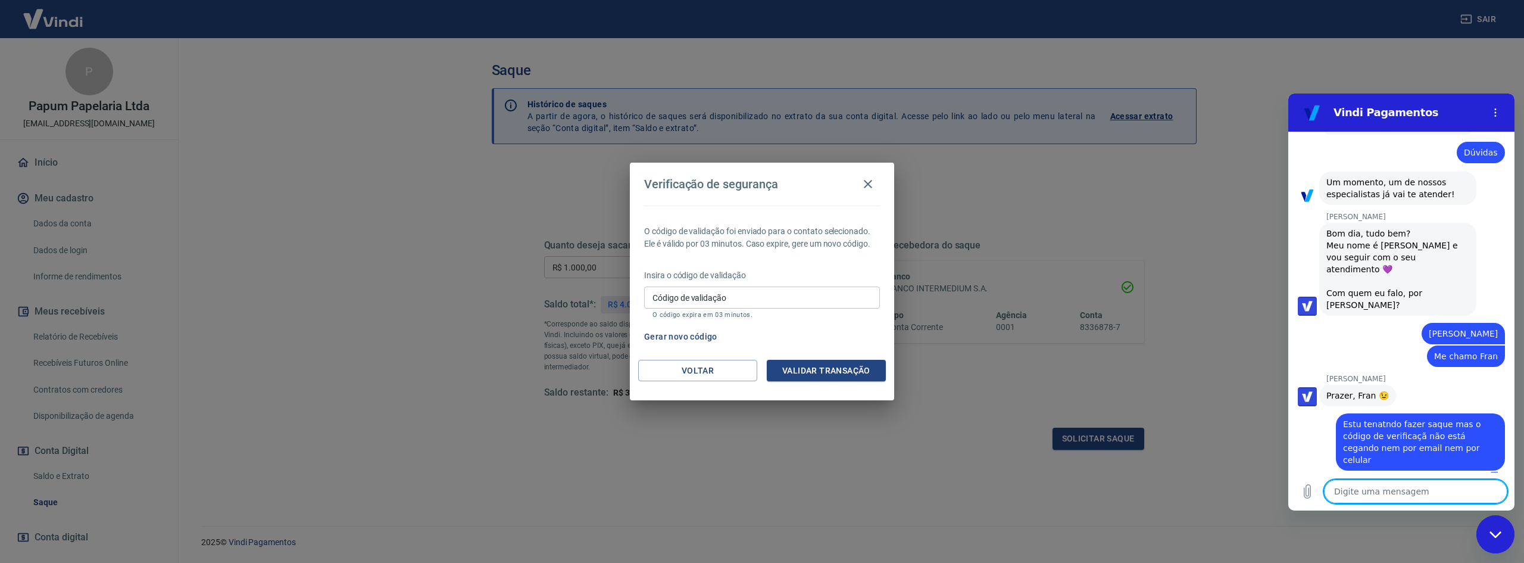
click at [1417, 485] on textarea at bounding box center [1415, 491] width 183 height 24
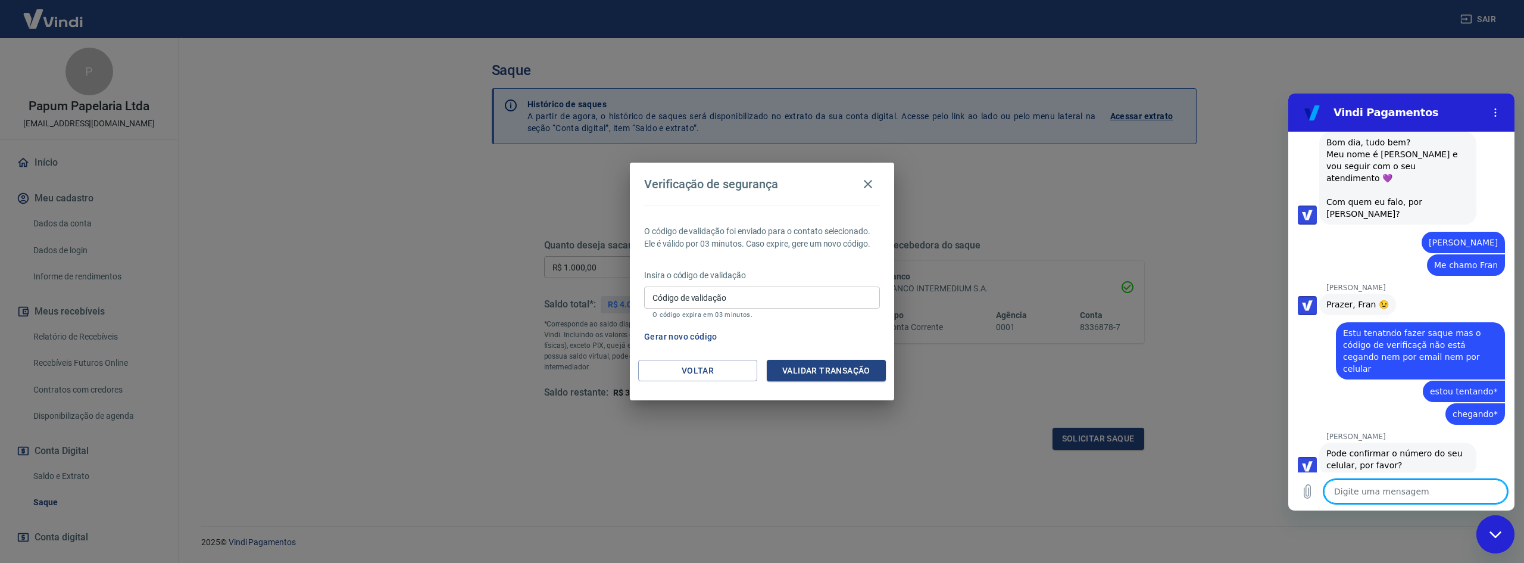
scroll to position [807, 0]
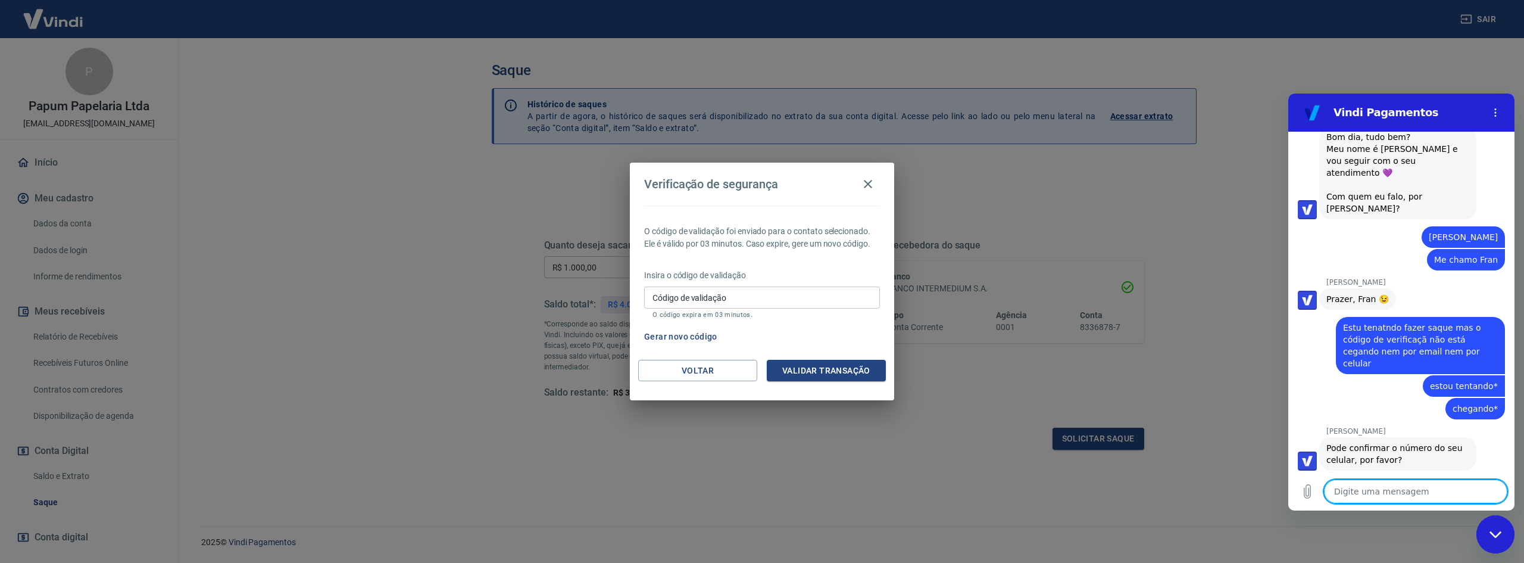
click at [1403, 489] on textarea at bounding box center [1415, 491] width 183 height 24
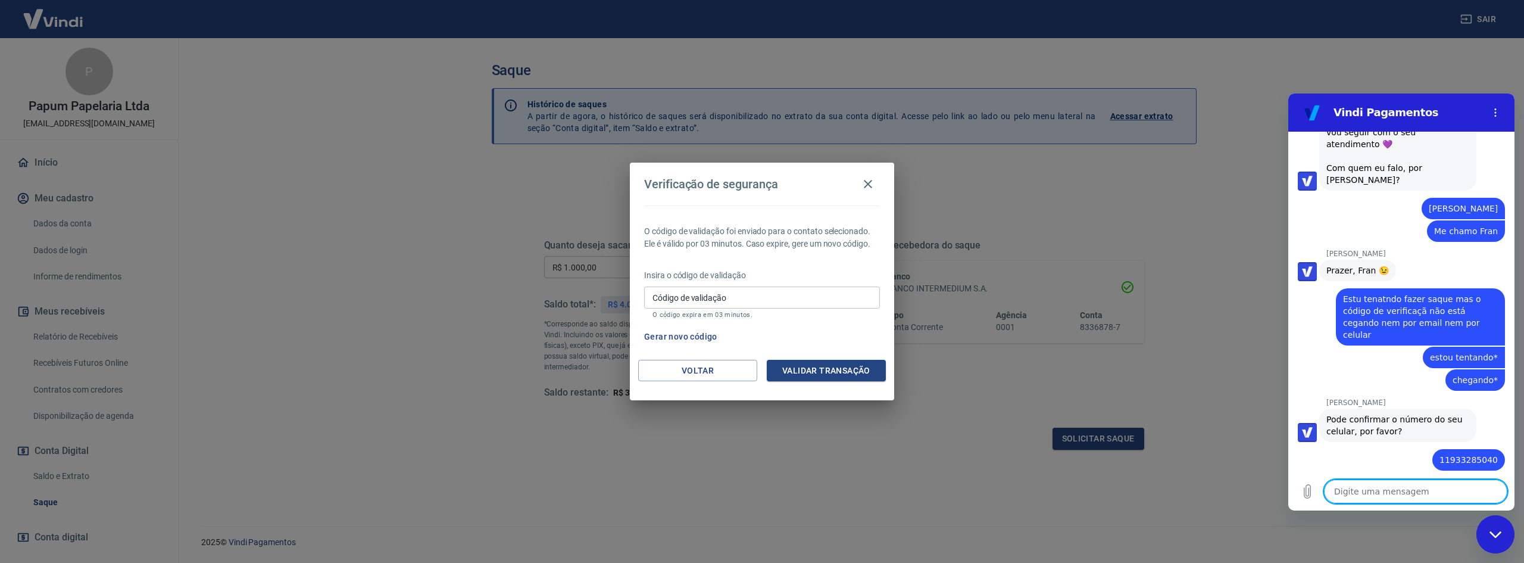
scroll to position [858, 0]
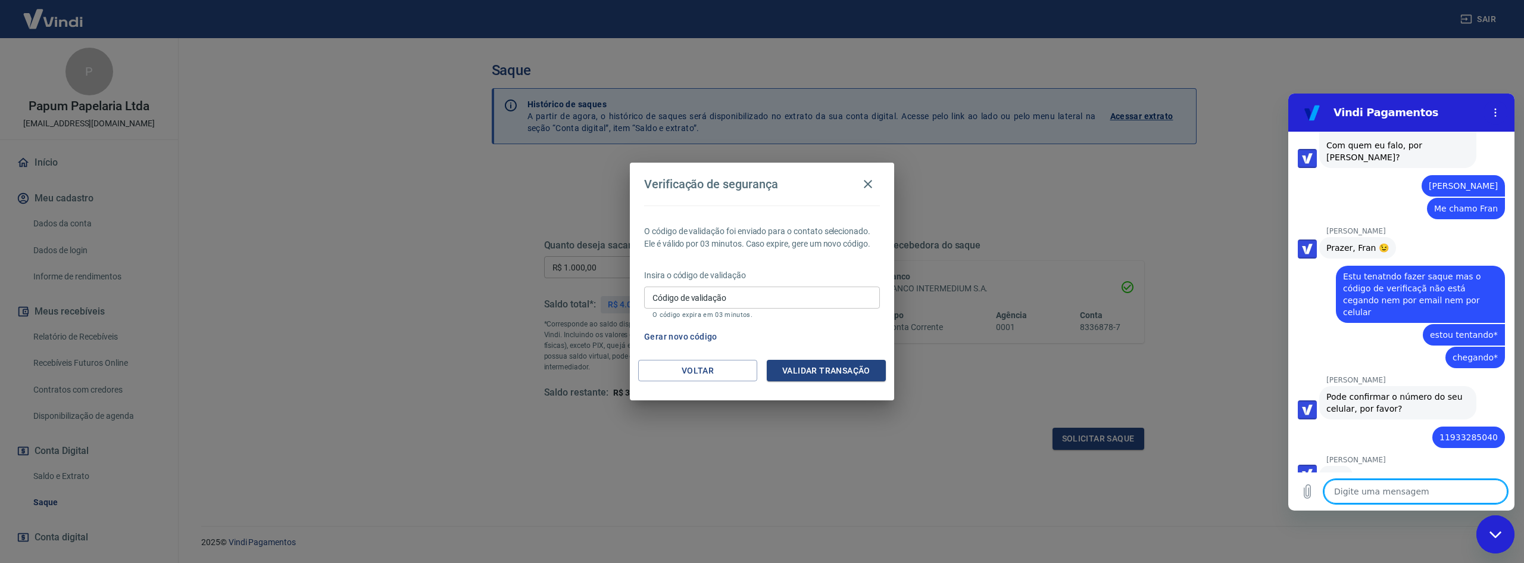
click at [1379, 492] on textarea at bounding box center [1415, 491] width 183 height 24
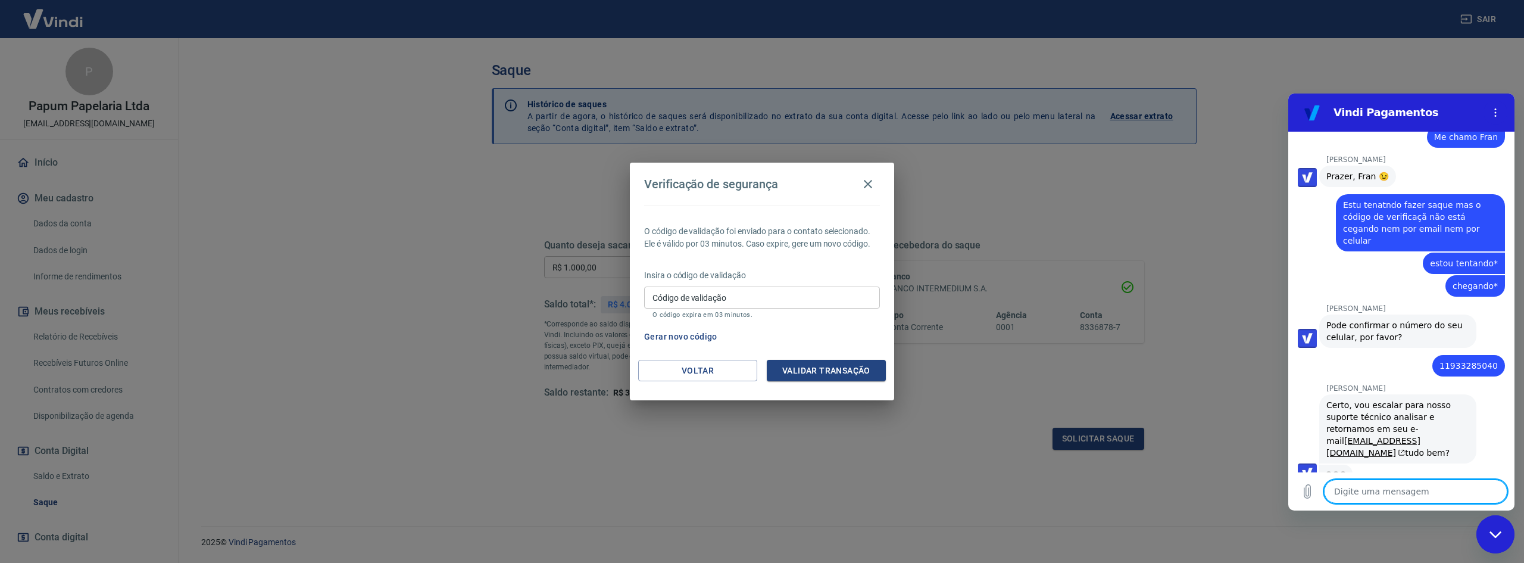
scroll to position [928, 0]
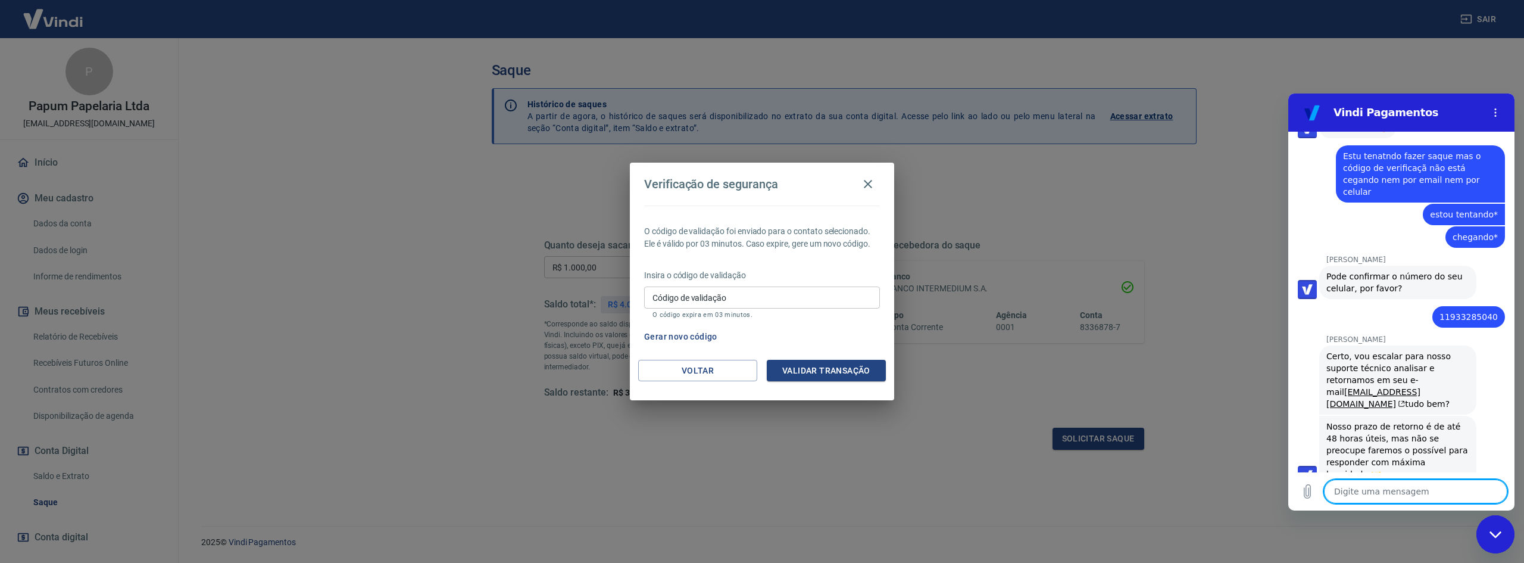
click at [1374, 491] on textarea at bounding box center [1415, 491] width 183 height 24
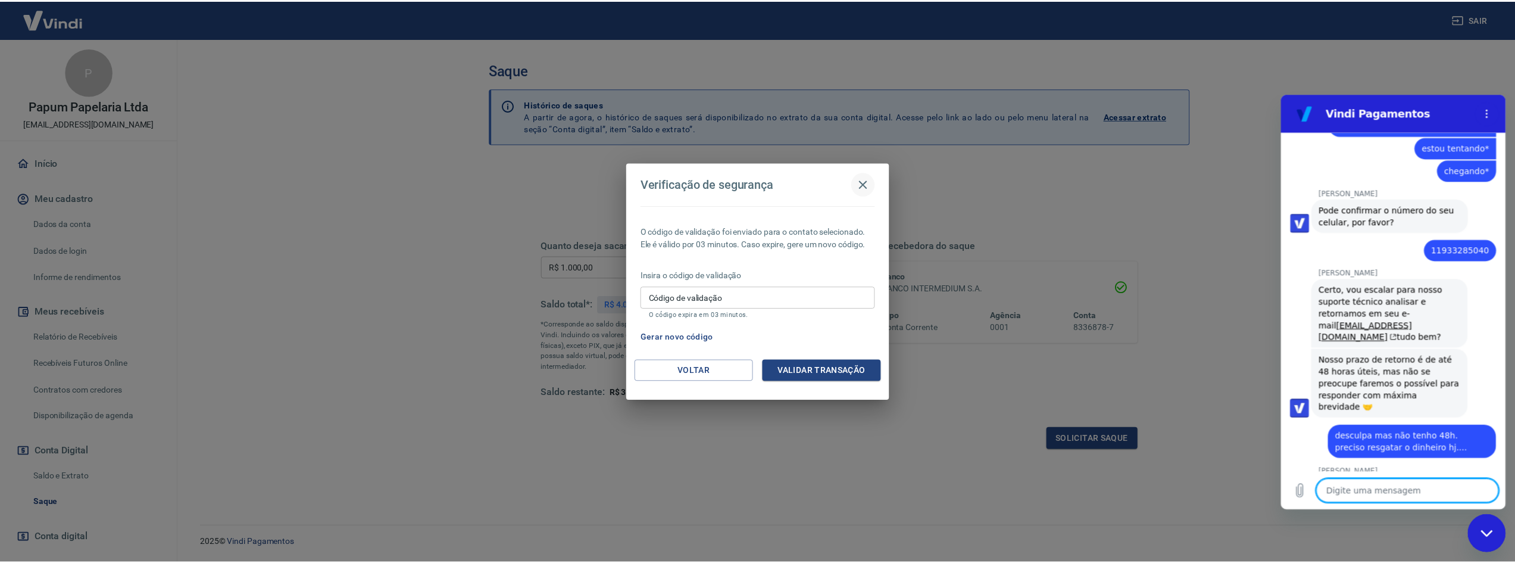
scroll to position [1044, 0]
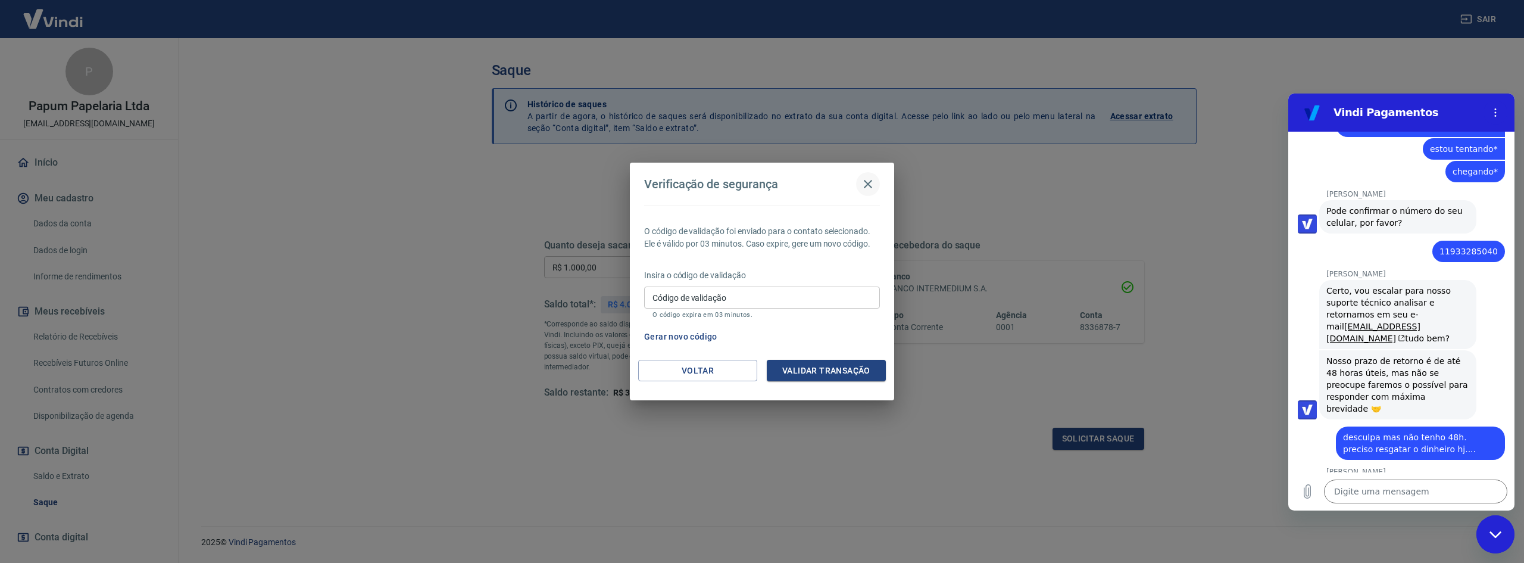
click at [868, 186] on icon "button" at bounding box center [868, 184] width 14 height 14
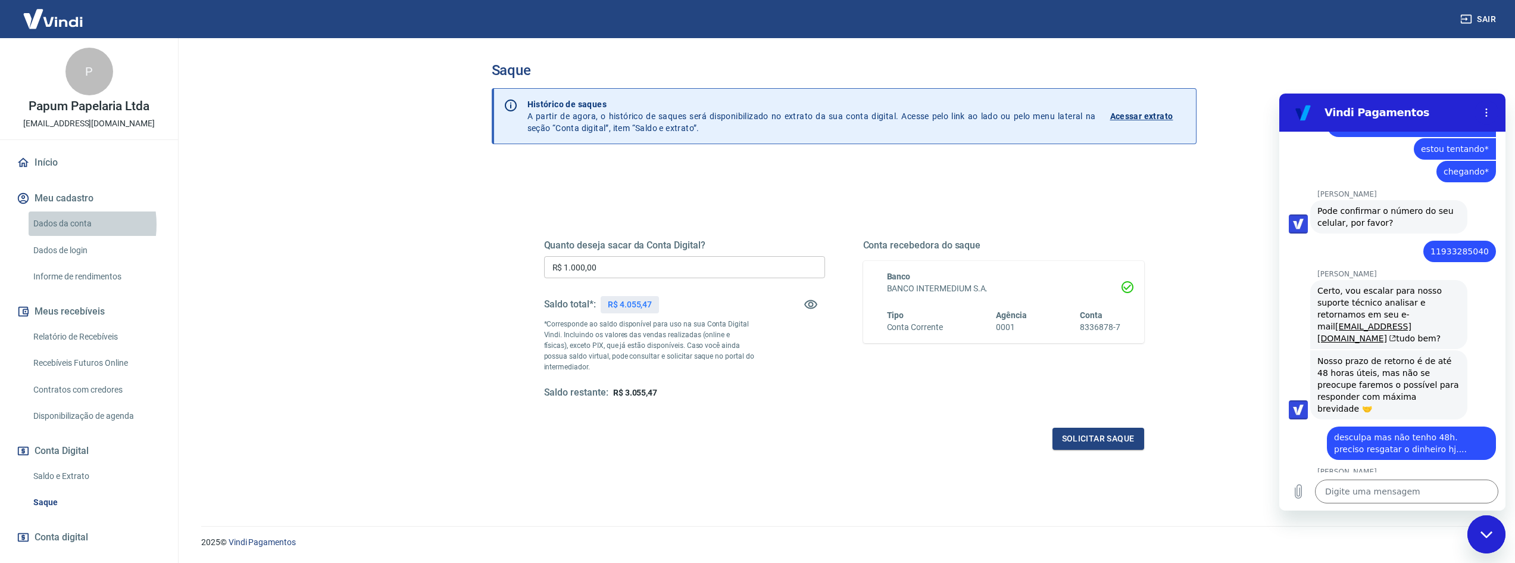
click at [59, 224] on link "Dados da conta" at bounding box center [96, 223] width 135 height 24
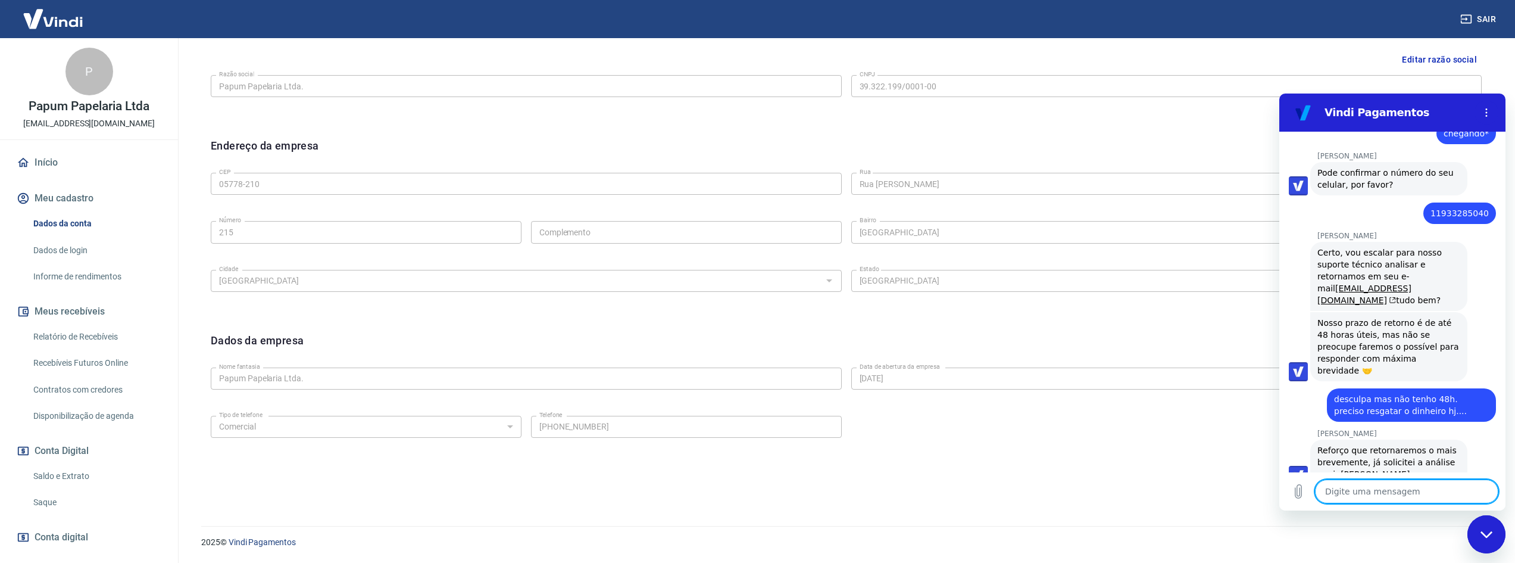
scroll to position [1084, 0]
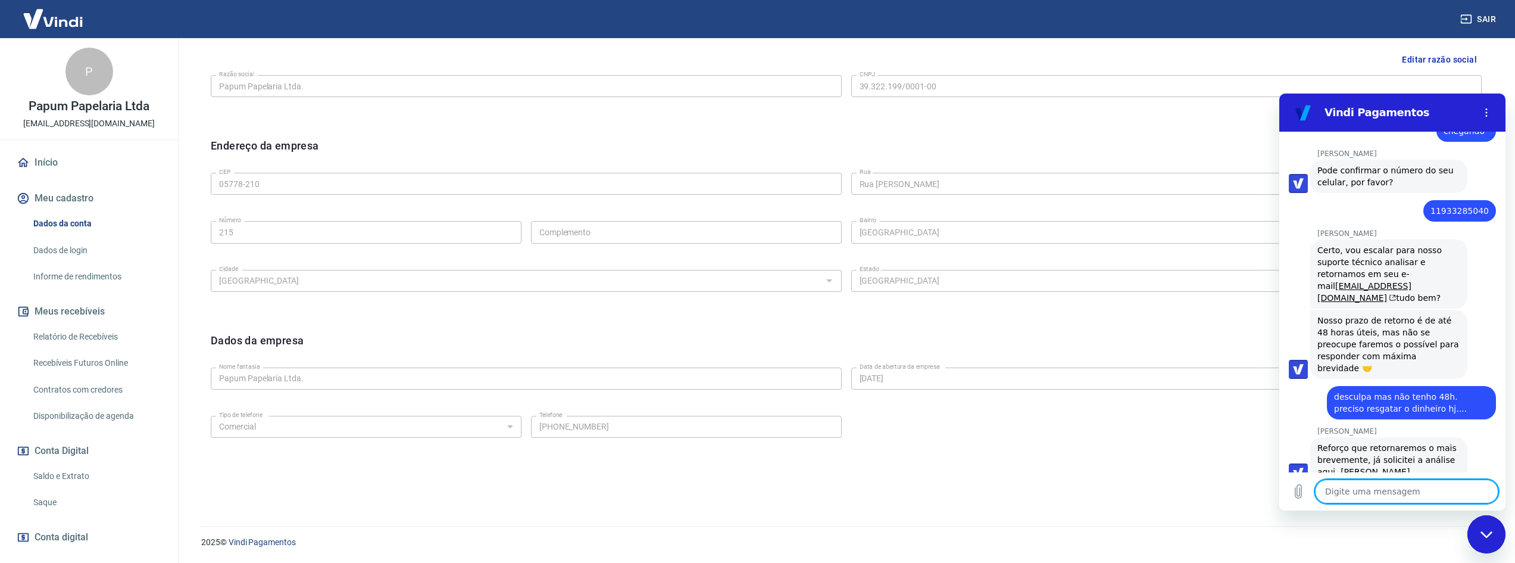
click at [1371, 500] on textarea at bounding box center [1406, 491] width 183 height 24
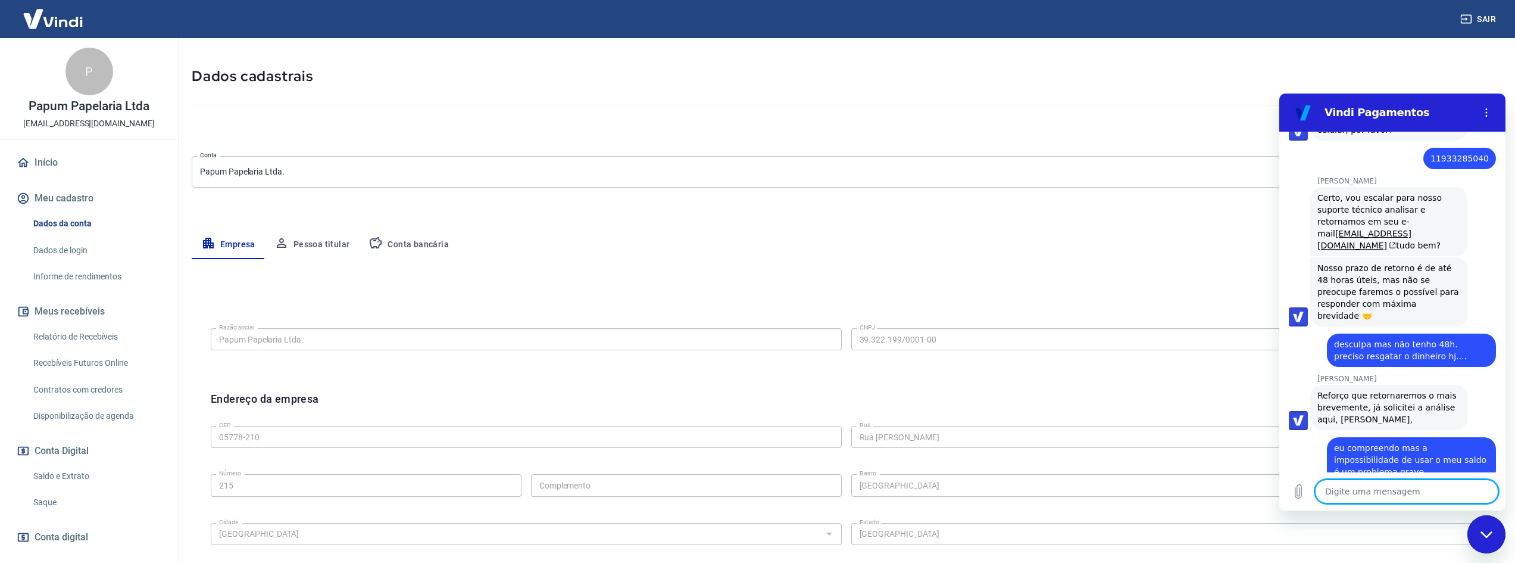
scroll to position [0, 0]
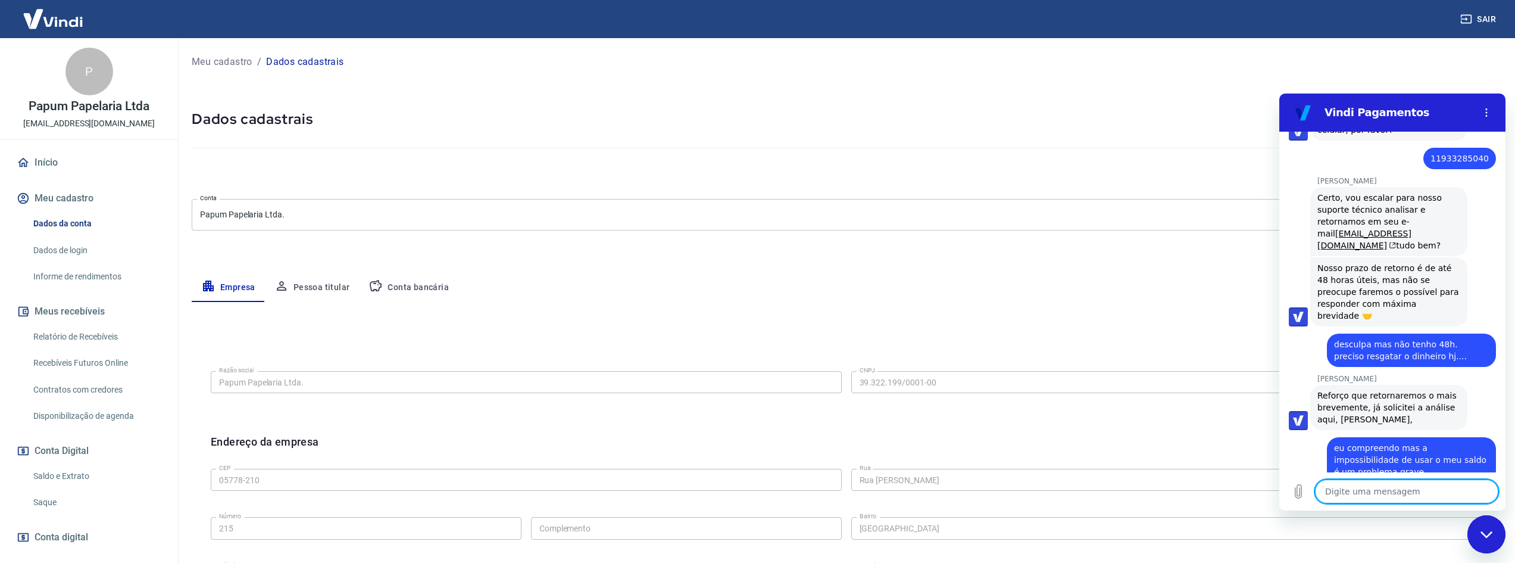
click at [1336, 487] on textarea at bounding box center [1406, 491] width 183 height 24
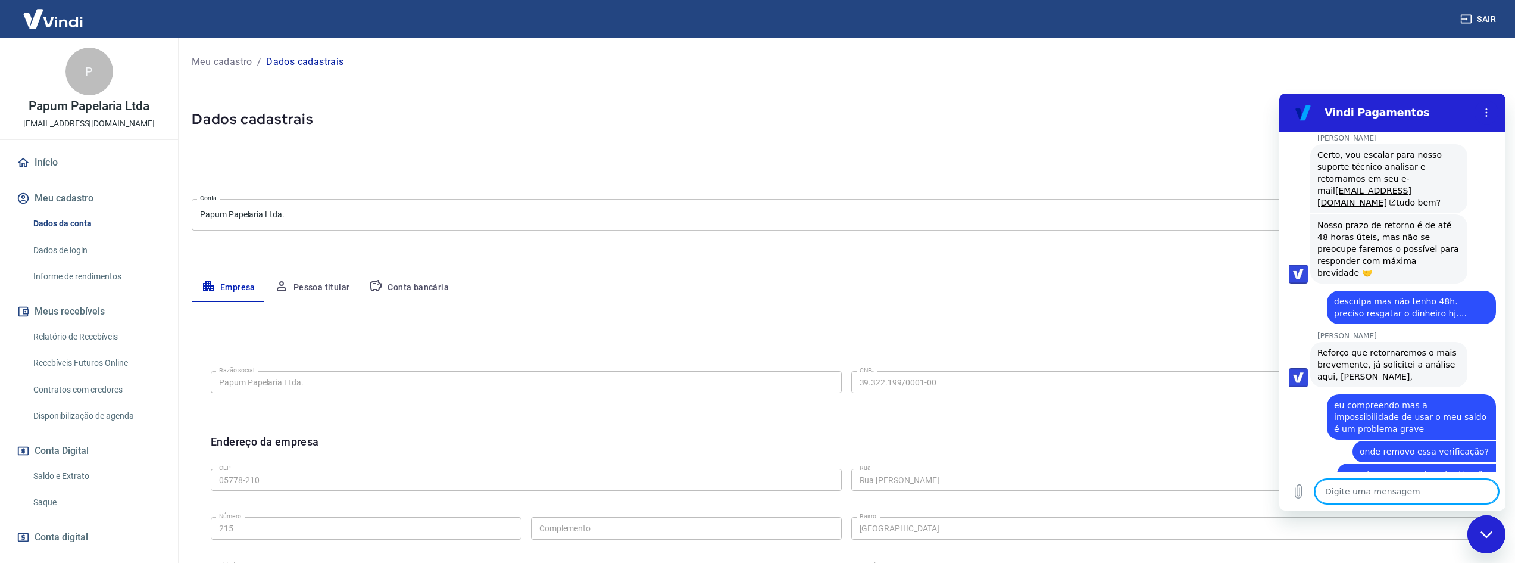
scroll to position [1182, 0]
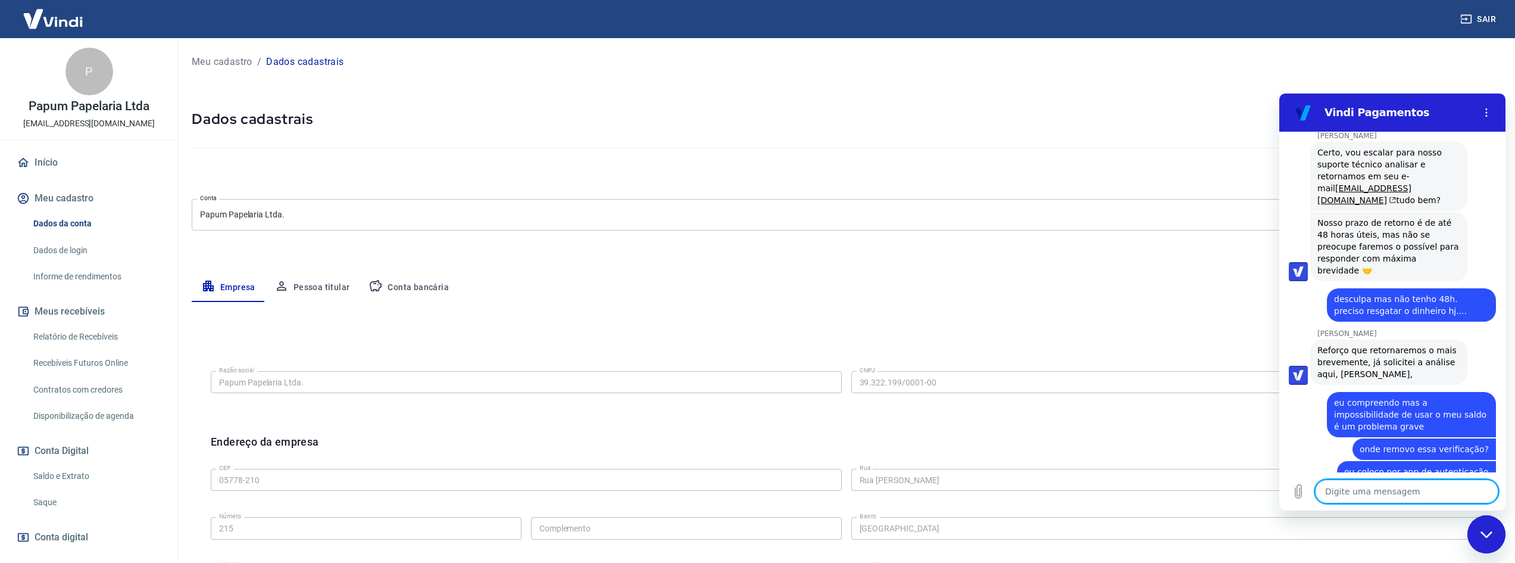
click at [1372, 493] on textarea at bounding box center [1406, 491] width 183 height 24
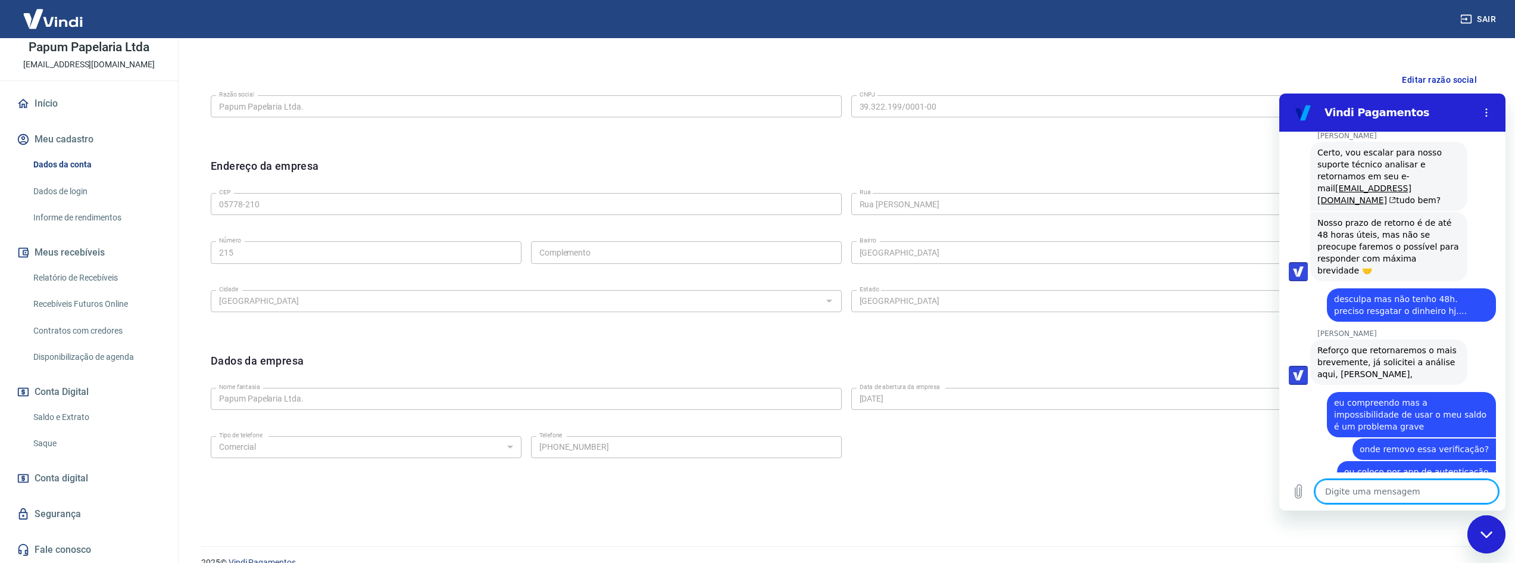
scroll to position [296, 0]
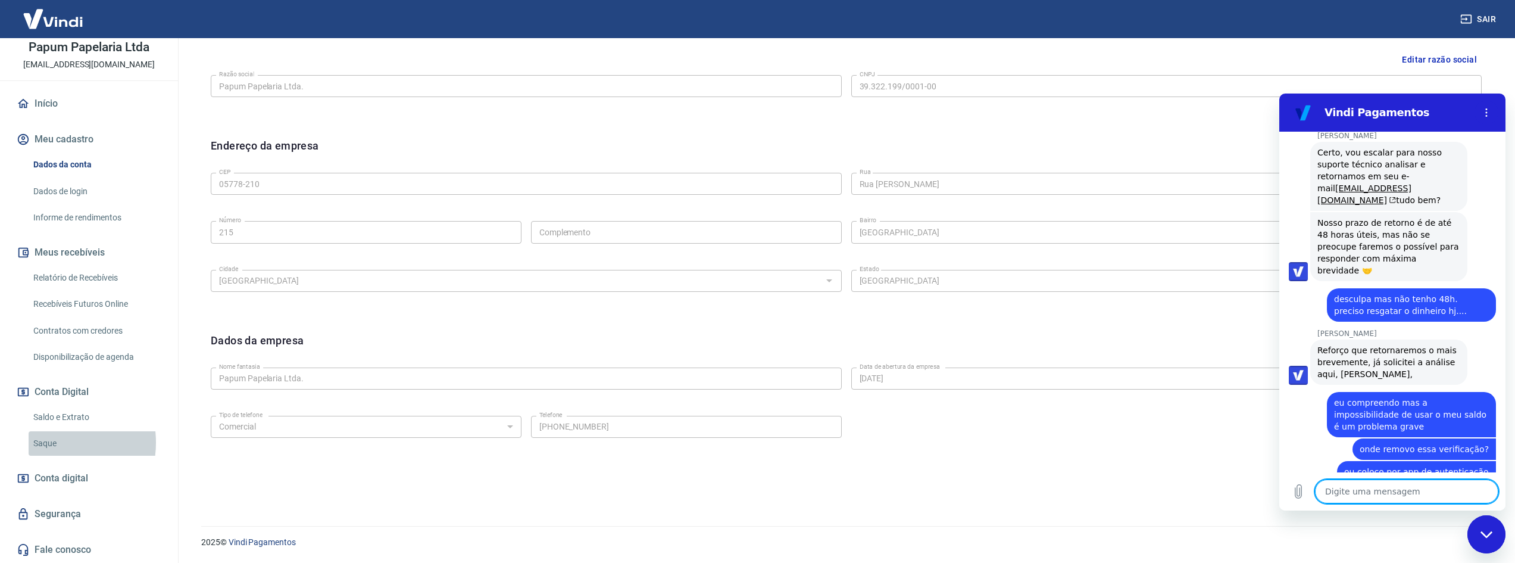
click at [47, 442] on link "Saque" at bounding box center [96, 443] width 135 height 24
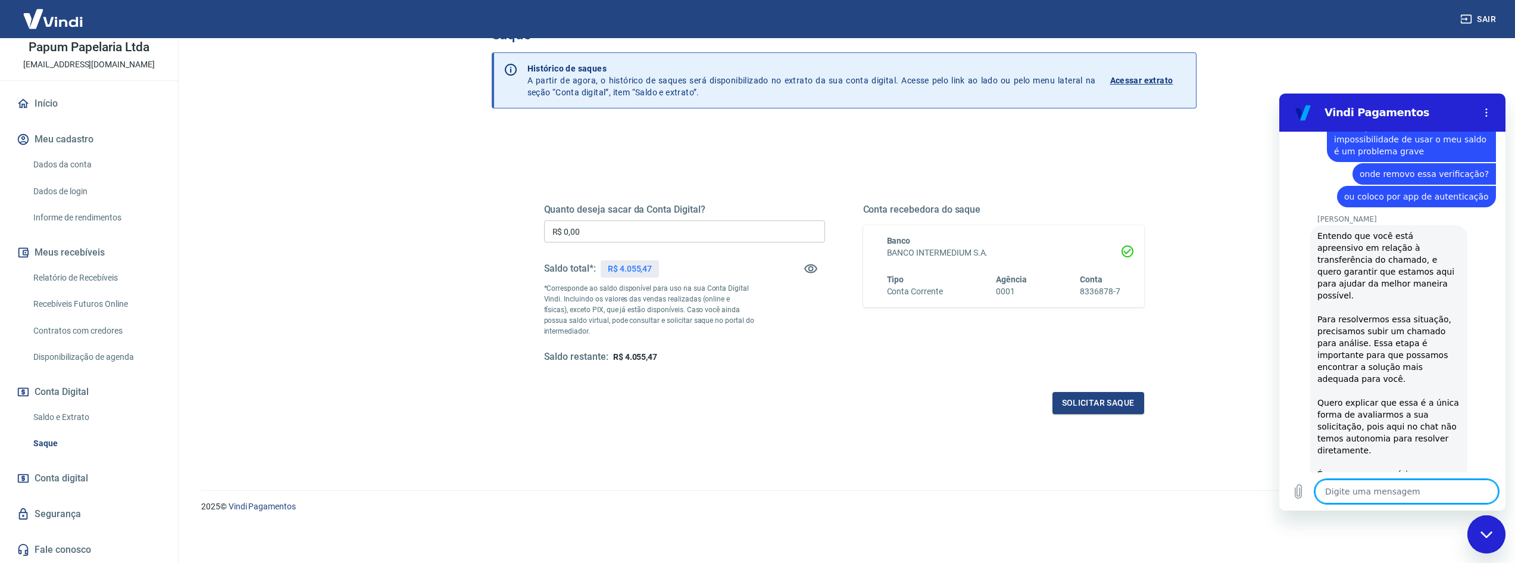
scroll to position [1459, 0]
click at [1356, 489] on textarea at bounding box center [1406, 491] width 183 height 24
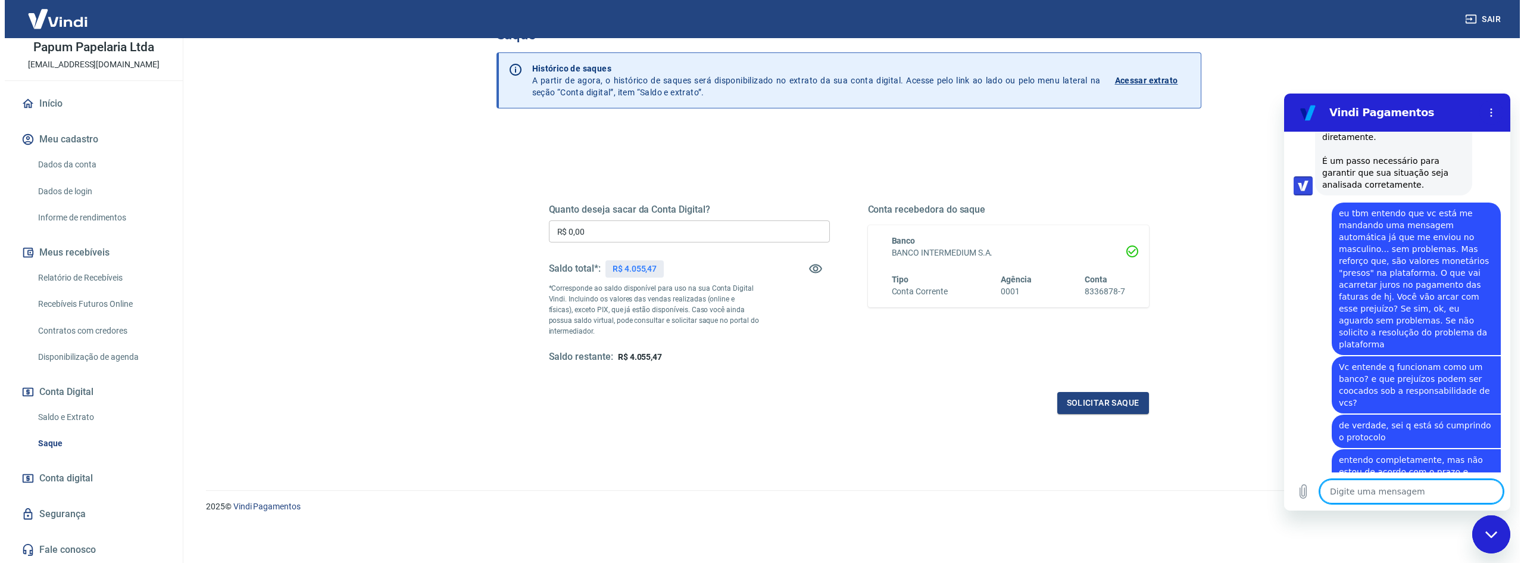
scroll to position [1769, 0]
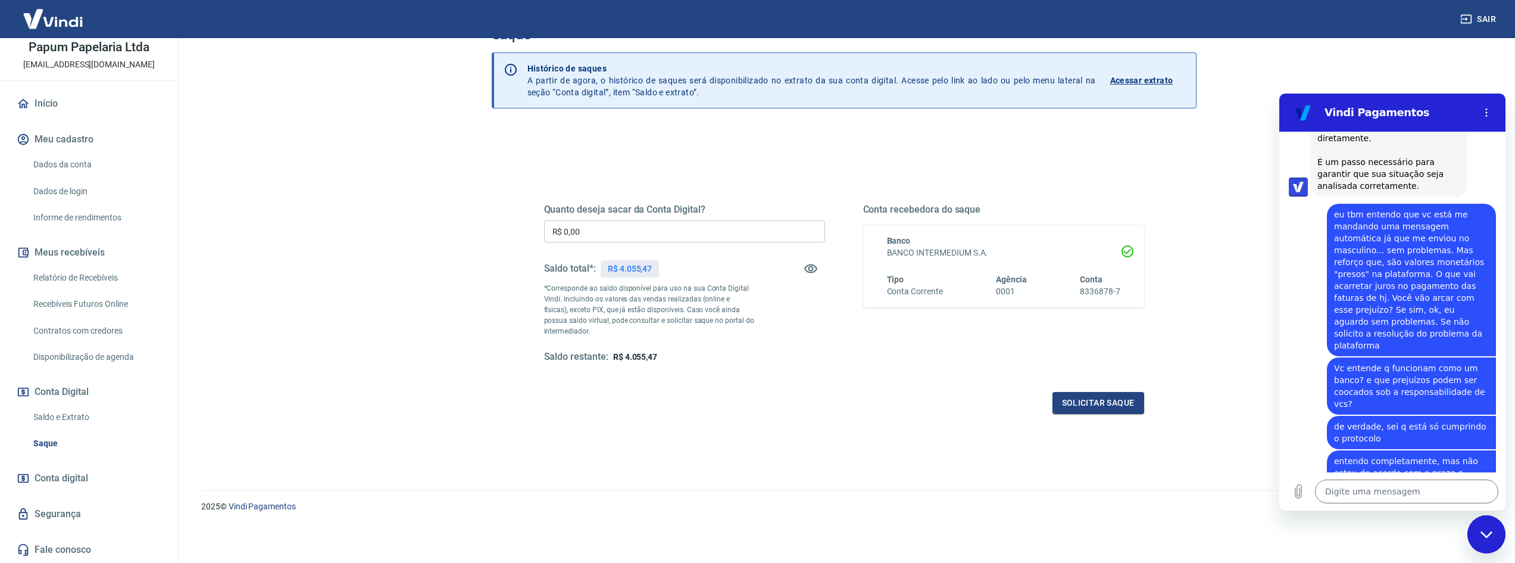
click at [757, 394] on div "Solicitar saque" at bounding box center [844, 403] width 600 height 22
click at [638, 222] on input "R$ 0,00" at bounding box center [684, 231] width 281 height 22
click at [1083, 400] on button "Solicitar saque" at bounding box center [1099, 403] width 92 height 22
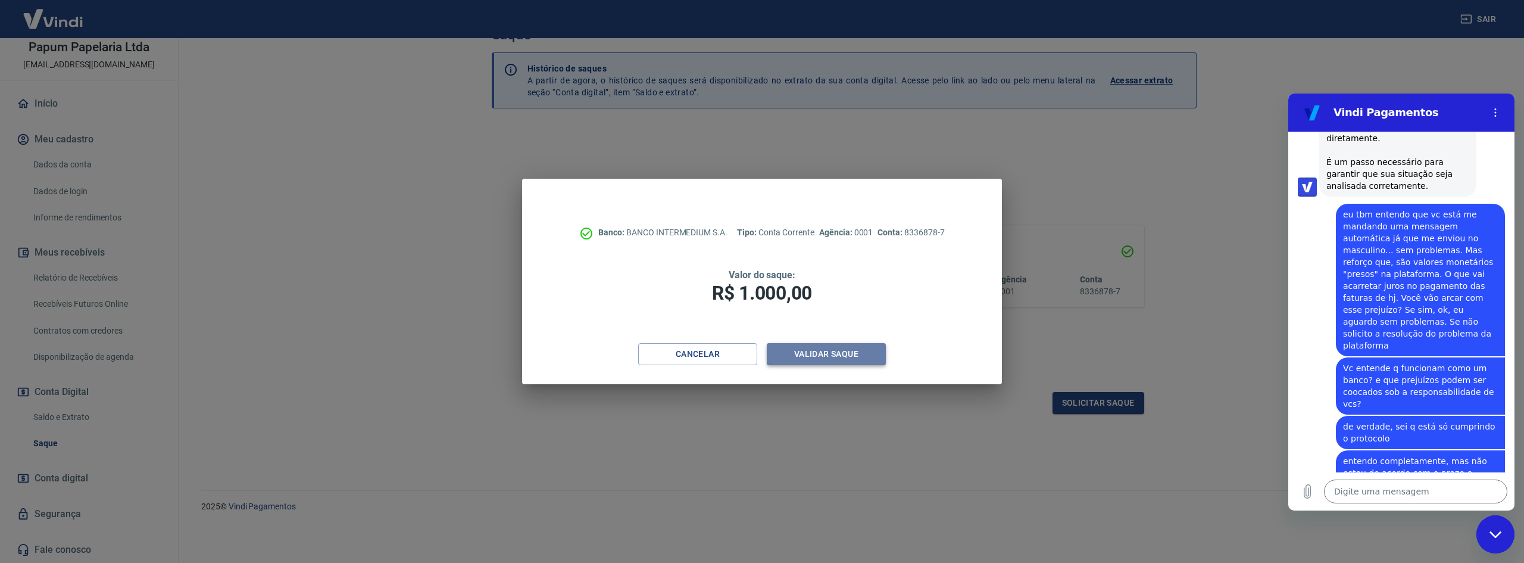
click at [842, 347] on button "Validar saque" at bounding box center [826, 354] width 119 height 22
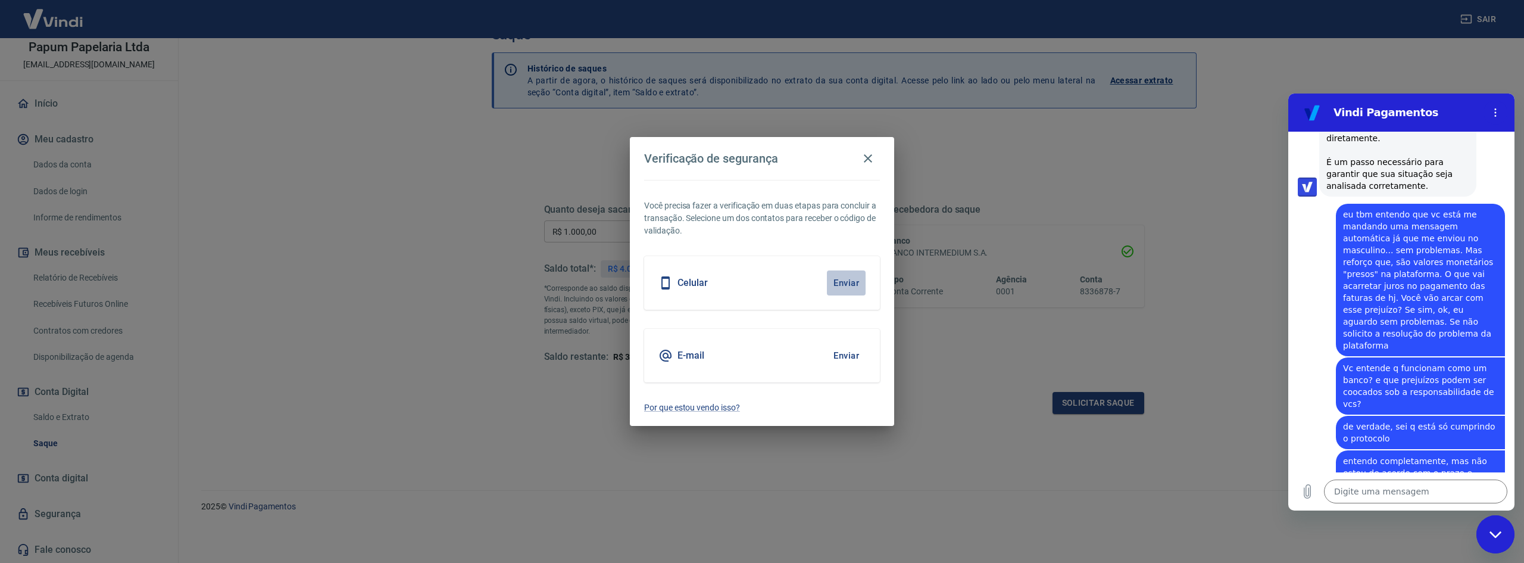
click at [851, 283] on button "Enviar" at bounding box center [846, 282] width 39 height 25
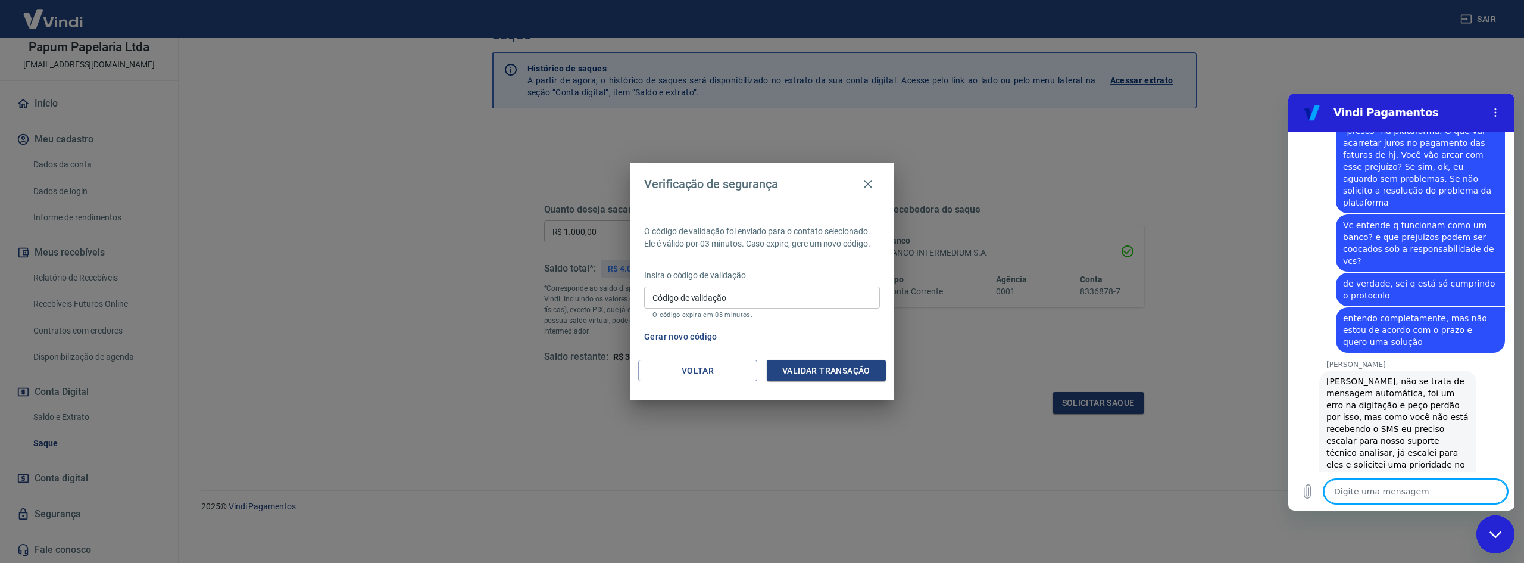
scroll to position [1911, 0]
click at [1414, 491] on textarea at bounding box center [1415, 491] width 183 height 24
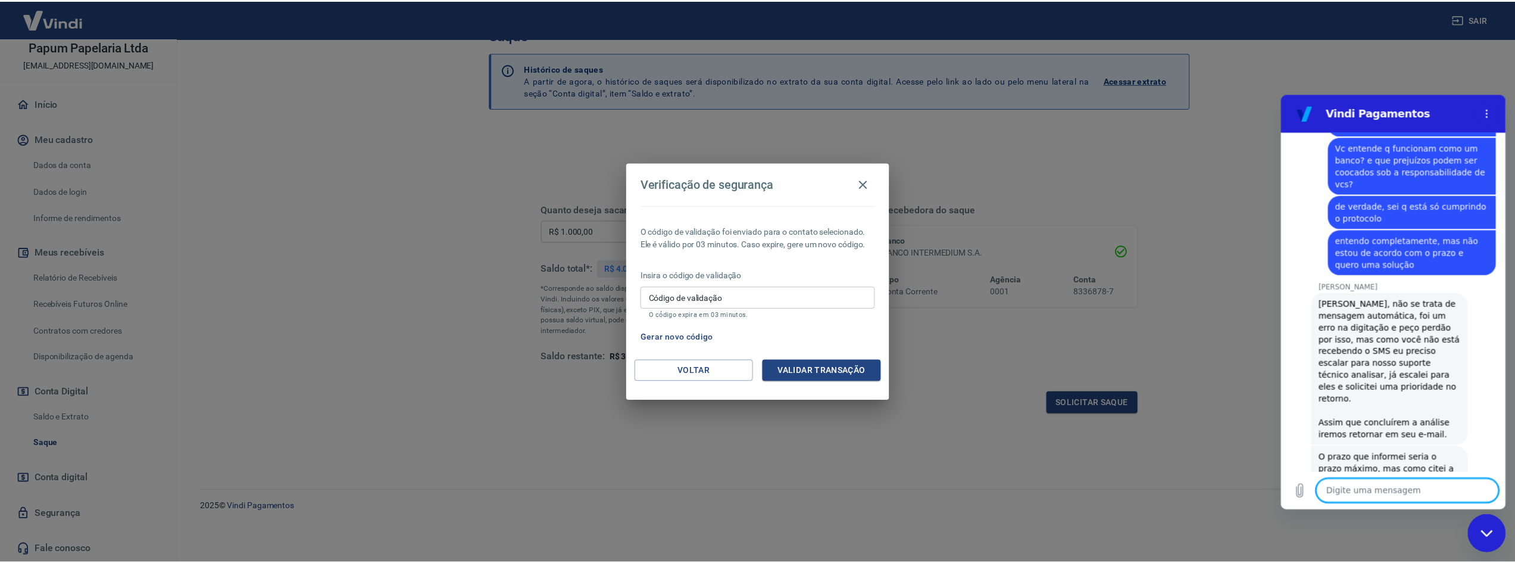
scroll to position [1992, 0]
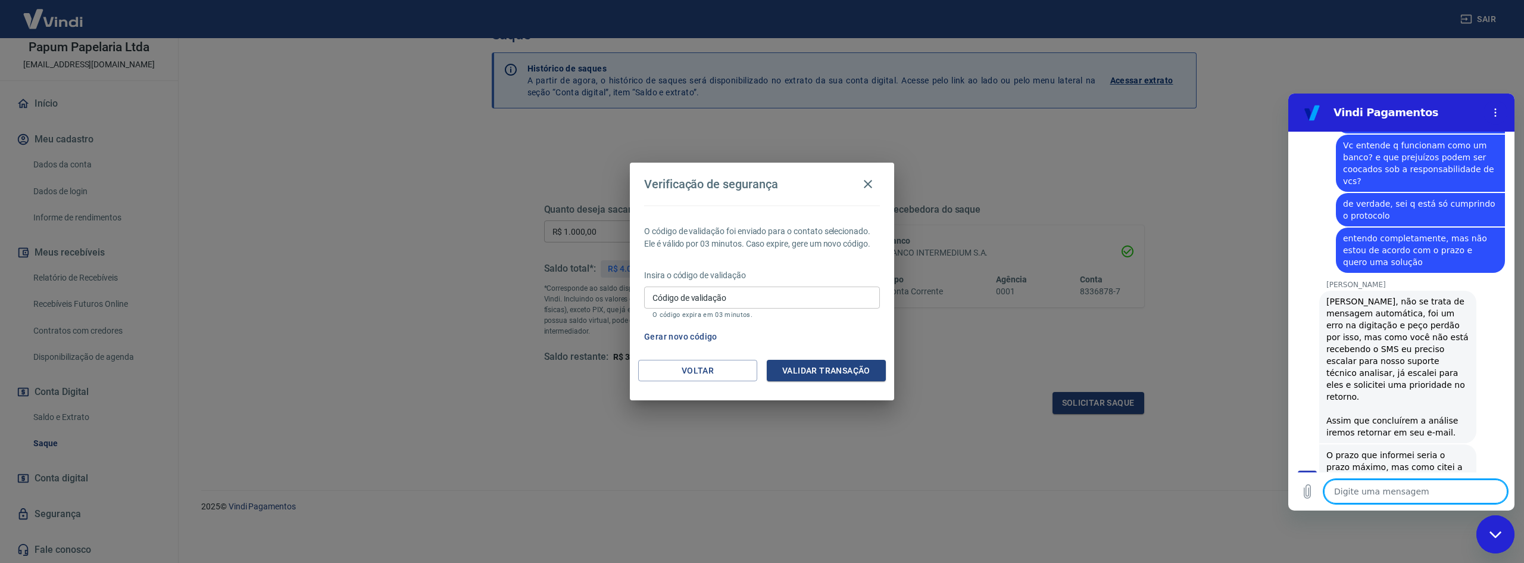
click at [1402, 490] on textarea at bounding box center [1415, 491] width 183 height 24
click at [872, 188] on icon "button" at bounding box center [868, 184] width 14 height 14
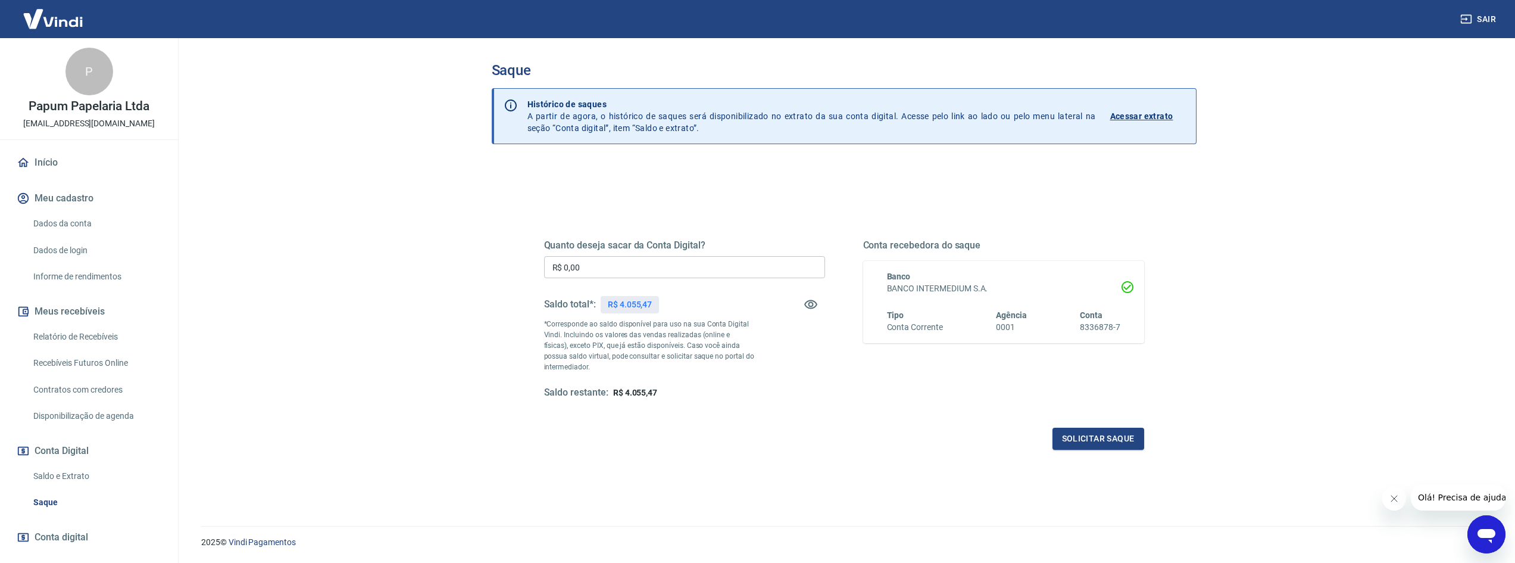
click at [740, 266] on input "R$ 0,00" at bounding box center [684, 267] width 281 height 22
type input "R$ 1.000,00"
click at [1097, 424] on div "Quanto deseja sacar da Conta Digital? R$ 1.000,00 ​ Saldo total*: R$ 4.055,47 *…" at bounding box center [844, 330] width 600 height 239
click at [1100, 433] on button "Solicitar saque" at bounding box center [1099, 439] width 92 height 22
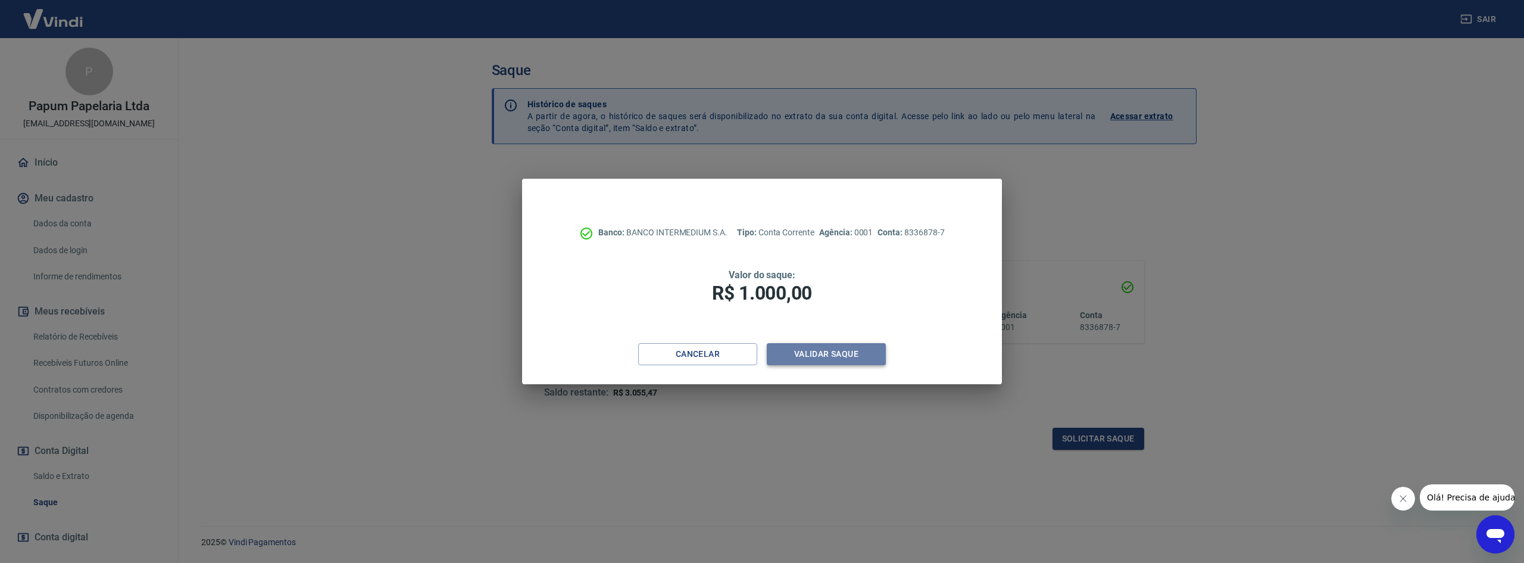
click at [853, 363] on button "Validar saque" at bounding box center [826, 354] width 119 height 22
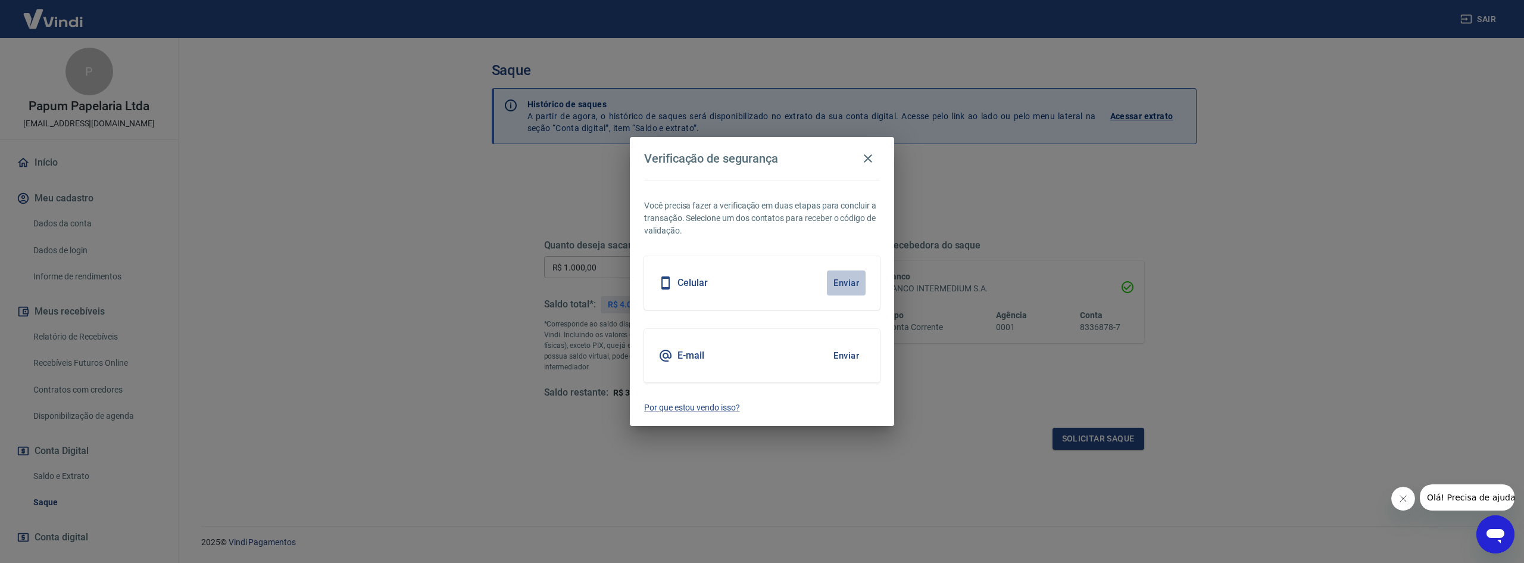
click at [856, 280] on button "Enviar" at bounding box center [846, 282] width 39 height 25
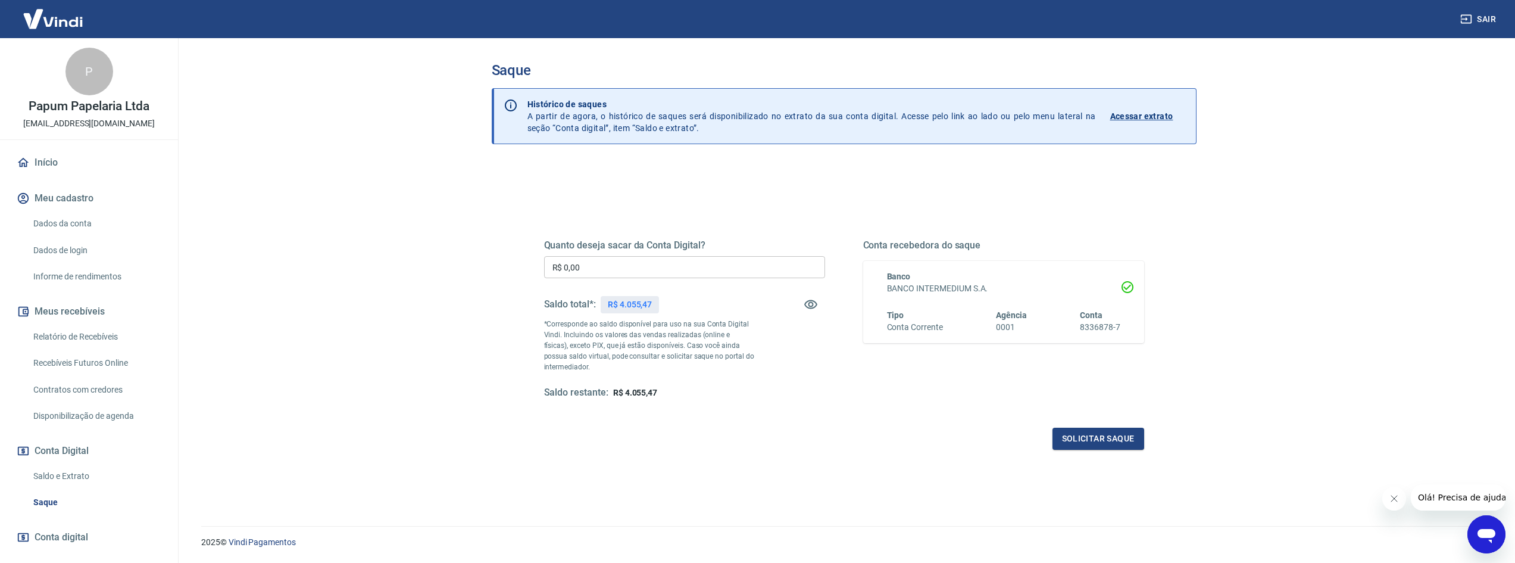
click at [601, 269] on input "R$ 0,00" at bounding box center [684, 267] width 281 height 22
type input "R$ 1.000,00"
click at [1097, 433] on button "Solicitar saque" at bounding box center [1099, 439] width 92 height 22
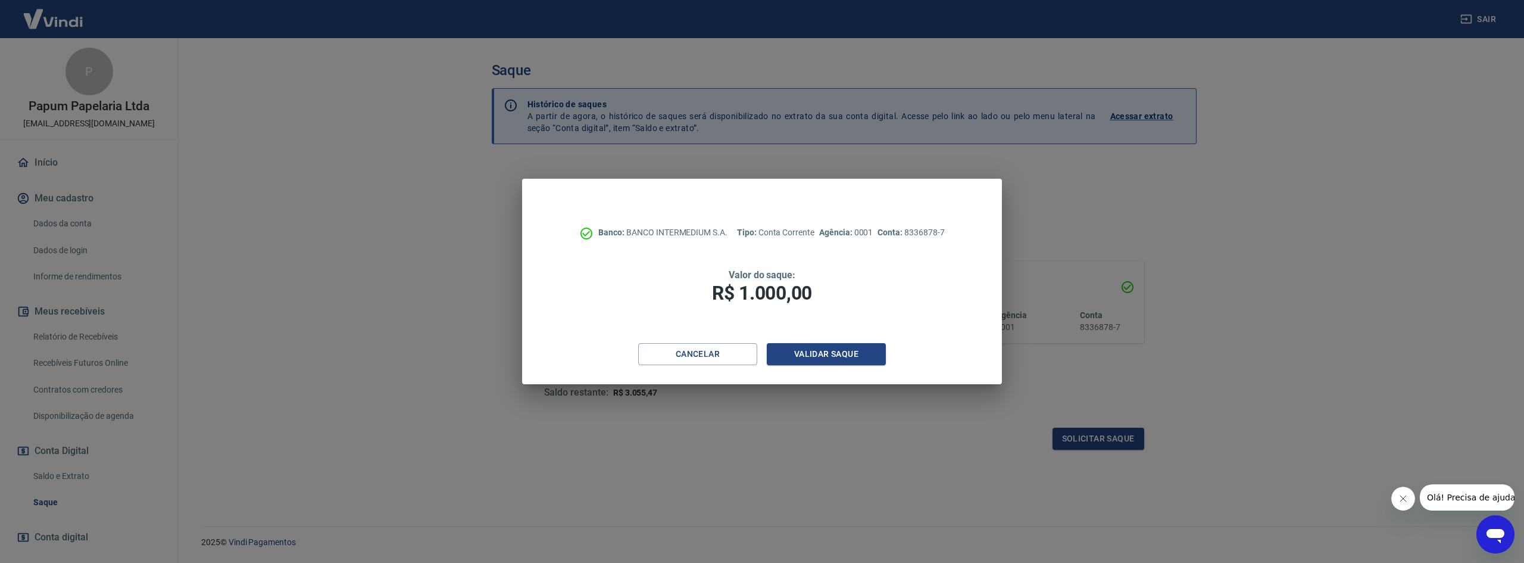
click at [1495, 539] on icon "Abrir janela de mensagens" at bounding box center [1495, 533] width 21 height 21
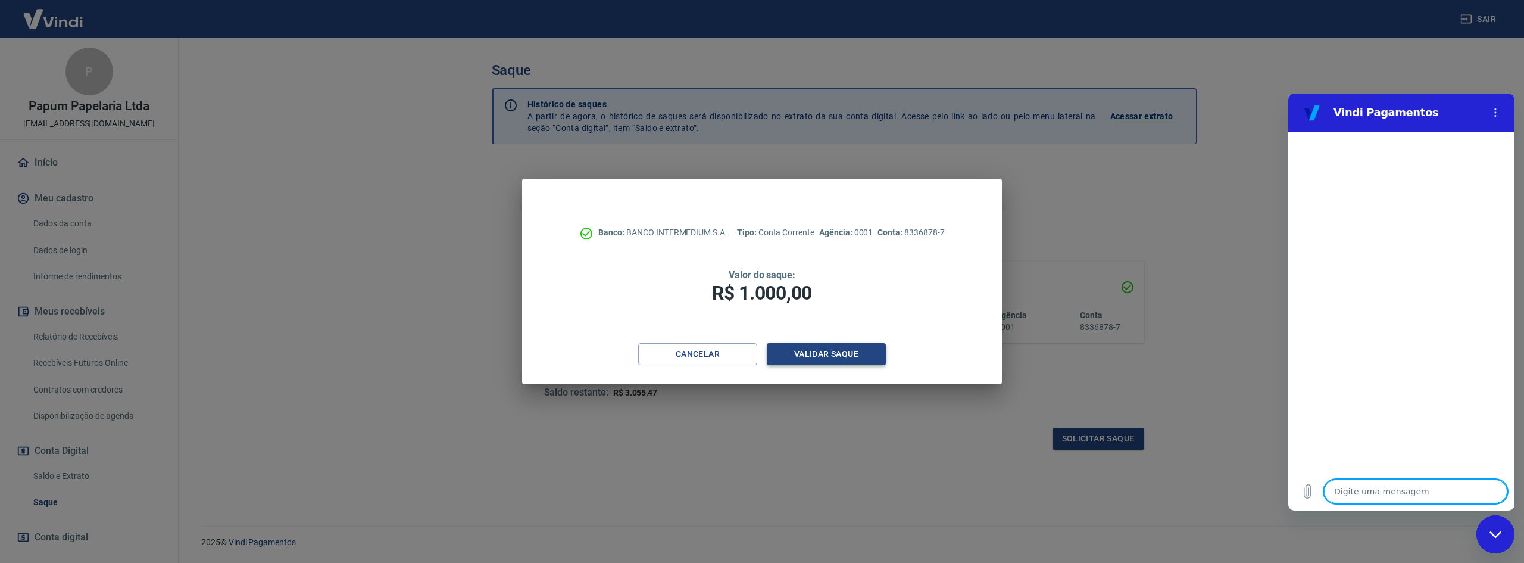
click at [856, 357] on button "Validar saque" at bounding box center [826, 354] width 119 height 22
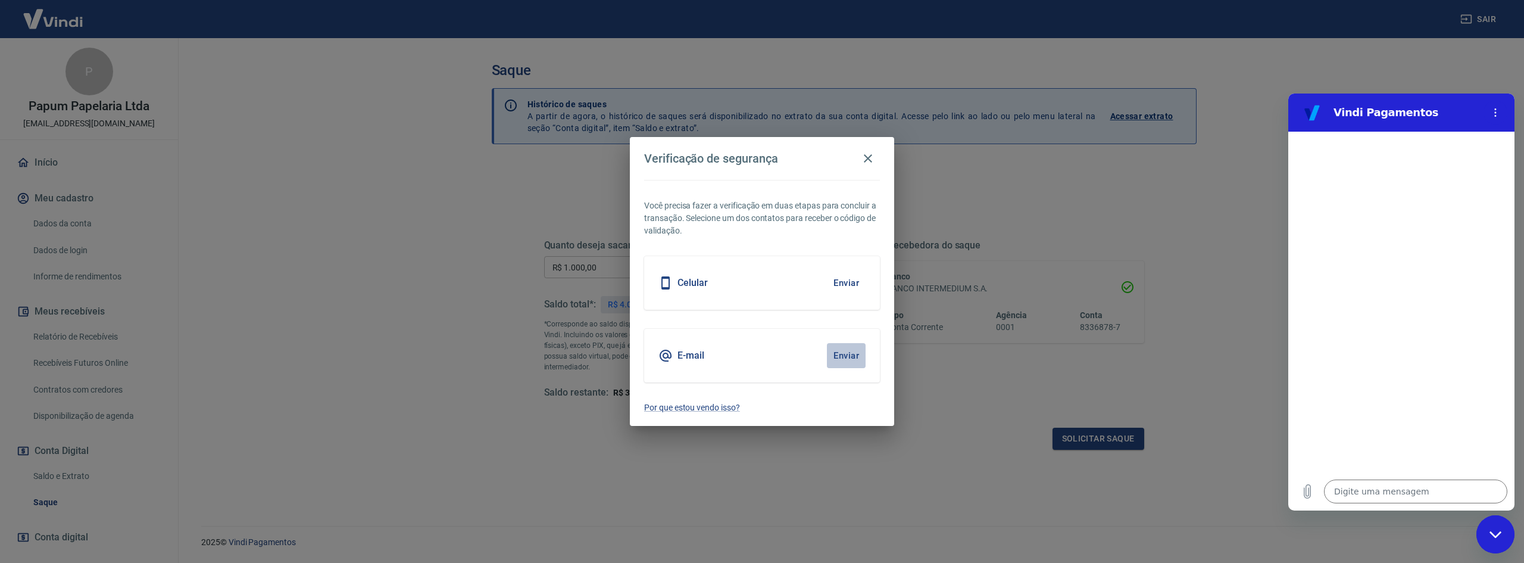
click at [851, 360] on button "Enviar" at bounding box center [846, 355] width 39 height 25
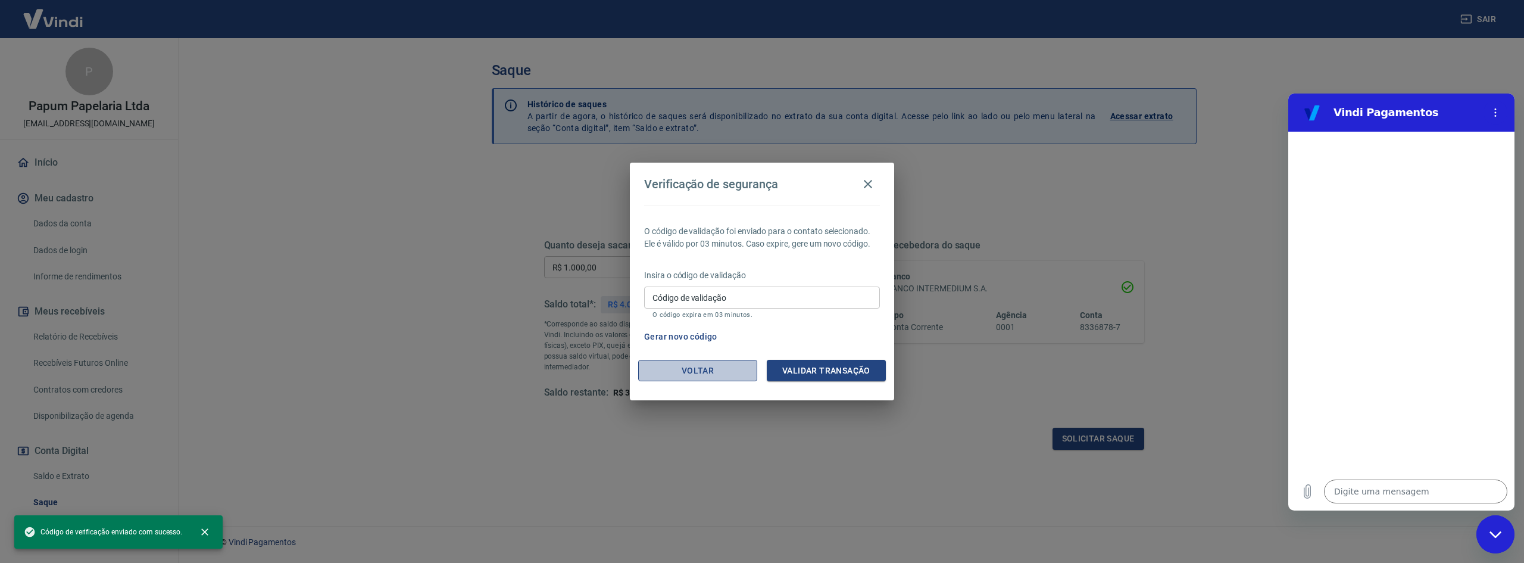
click at [709, 366] on button "Voltar" at bounding box center [697, 371] width 119 height 22
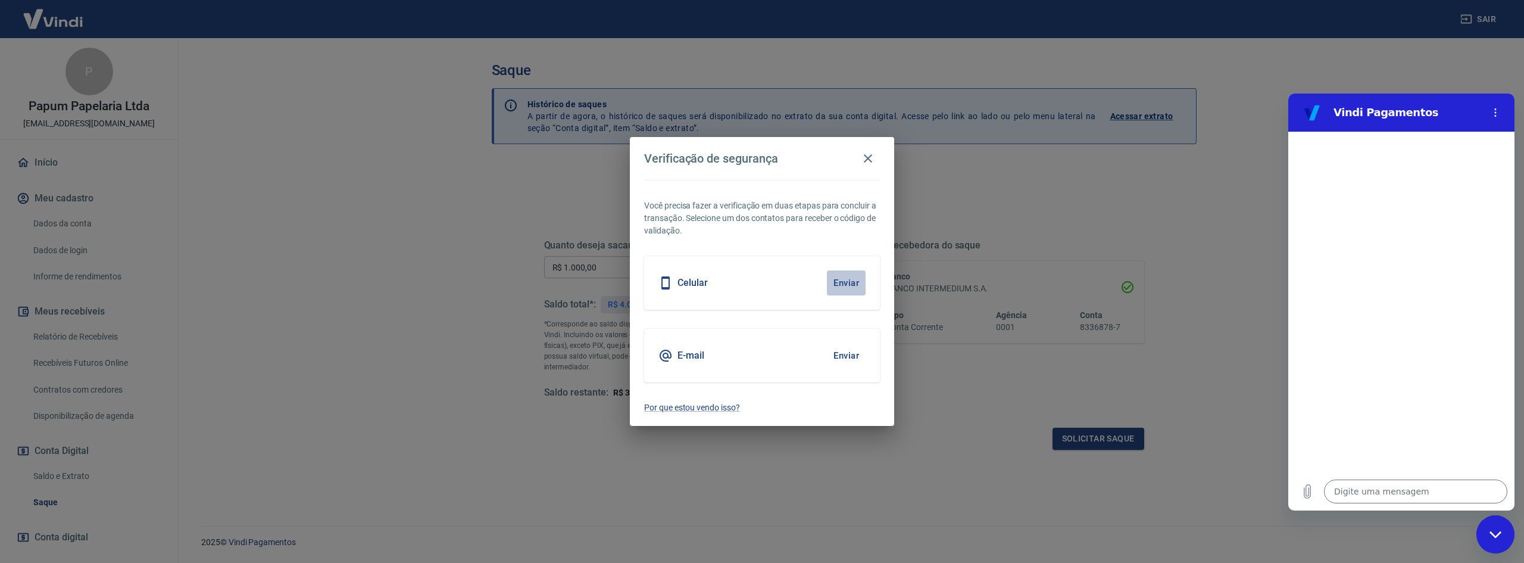
click at [841, 285] on button "Enviar" at bounding box center [846, 282] width 39 height 25
click at [844, 355] on button "Enviar" at bounding box center [846, 355] width 39 height 25
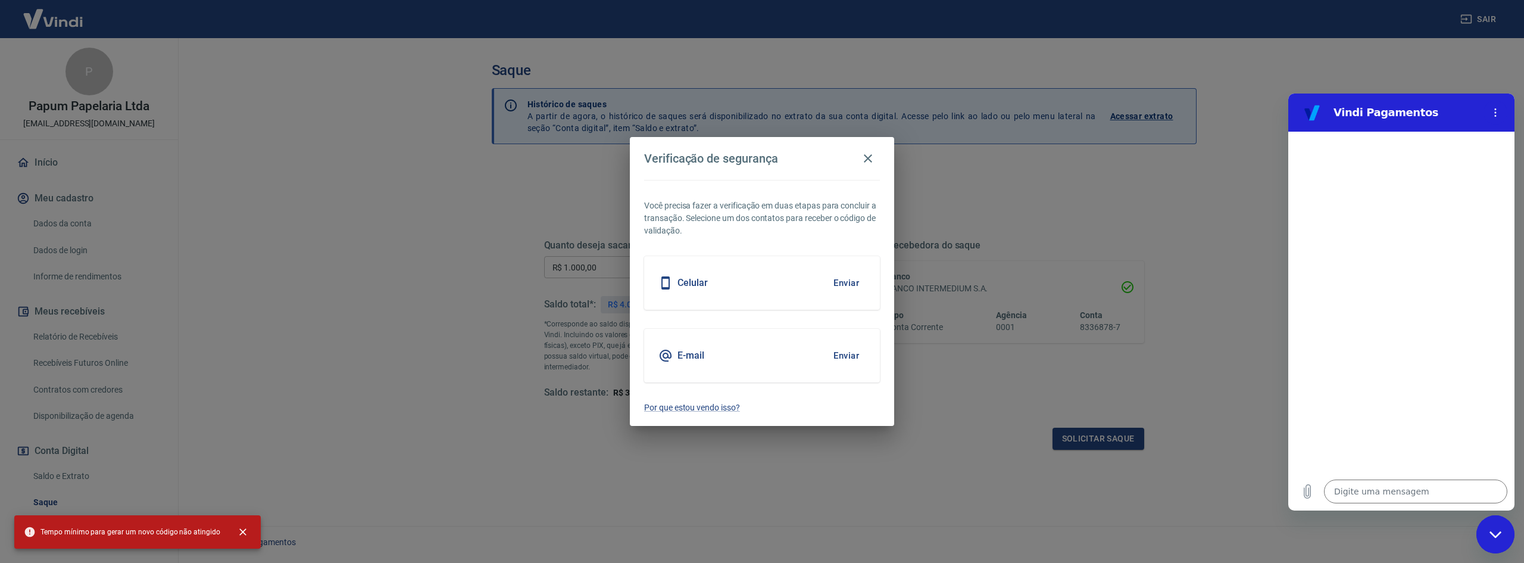
click at [844, 355] on button "Enviar" at bounding box center [846, 355] width 39 height 25
click at [873, 147] on button "button" at bounding box center [868, 158] width 24 height 24
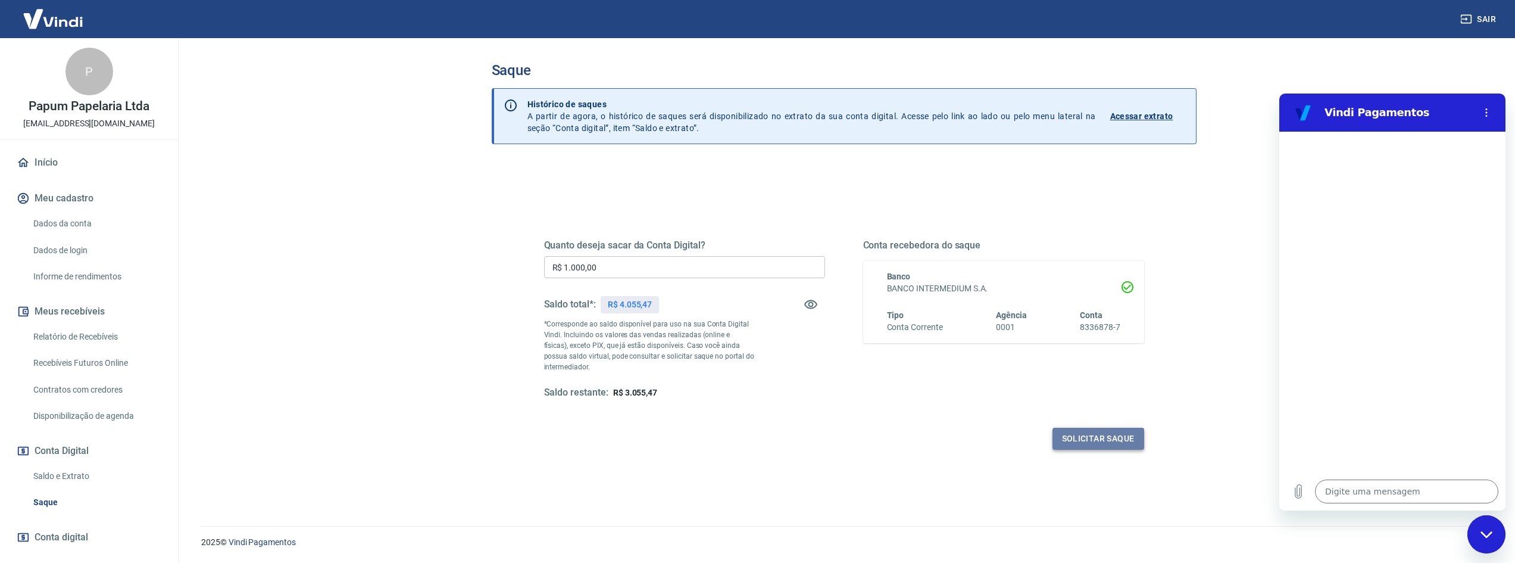
click at [1137, 433] on button "Solicitar saque" at bounding box center [1099, 439] width 92 height 22
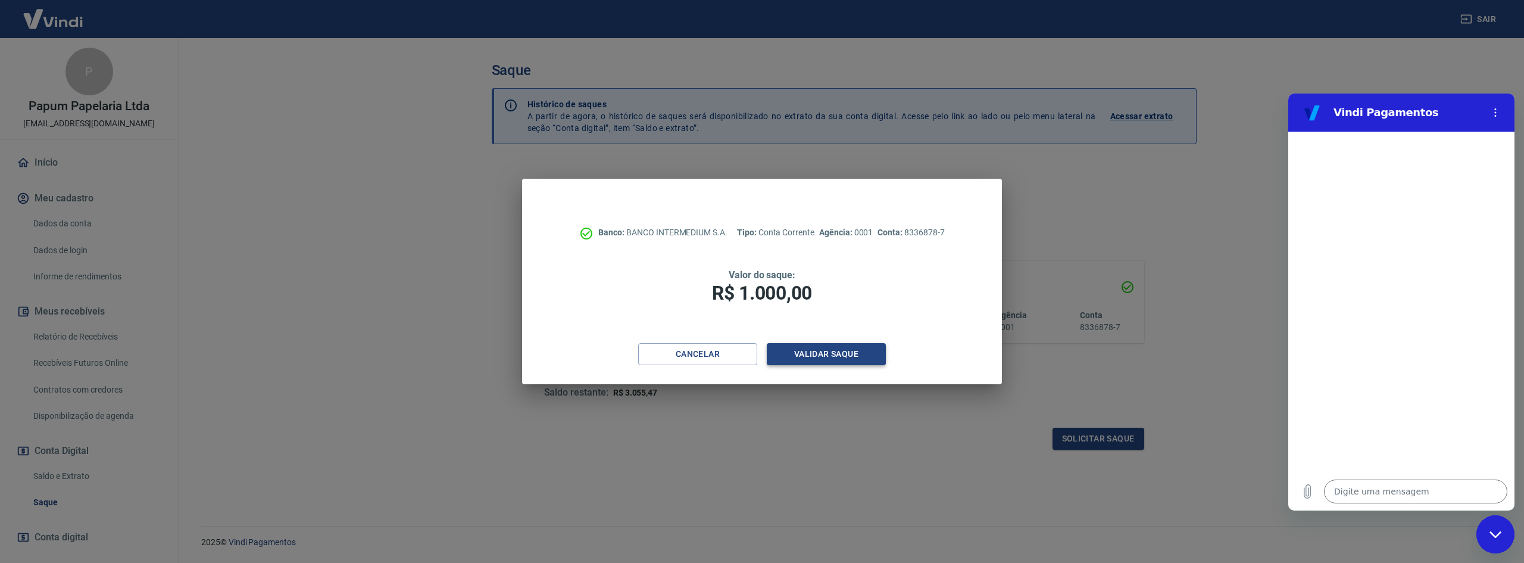
click at [846, 354] on button "Validar saque" at bounding box center [826, 354] width 119 height 22
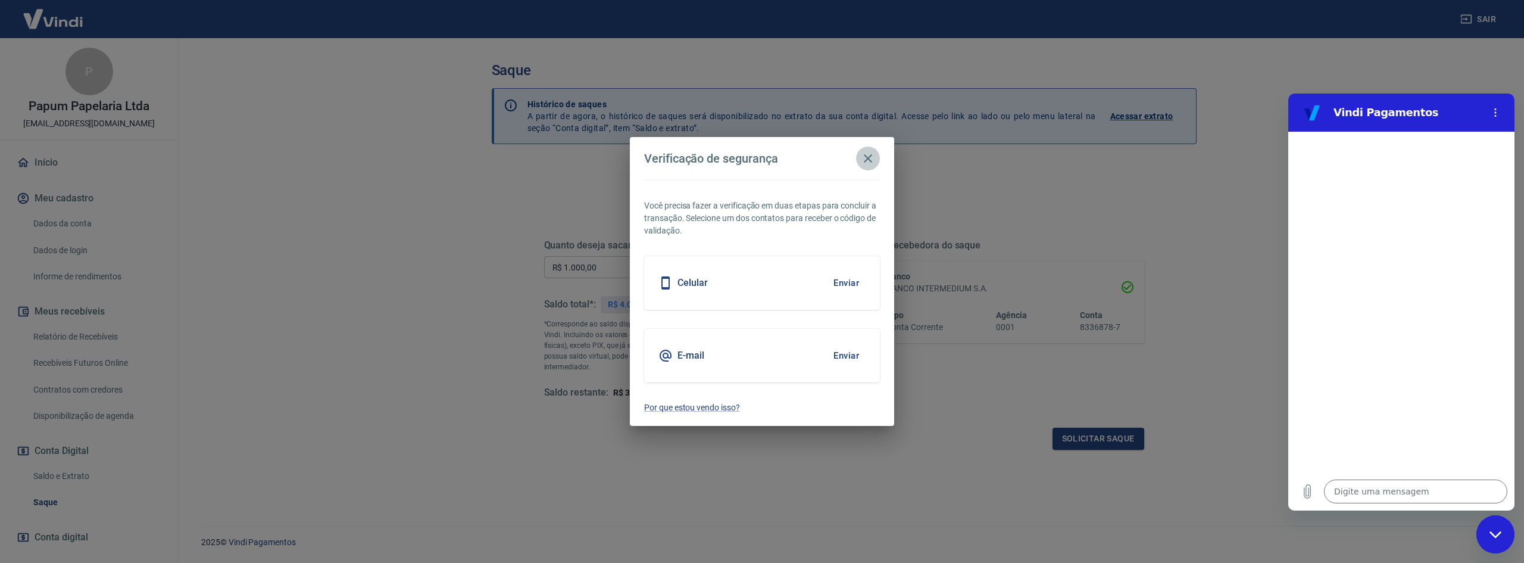
click at [862, 155] on icon "button" at bounding box center [868, 158] width 14 height 14
